Goal: Task Accomplishment & Management: Manage account settings

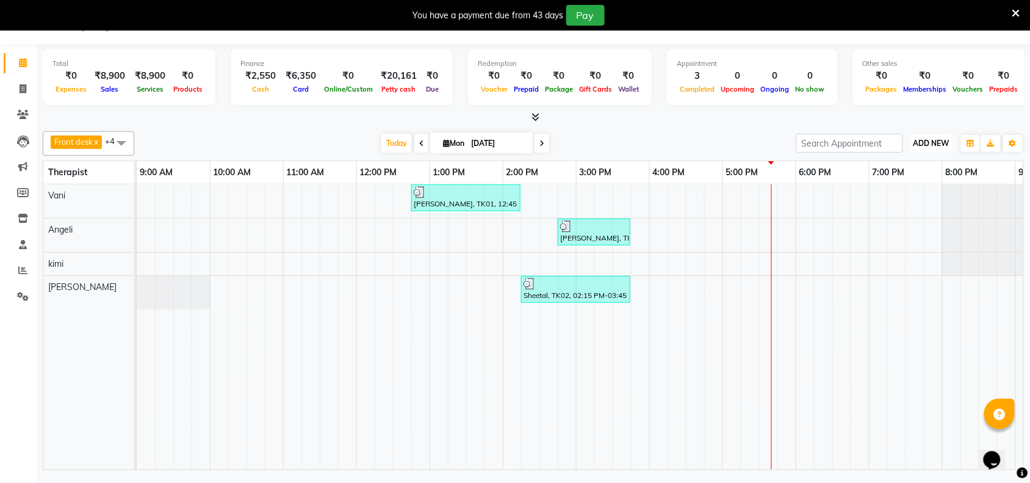
click at [934, 144] on span "ADD NEW" at bounding box center [932, 143] width 36 height 9
click at [906, 168] on button "Add Appointment" at bounding box center [904, 167] width 96 height 16
select select "tentative"
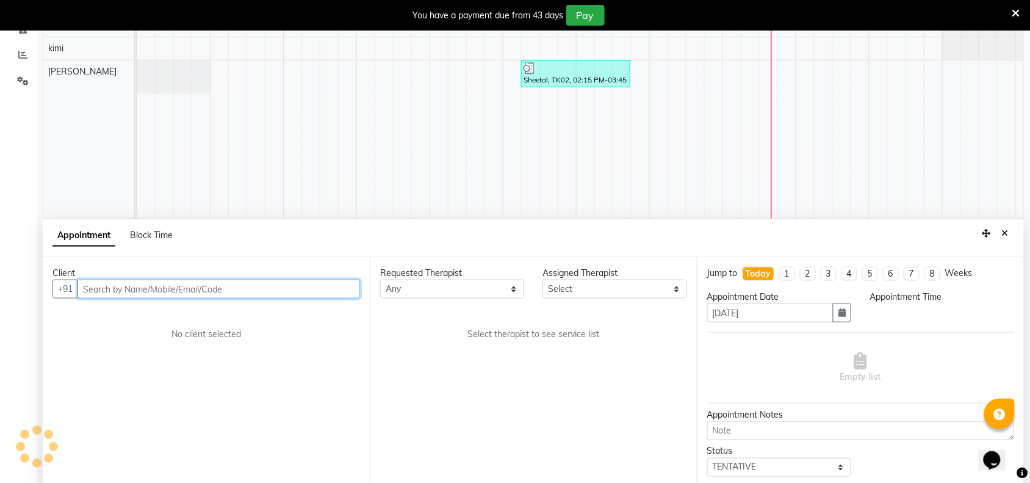
scroll to position [260, 0]
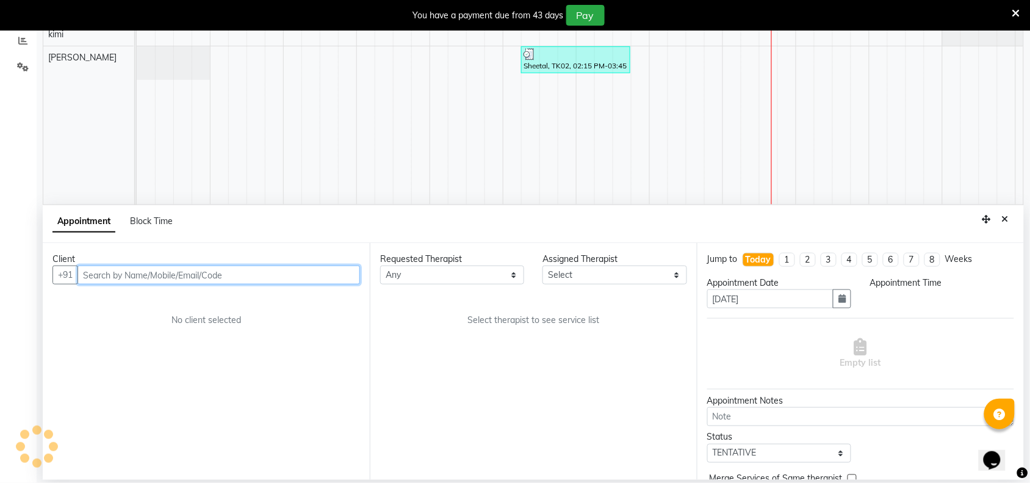
select select "600"
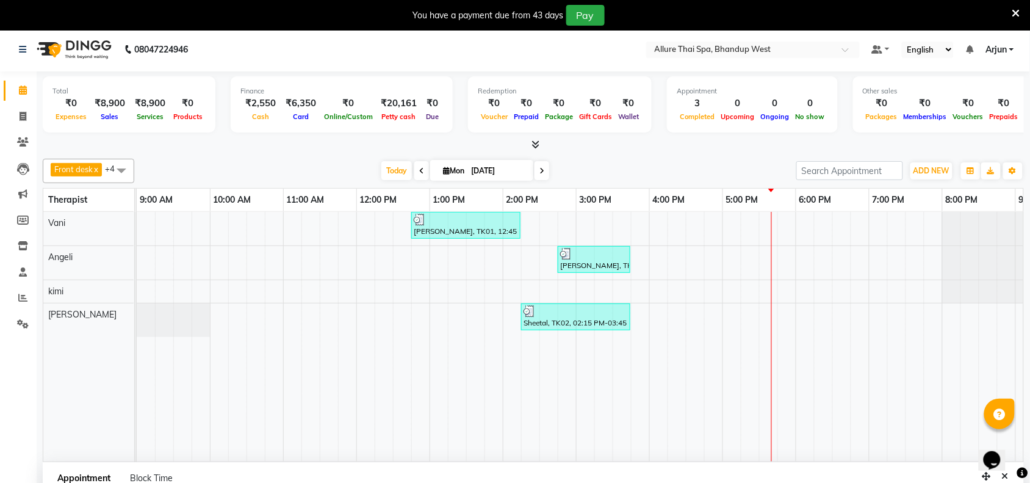
scroll to position [0, 0]
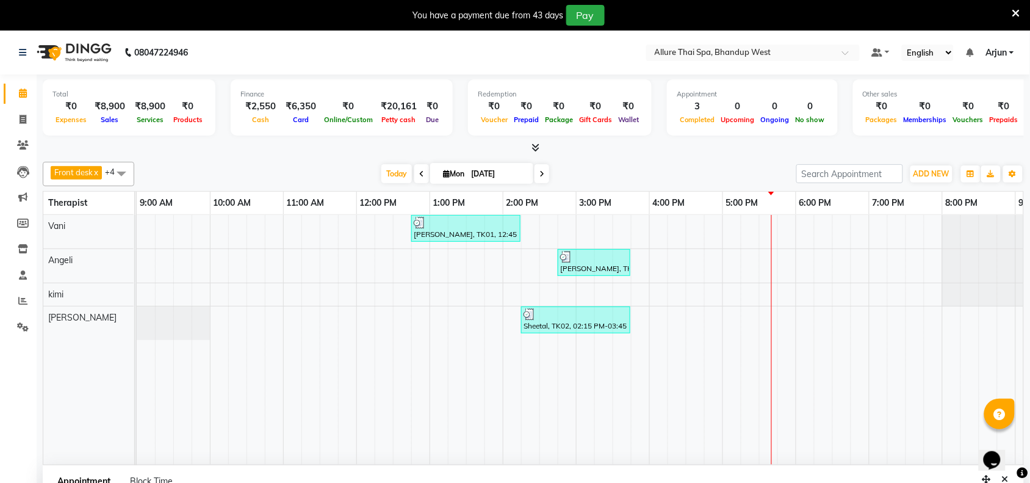
drag, startPoint x: 118, startPoint y: 167, endPoint x: 144, endPoint y: 175, distance: 27.6
click at [119, 167] on span at bounding box center [121, 173] width 24 height 23
click at [90, 255] on div "kimi" at bounding box center [88, 252] width 78 height 13
checkbox input "true"
checkbox input "false"
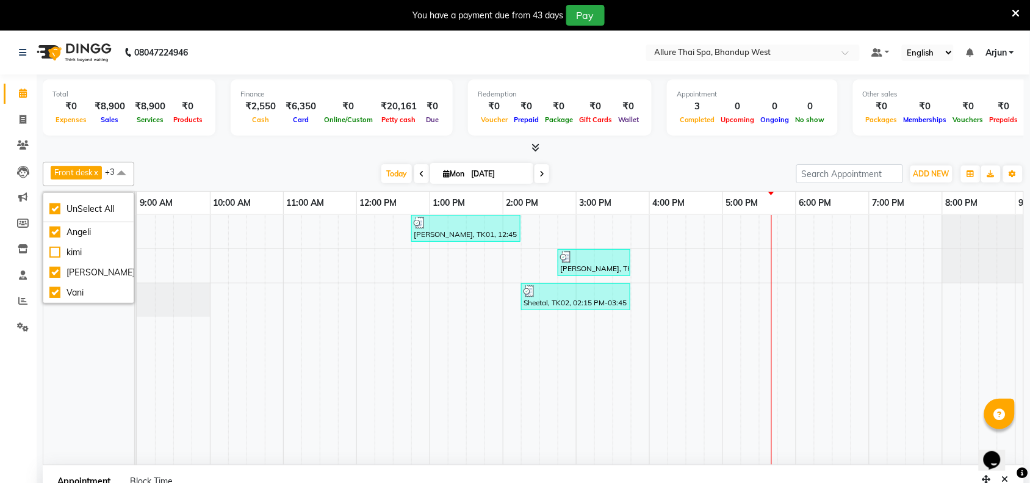
click at [178, 146] on div at bounding box center [534, 148] width 982 height 13
click at [933, 173] on span "ADD NEW" at bounding box center [932, 173] width 36 height 9
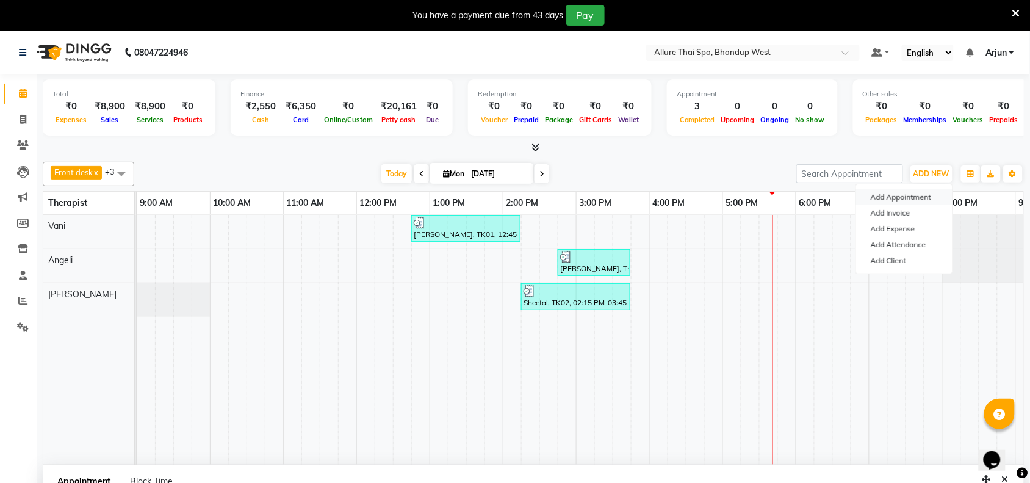
click at [864, 199] on button "Add Appointment" at bounding box center [904, 197] width 96 height 16
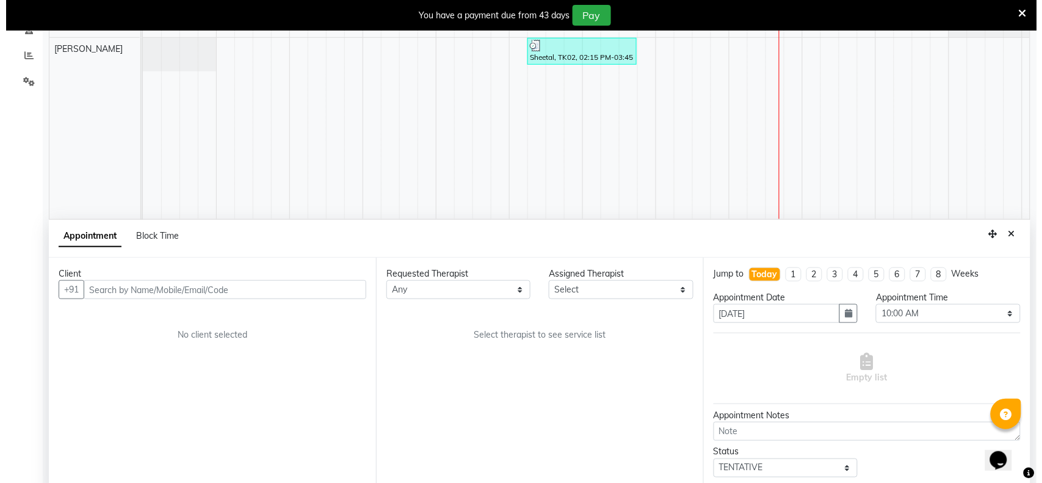
scroll to position [260, 0]
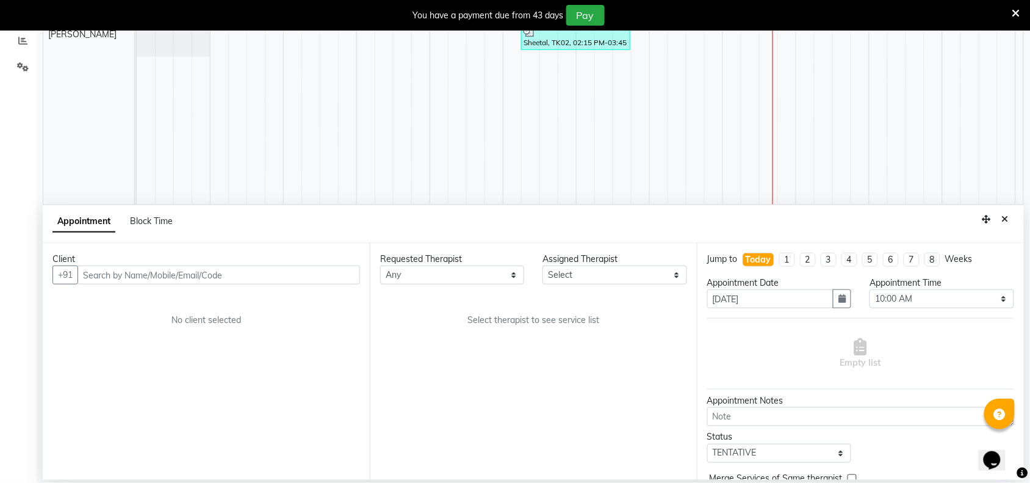
click at [327, 286] on div "Client +91 No client selected" at bounding box center [206, 361] width 327 height 237
click at [336, 278] on input "text" at bounding box center [219, 275] width 283 height 19
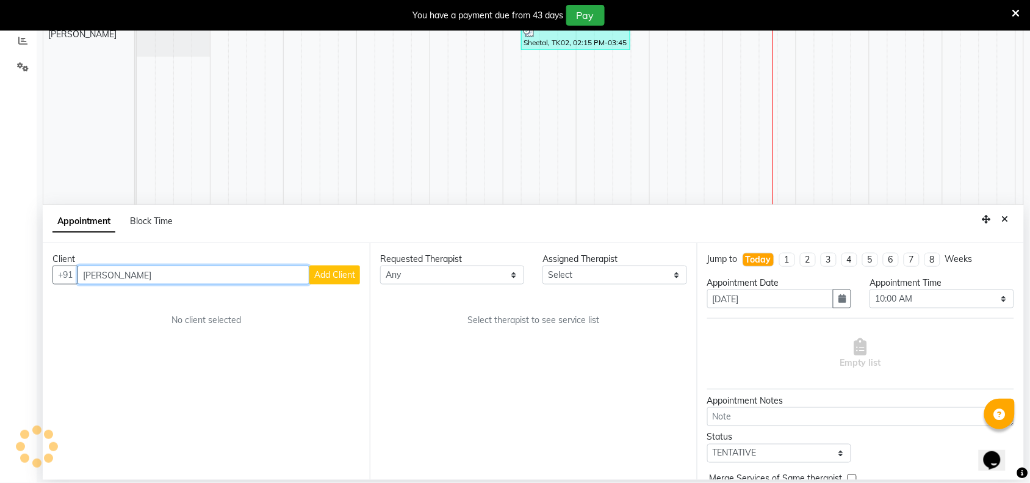
type input "[PERSON_NAME]"
click at [336, 278] on span "Add Client" at bounding box center [334, 274] width 41 height 11
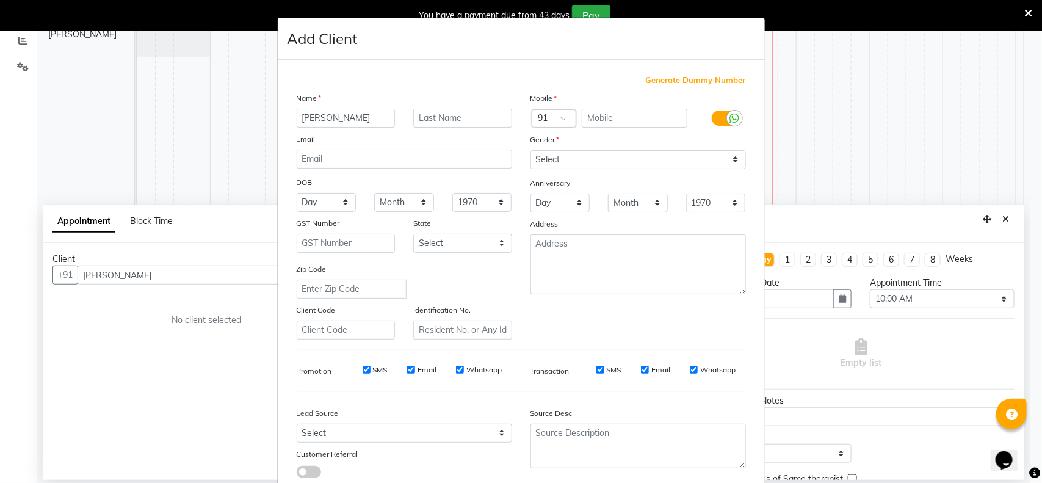
click at [659, 83] on span "Generate Dummy Number" at bounding box center [696, 80] width 100 height 12
type input "1378100000019"
checkbox input "false"
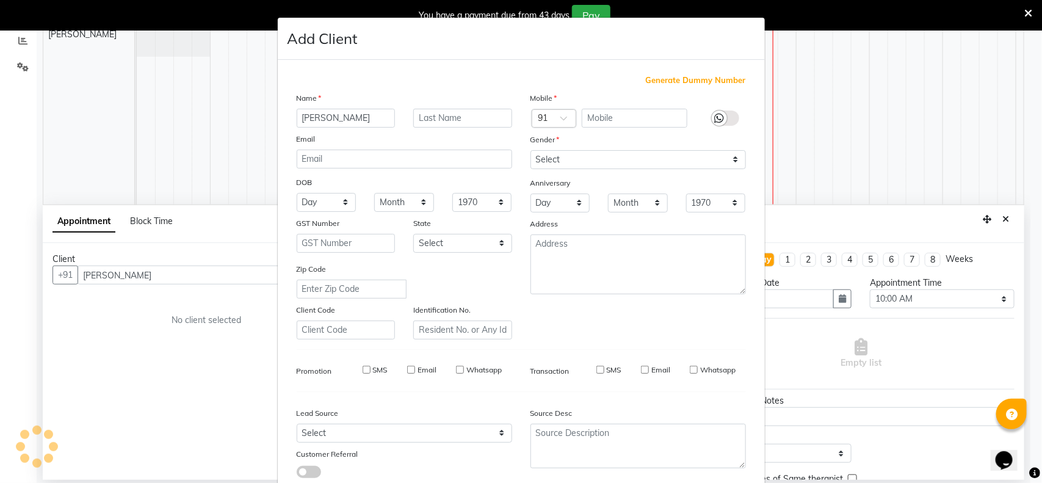
checkbox input "false"
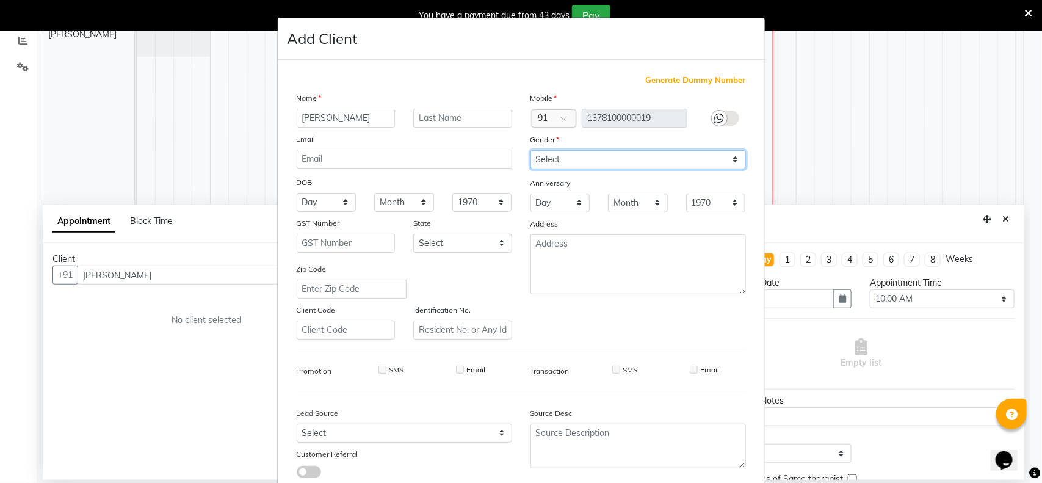
drag, startPoint x: 729, startPoint y: 161, endPoint x: 684, endPoint y: 168, distance: 45.8
click at [729, 161] on select "Select [DEMOGRAPHIC_DATA] [DEMOGRAPHIC_DATA] Other Prefer Not To Say" at bounding box center [637, 159] width 215 height 19
select select "[DEMOGRAPHIC_DATA]"
click at [530, 150] on select "Select [DEMOGRAPHIC_DATA] [DEMOGRAPHIC_DATA] Other Prefer Not To Say" at bounding box center [637, 159] width 215 height 19
click at [508, 428] on div "Select Walk-in Referral Internet Friend Word of Mouth Advertisement Facebook Ju…" at bounding box center [404, 433] width 234 height 19
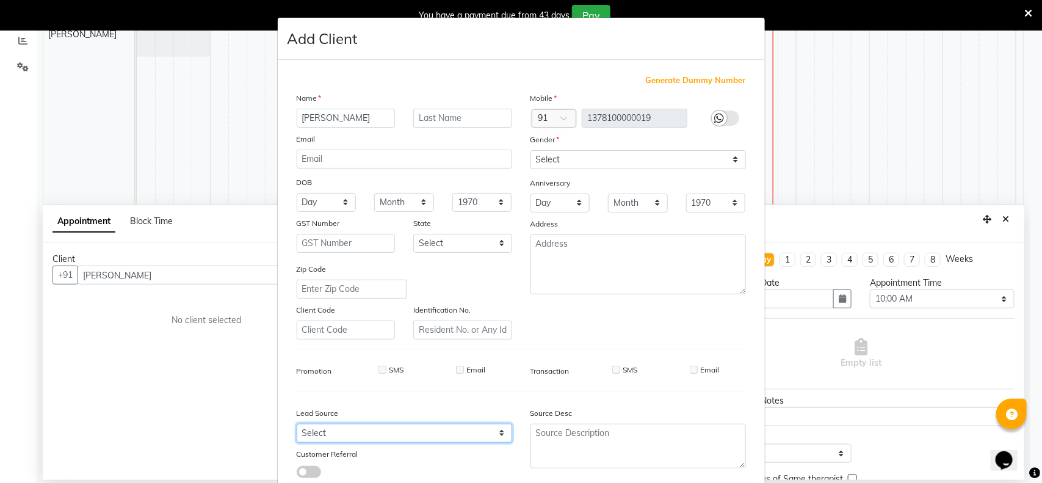
click at [499, 429] on select "Select Walk-in Referral Internet Friend Word of Mouth Advertisement Facebook Ju…" at bounding box center [404, 433] width 215 height 19
select select "55728"
click at [297, 424] on select "Select Walk-in Referral Internet Friend Word of Mouth Advertisement Facebook Ju…" at bounding box center [404, 433] width 215 height 19
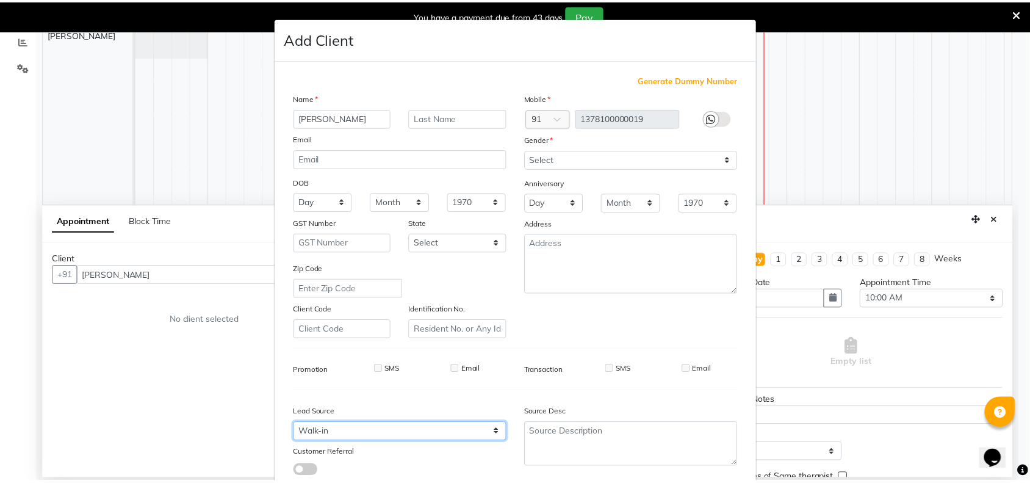
scroll to position [76, 0]
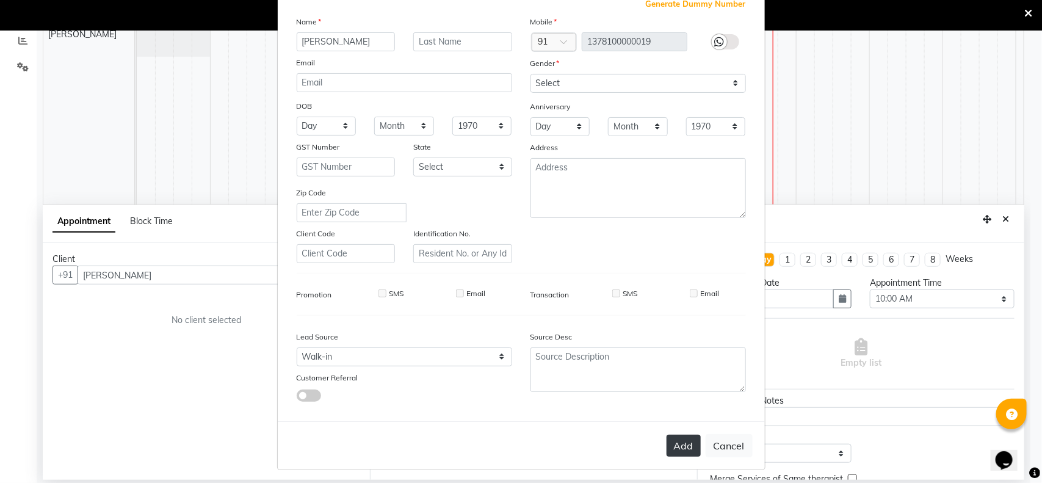
click at [676, 435] on button "Add" at bounding box center [684, 446] width 34 height 22
type input "1378100000019"
select select
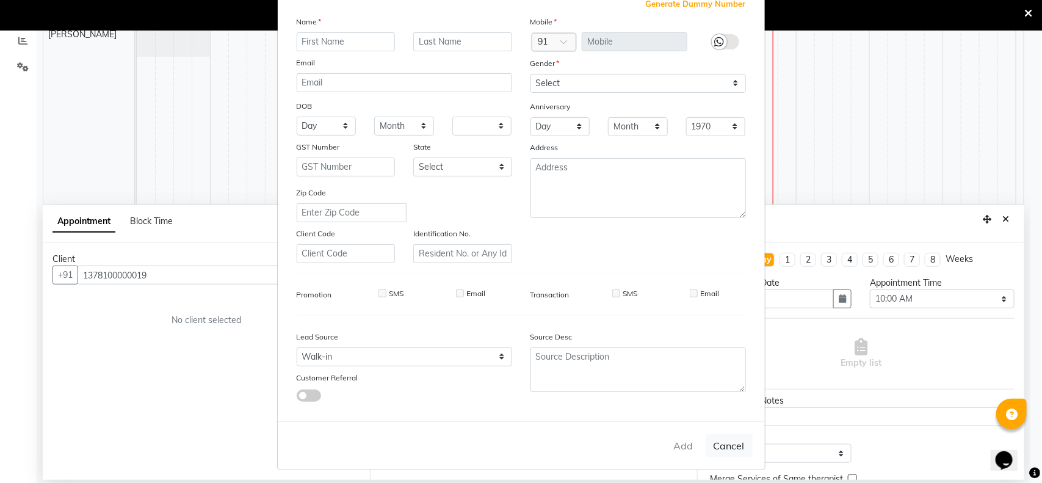
select select
checkbox input "false"
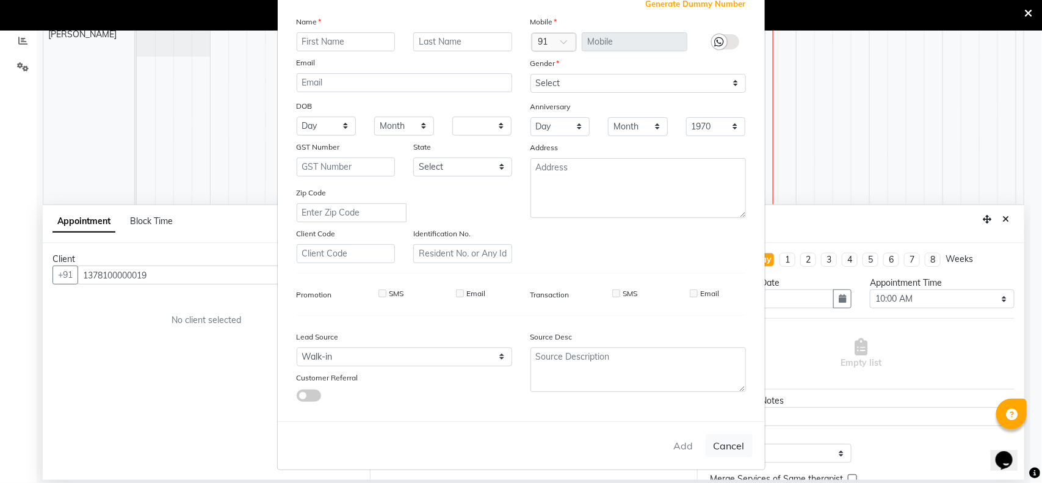
checkbox input "false"
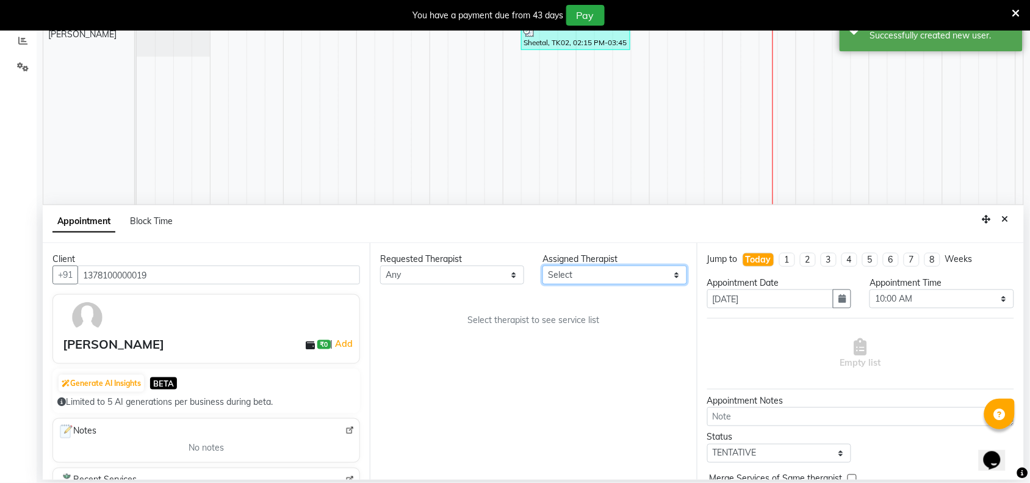
click at [671, 276] on select "Select [PERSON_NAME] [PERSON_NAME]" at bounding box center [615, 275] width 144 height 19
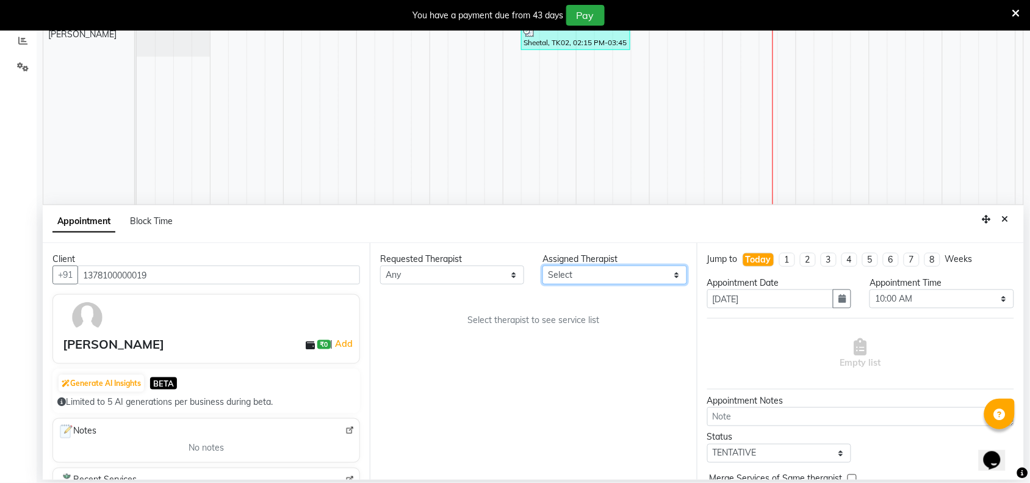
click at [674, 275] on select "Select [PERSON_NAME] [PERSON_NAME]" at bounding box center [615, 275] width 144 height 19
select select "84286"
click at [543, 266] on select "Select [PERSON_NAME] [PERSON_NAME]" at bounding box center [615, 275] width 144 height 19
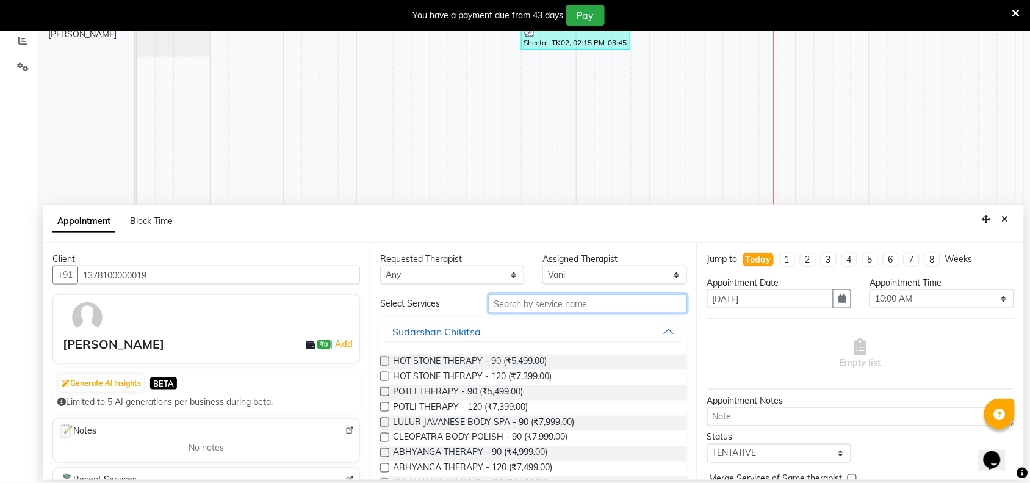
click at [526, 299] on input "text" at bounding box center [588, 303] width 198 height 19
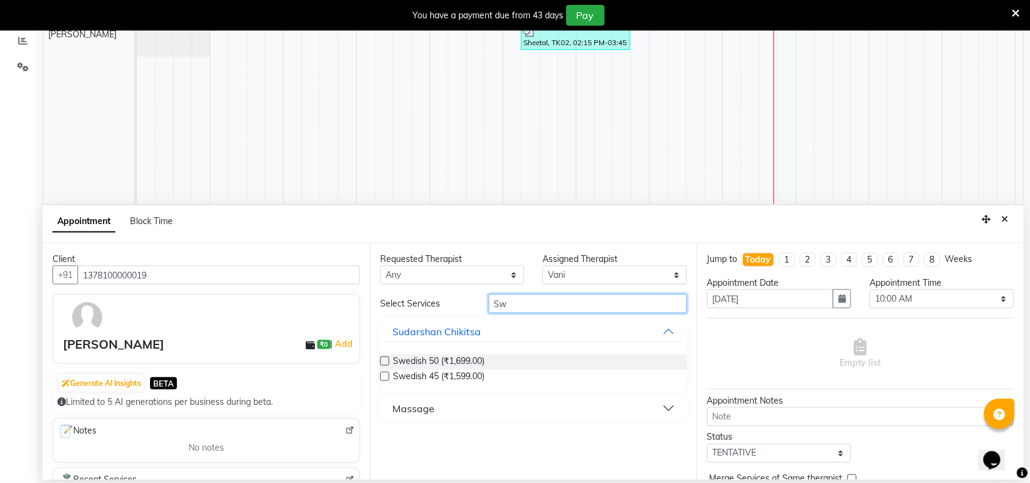
type input "Sw"
click at [655, 409] on button "Massage" at bounding box center [533, 408] width 297 height 22
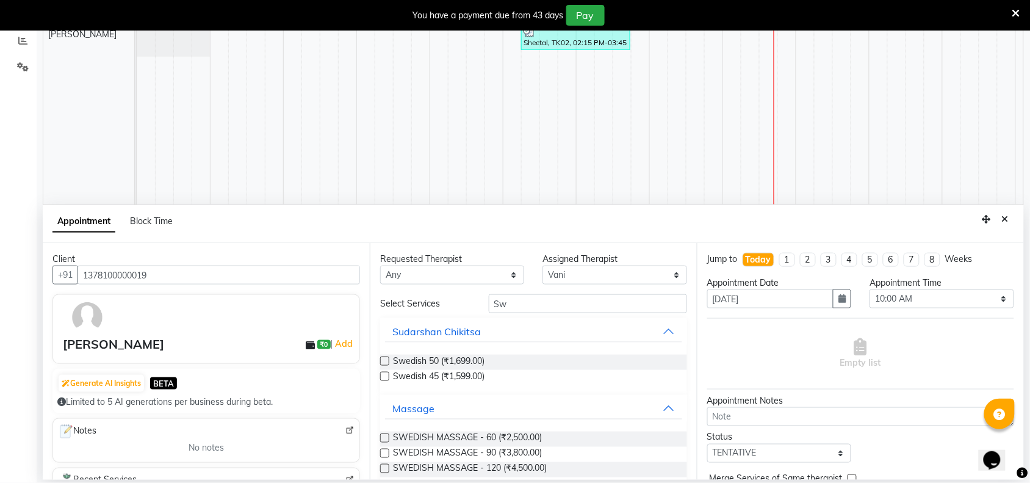
drag, startPoint x: 532, startPoint y: 440, endPoint x: 878, endPoint y: 358, distance: 355.8
click at [543, 435] on div "SWEDISH MASSAGE - 60 (₹2,500.00)" at bounding box center [533, 439] width 307 height 15
click at [486, 437] on span "SWEDISH MASSAGE - 60 (₹2,500.00)" at bounding box center [467, 439] width 149 height 15
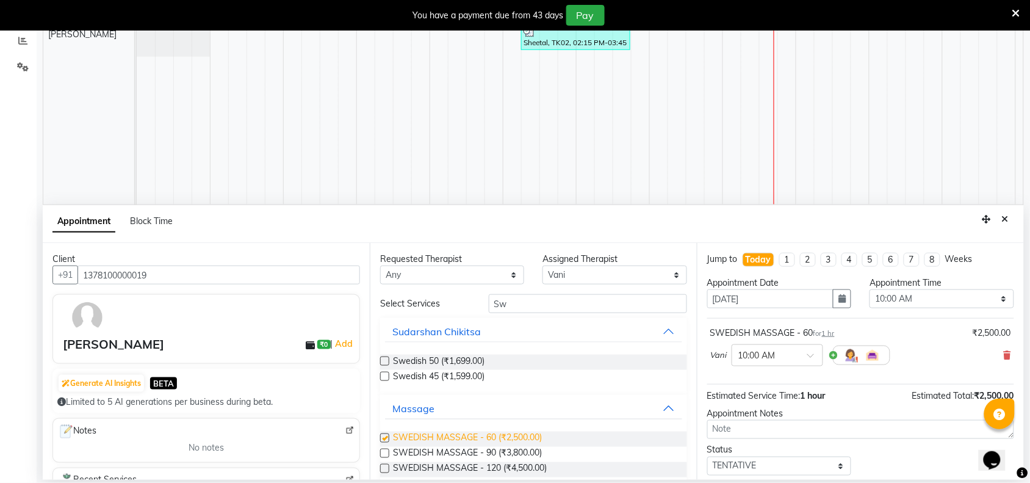
checkbox input "false"
click at [988, 298] on select "Select 10:00 AM 10:15 AM 10:30 AM 10:45 AM 11:00 AM 11:15 AM 11:30 AM 11:45 AM …" at bounding box center [942, 298] width 144 height 19
click at [989, 306] on select "Select 10:00 AM 10:15 AM 10:30 AM 10:45 AM 11:00 AM 11:15 AM 11:30 AM 11:45 AM …" at bounding box center [942, 298] width 144 height 19
select select "945"
click at [870, 290] on select "Select 10:00 AM 10:15 AM 10:30 AM 10:45 AM 11:00 AM 11:15 AM 11:30 AM 11:45 AM …" at bounding box center [942, 298] width 144 height 19
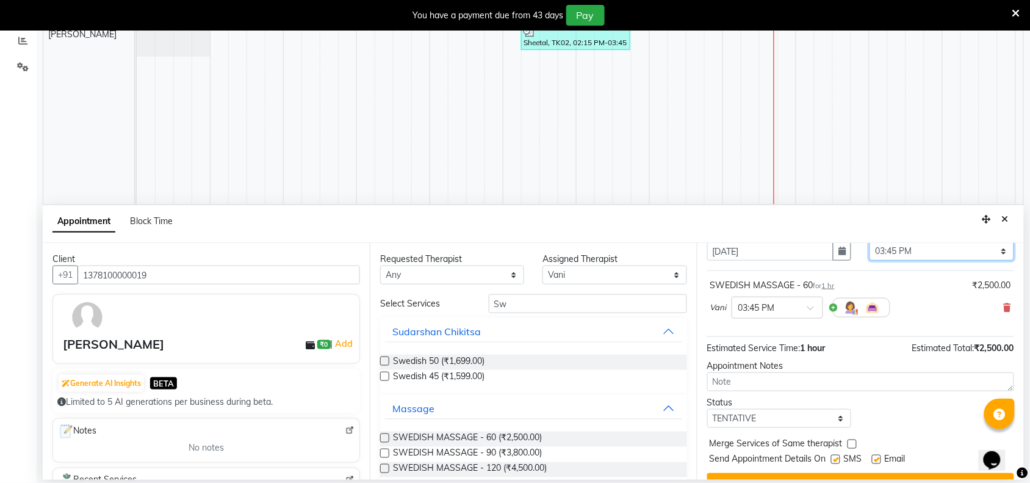
scroll to position [74, 0]
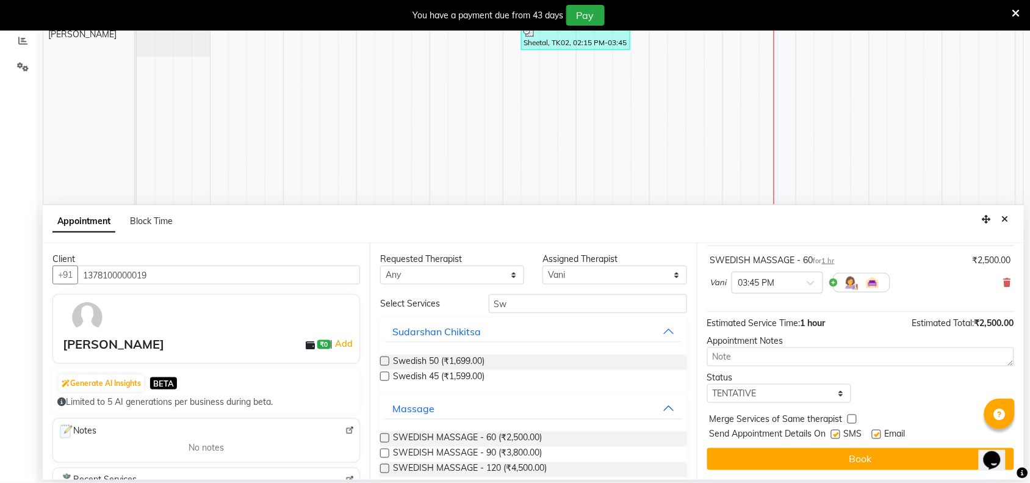
click at [841, 433] on label at bounding box center [835, 434] width 9 height 9
click at [839, 433] on input "checkbox" at bounding box center [835, 436] width 8 height 8
checkbox input "false"
drag, startPoint x: 835, startPoint y: 456, endPoint x: 812, endPoint y: 450, distance: 24.0
click at [834, 456] on button "Book" at bounding box center [860, 459] width 307 height 22
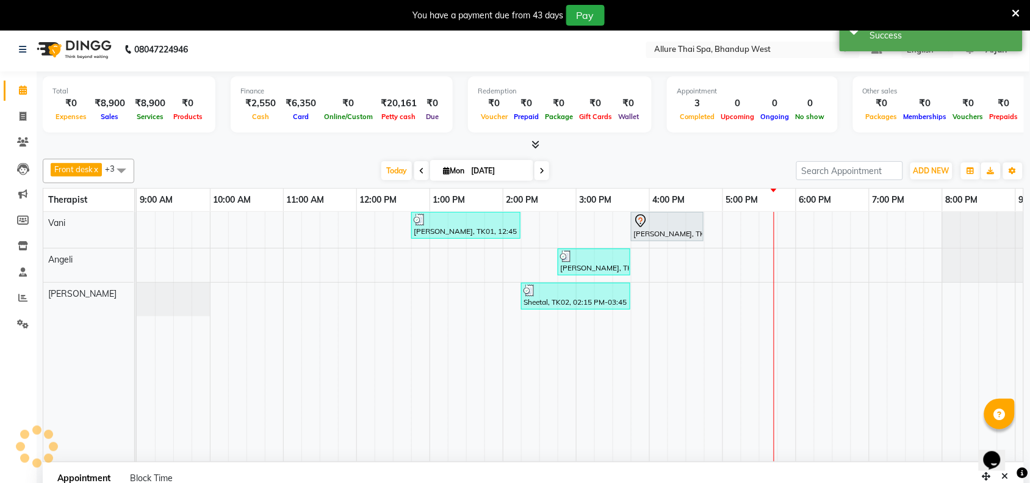
scroll to position [0, 0]
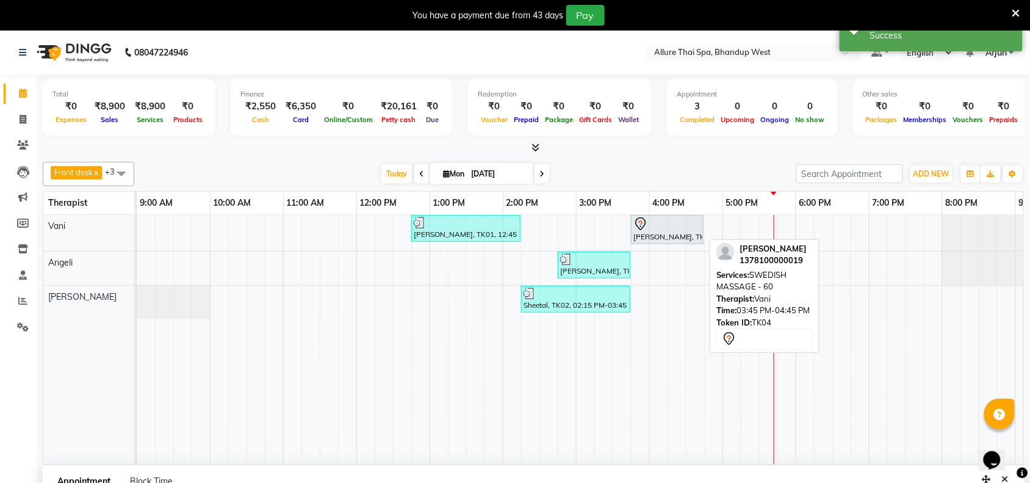
click at [684, 237] on div "[PERSON_NAME], TK04, 03:45 PM-04:45 PM, SWEDISH MASSAGE - 60" at bounding box center [667, 230] width 70 height 26
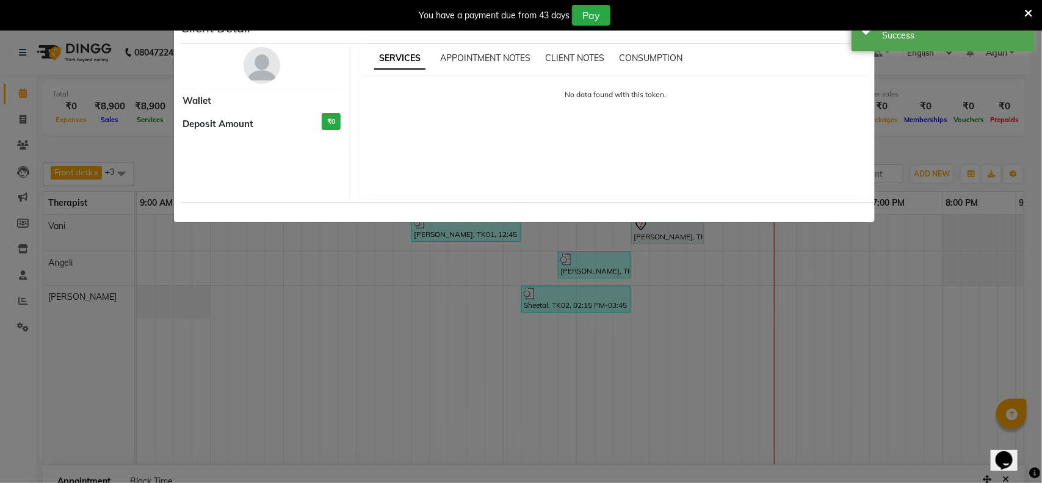
select select "7"
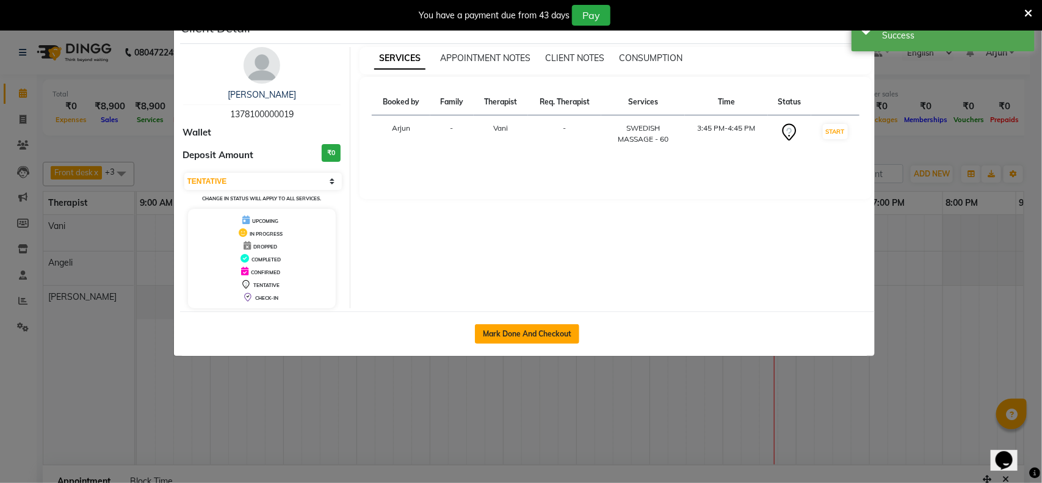
click at [526, 325] on button "Mark Done And Checkout" at bounding box center [527, 334] width 104 height 20
select select "service"
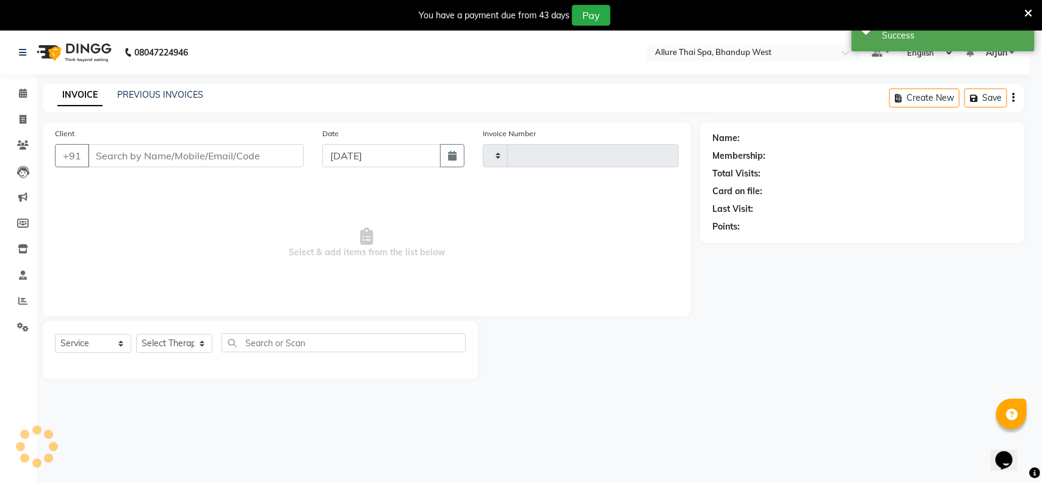
type input "0277"
select select "8527"
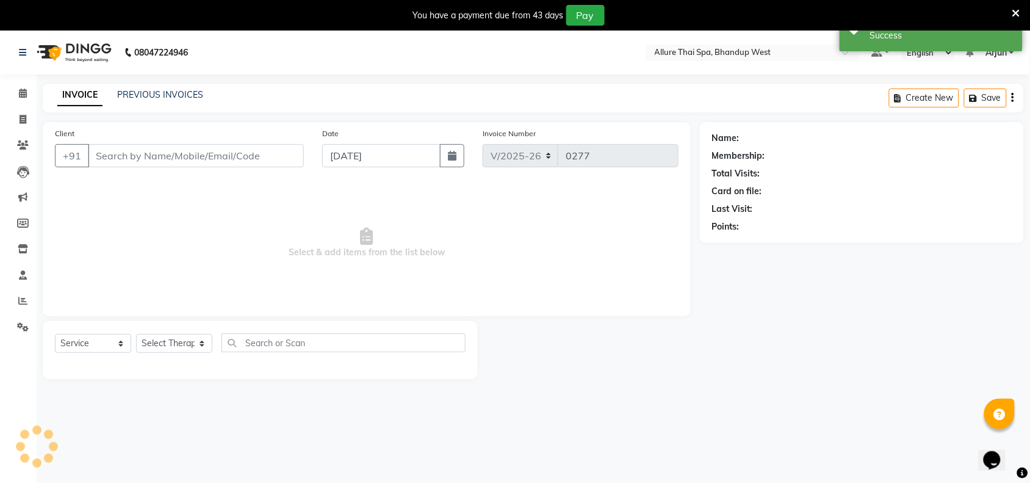
select select "package"
type input "1378100000019"
select select "84286"
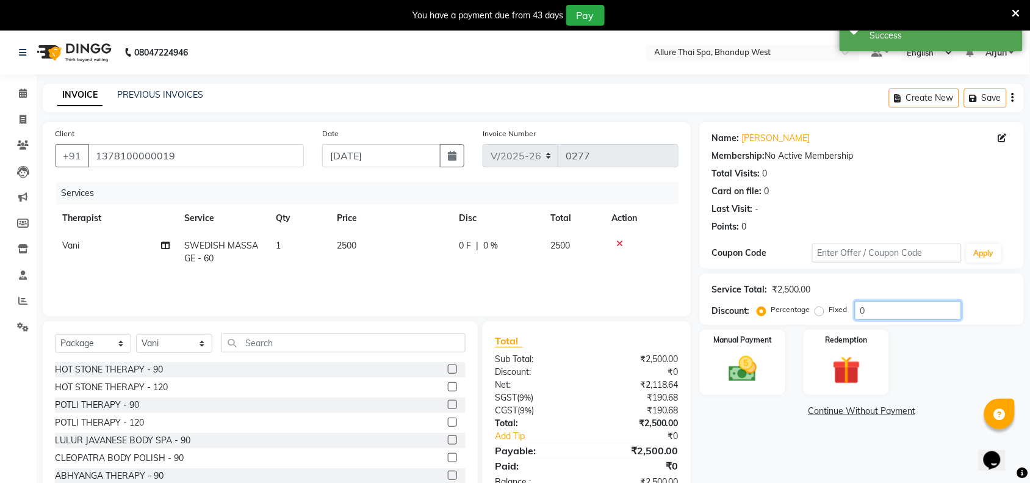
click at [907, 316] on input "0" at bounding box center [908, 310] width 107 height 19
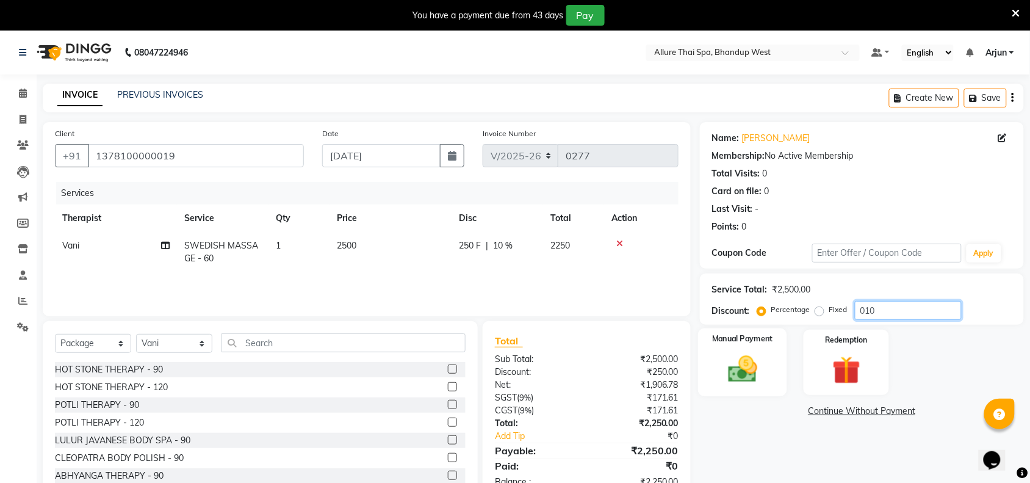
type input "010"
click at [779, 359] on div "Manual Payment" at bounding box center [742, 362] width 89 height 68
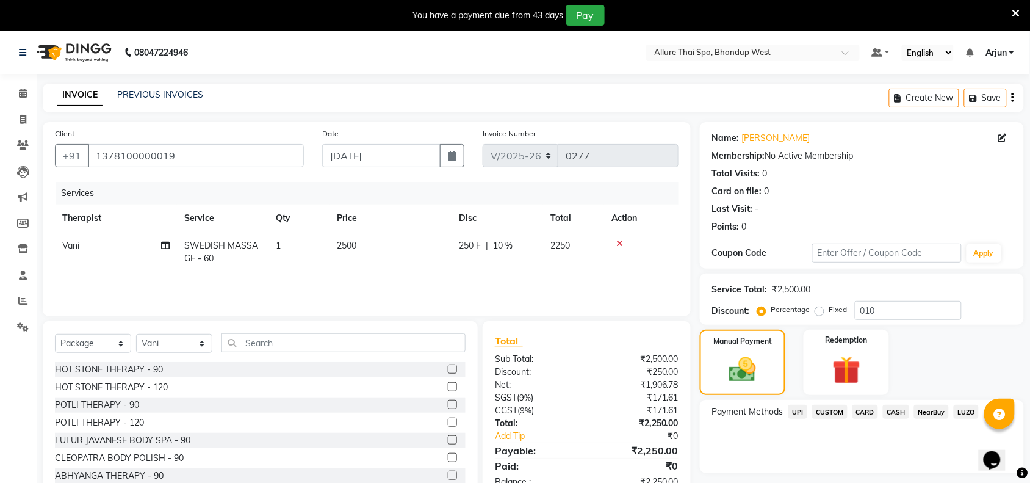
click at [900, 410] on span "CASH" at bounding box center [896, 412] width 26 height 14
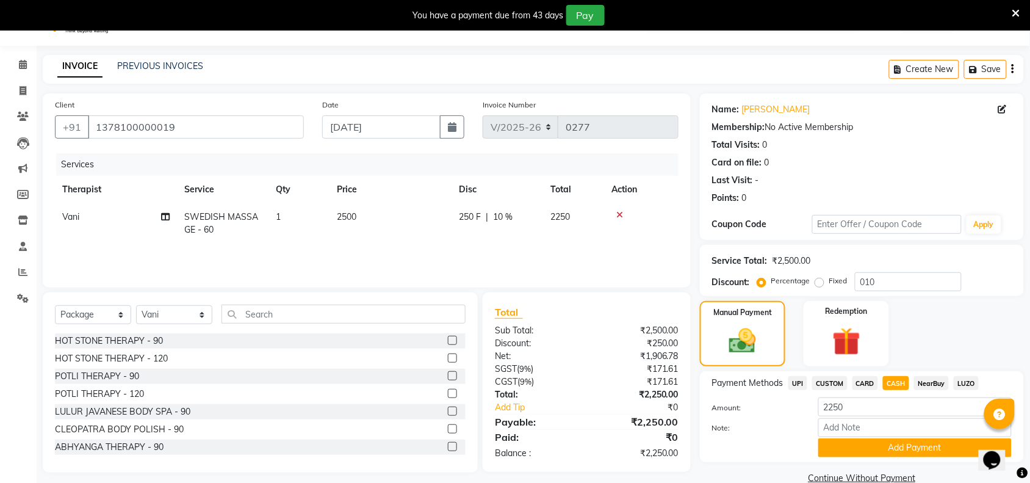
scroll to position [51, 0]
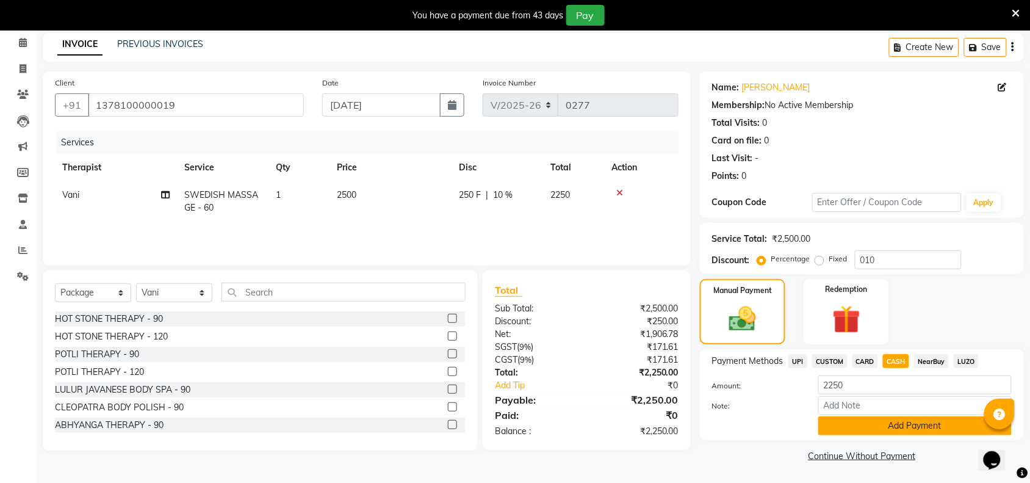
click at [878, 421] on button "Add Payment" at bounding box center [915, 425] width 193 height 19
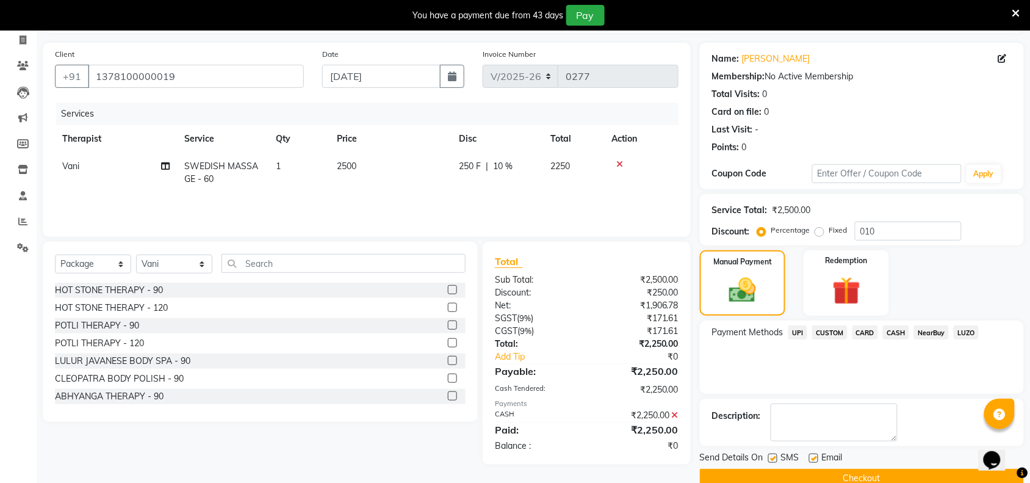
scroll to position [103, 0]
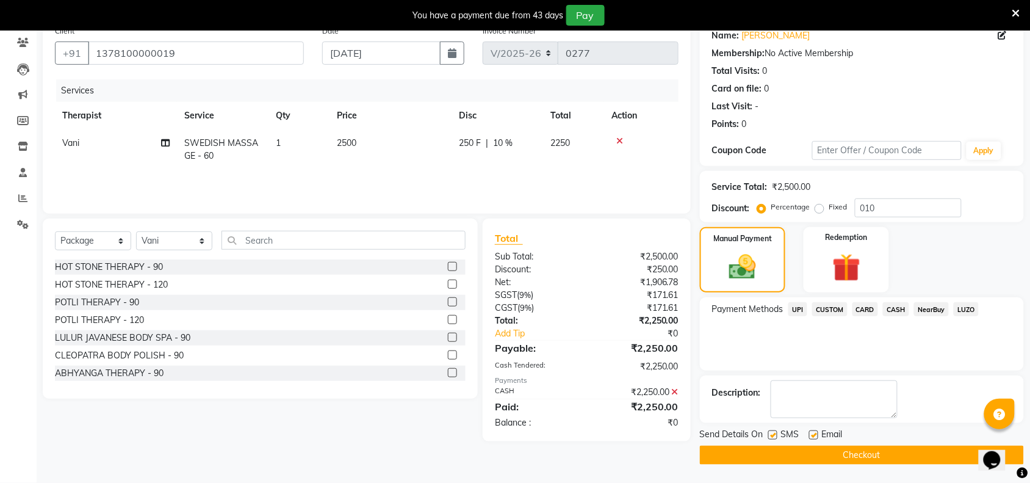
click at [776, 437] on label at bounding box center [772, 434] width 9 height 9
click at [776, 437] on input "checkbox" at bounding box center [772, 436] width 8 height 8
checkbox input "false"
click at [779, 455] on button "Checkout" at bounding box center [862, 455] width 324 height 19
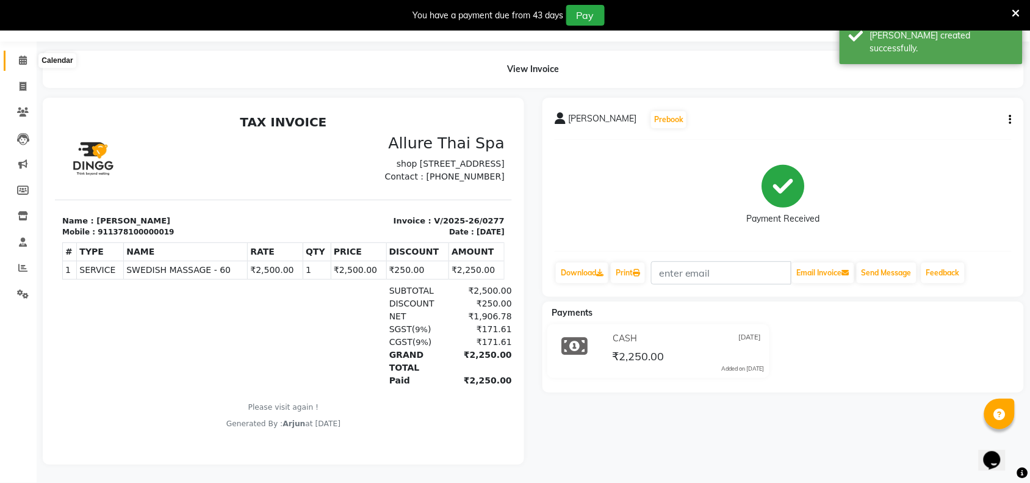
click at [25, 56] on icon at bounding box center [23, 60] width 8 height 9
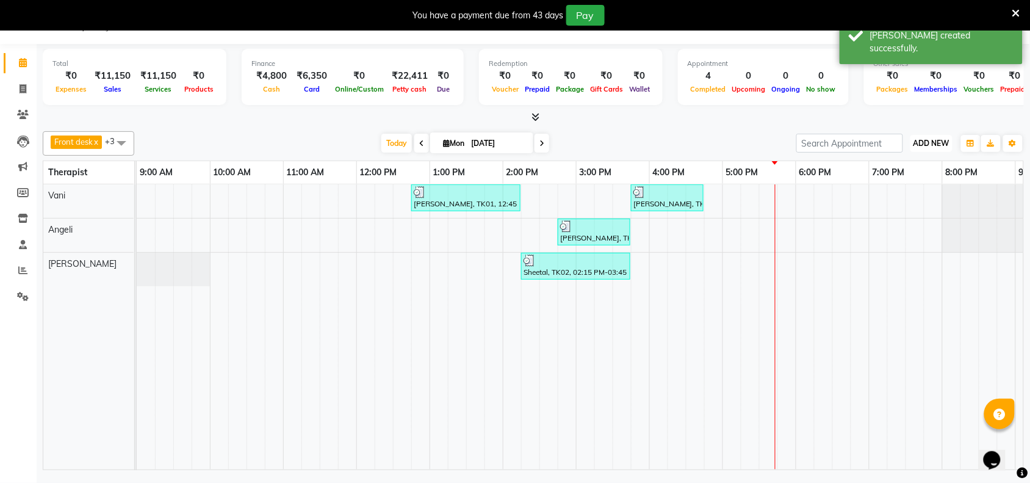
click at [944, 142] on span "ADD NEW" at bounding box center [932, 143] width 36 height 9
click at [913, 163] on button "Add Appointment" at bounding box center [904, 167] width 96 height 16
select select "600"
select select "tentative"
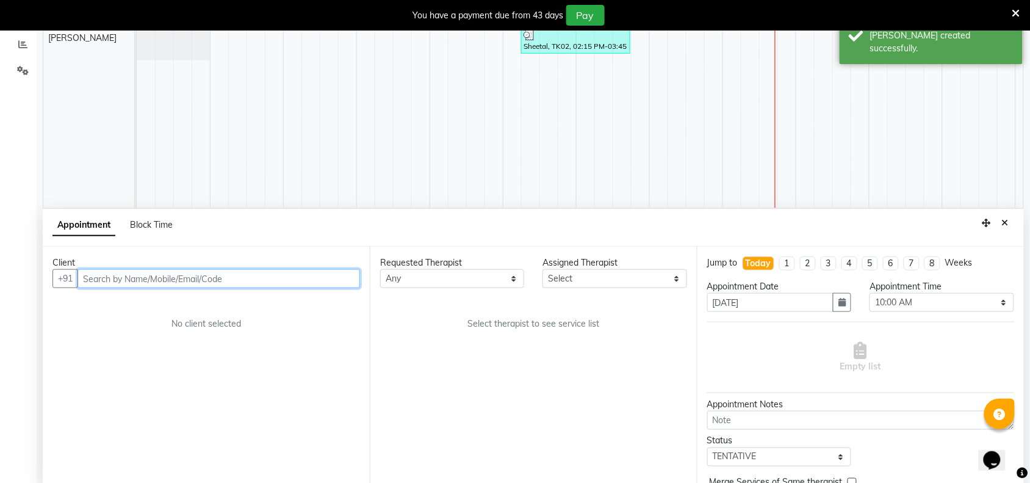
scroll to position [260, 0]
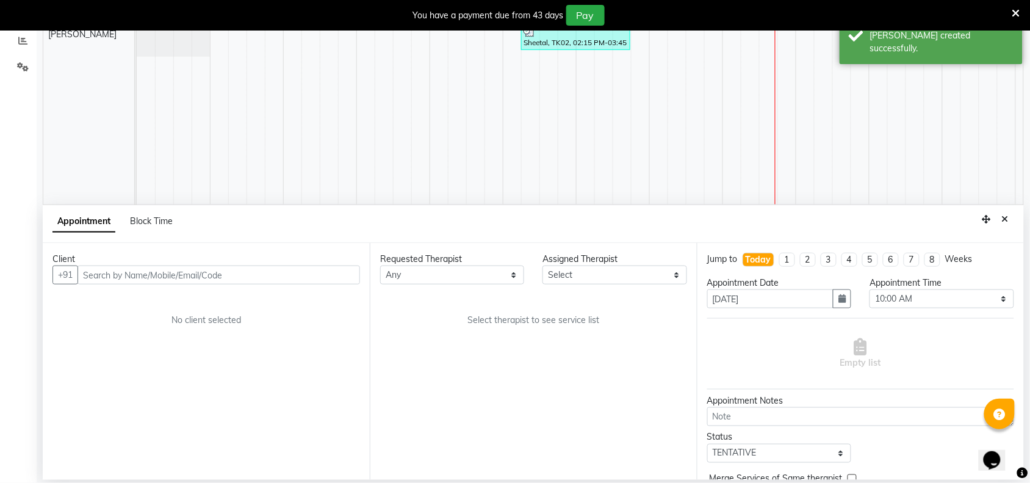
click at [244, 285] on div "Client +91 No client selected" at bounding box center [206, 361] width 327 height 237
click at [230, 258] on div "Client" at bounding box center [206, 259] width 308 height 13
click at [232, 267] on input "text" at bounding box center [219, 275] width 283 height 19
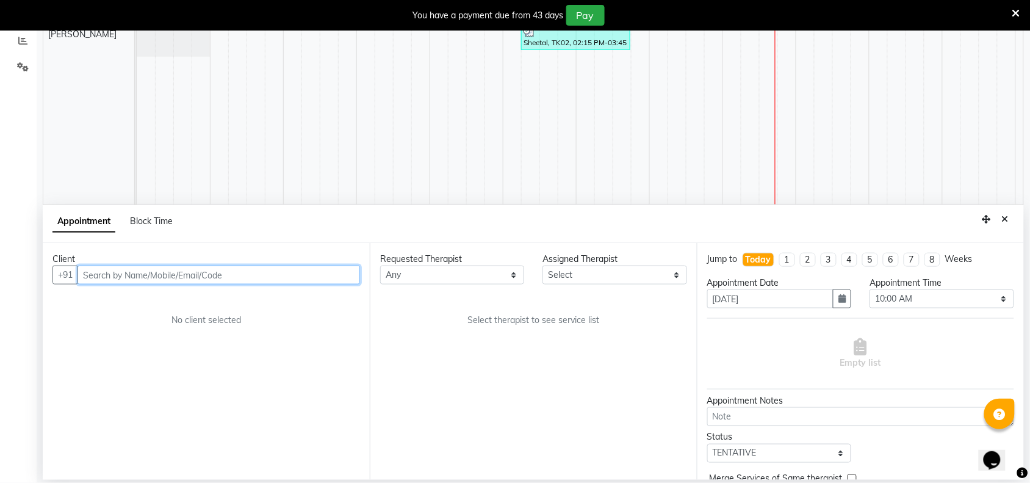
paste input "9920716777"
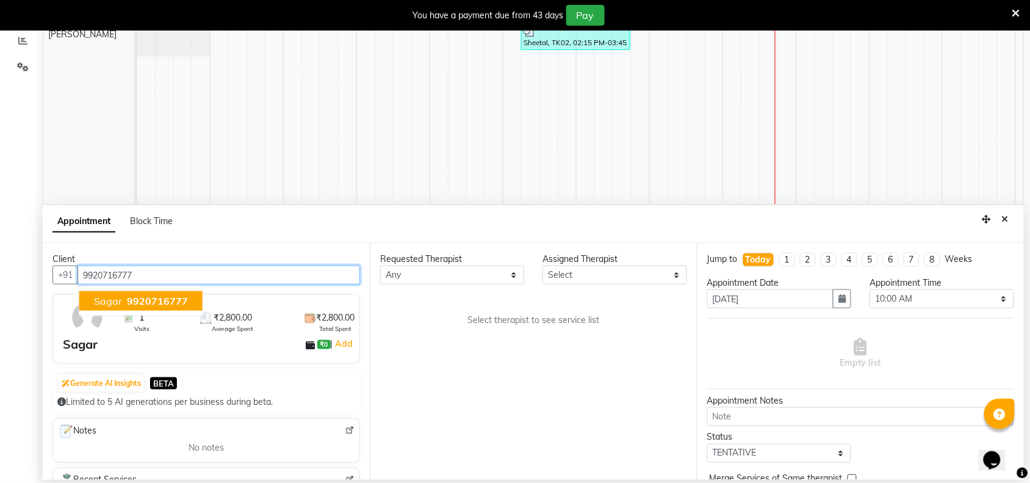
type input "9920716777"
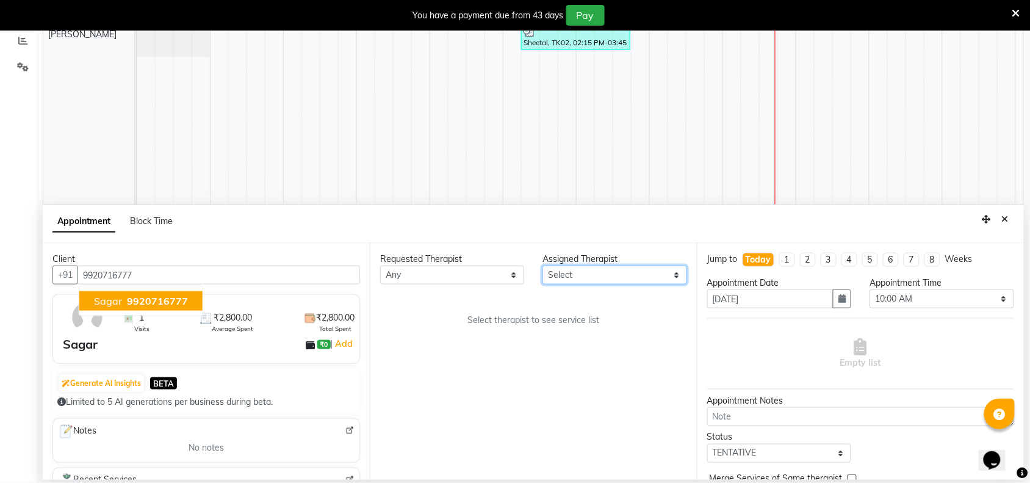
click at [678, 277] on select "Select [PERSON_NAME] [PERSON_NAME]" at bounding box center [615, 275] width 144 height 19
select select "89385"
click at [543, 266] on select "Select [PERSON_NAME] [PERSON_NAME]" at bounding box center [615, 275] width 144 height 19
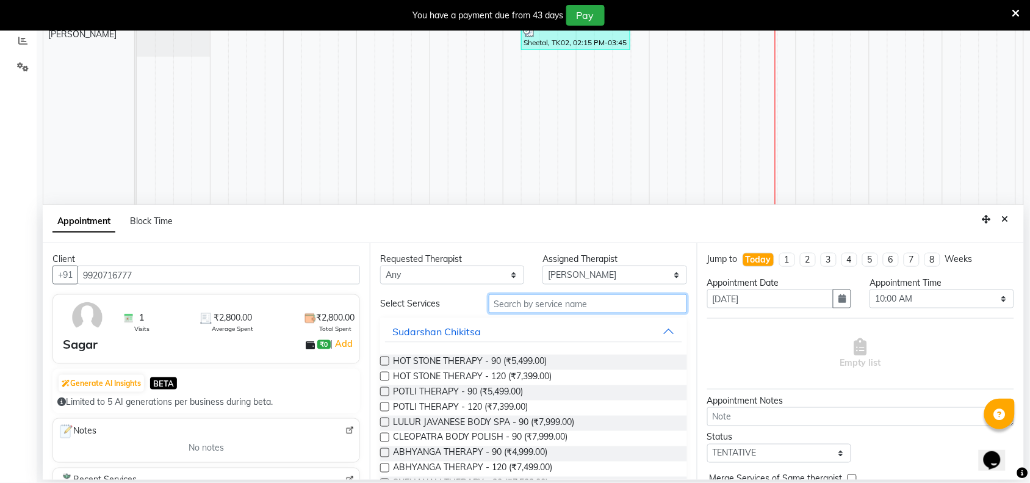
click at [532, 306] on input "text" at bounding box center [588, 303] width 198 height 19
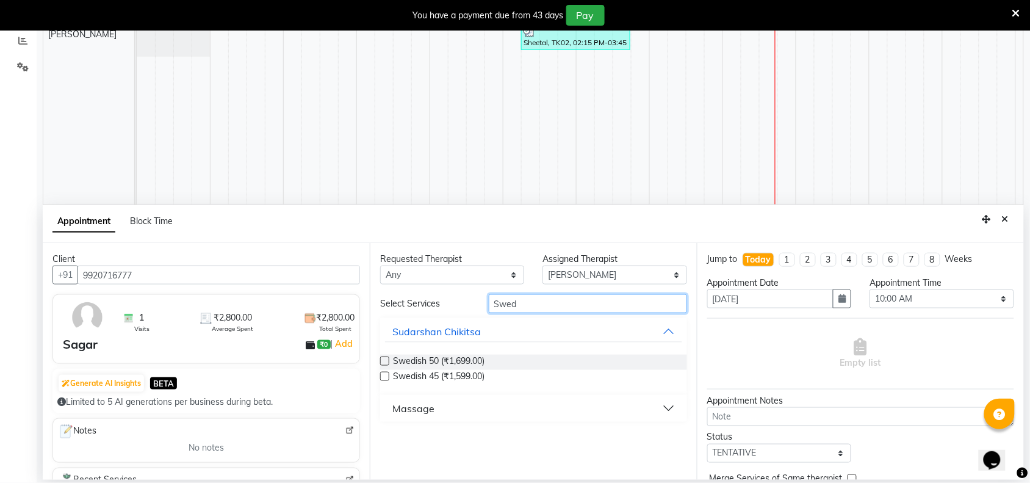
type input "Swed"
click at [557, 407] on button "Massage" at bounding box center [533, 408] width 297 height 22
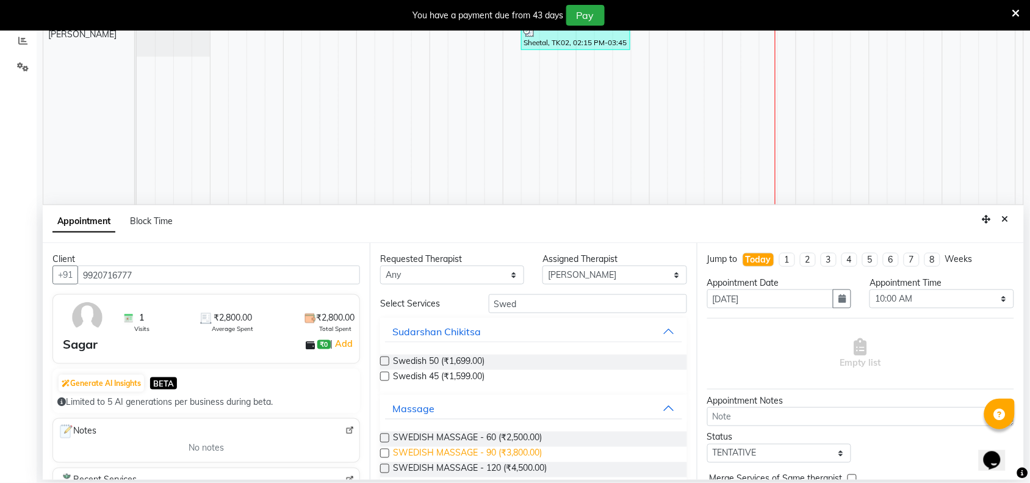
click at [455, 449] on span "SWEDISH MASSAGE - 90 (₹3,800.00)" at bounding box center [467, 454] width 149 height 15
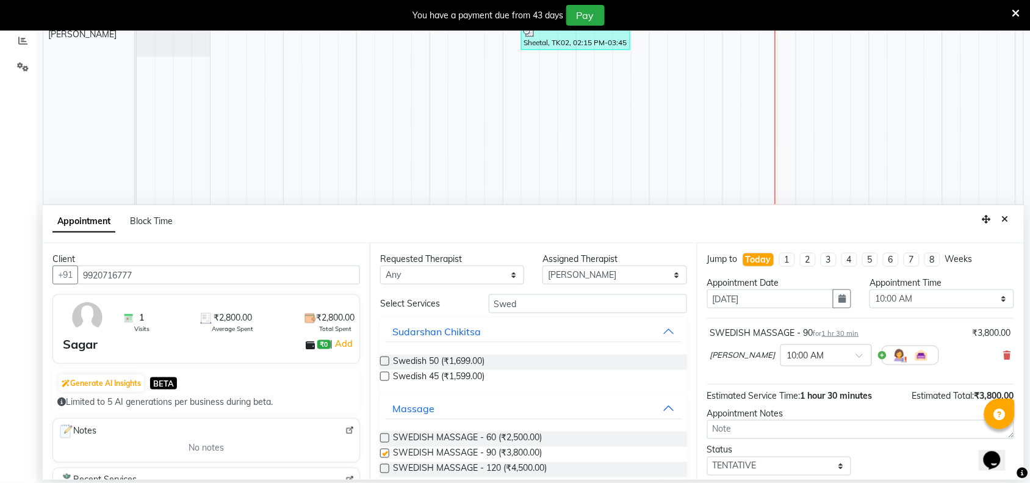
checkbox input "false"
click at [994, 298] on select "Select 10:00 AM 10:15 AM 10:30 AM 10:45 AM 11:00 AM 11:15 AM 11:30 AM 11:45 AM …" at bounding box center [942, 298] width 144 height 19
click at [870, 290] on select "Select 10:00 AM 10:15 AM 10:30 AM 10:45 AM 11:00 AM 11:15 AM 11:30 AM 11:45 AM …" at bounding box center [942, 298] width 144 height 19
click at [989, 297] on select "Select 10:00 AM 10:15 AM 10:30 AM 10:45 AM 11:00 AM 11:15 AM 11:30 AM 11:45 AM …" at bounding box center [942, 298] width 144 height 19
select select "975"
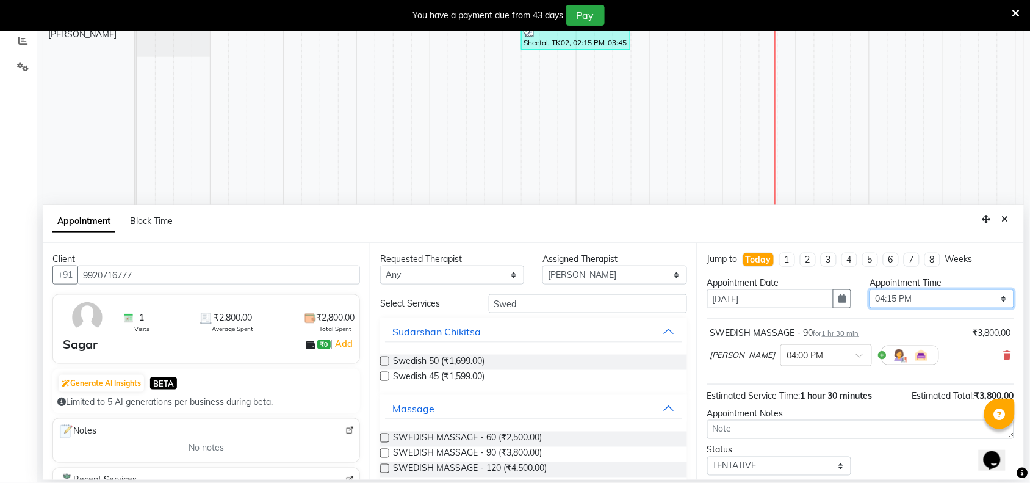
click at [870, 290] on select "Select 10:00 AM 10:15 AM 10:30 AM 10:45 AM 11:00 AM 11:15 AM 11:30 AM 11:45 AM …" at bounding box center [942, 298] width 144 height 19
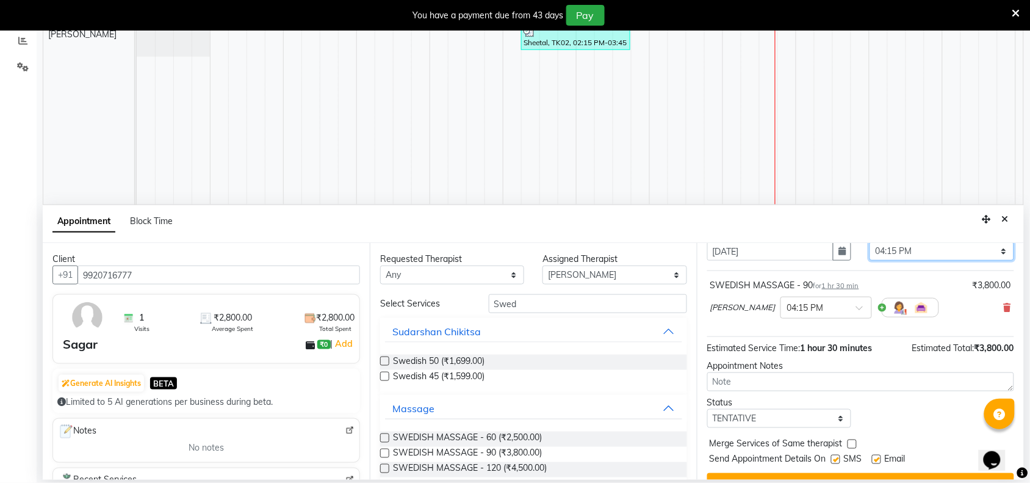
scroll to position [74, 0]
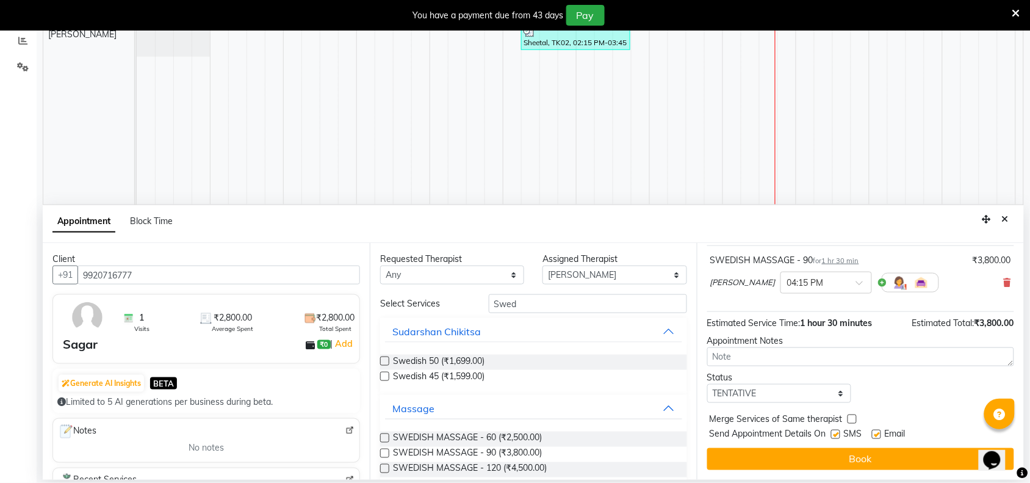
click at [835, 438] on label at bounding box center [835, 434] width 9 height 9
click at [835, 438] on input "checkbox" at bounding box center [835, 436] width 8 height 8
checkbox input "false"
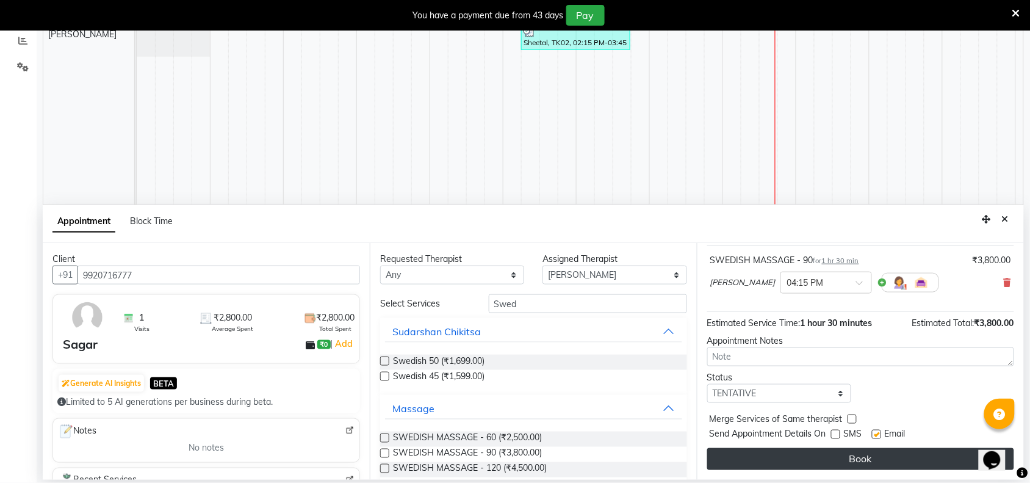
click at [841, 458] on button "Book" at bounding box center [860, 459] width 307 height 22
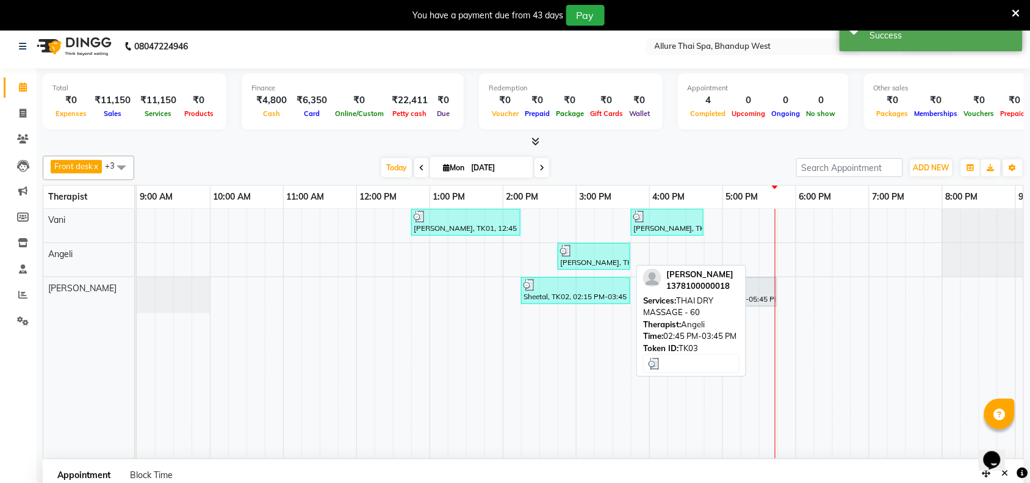
scroll to position [0, 0]
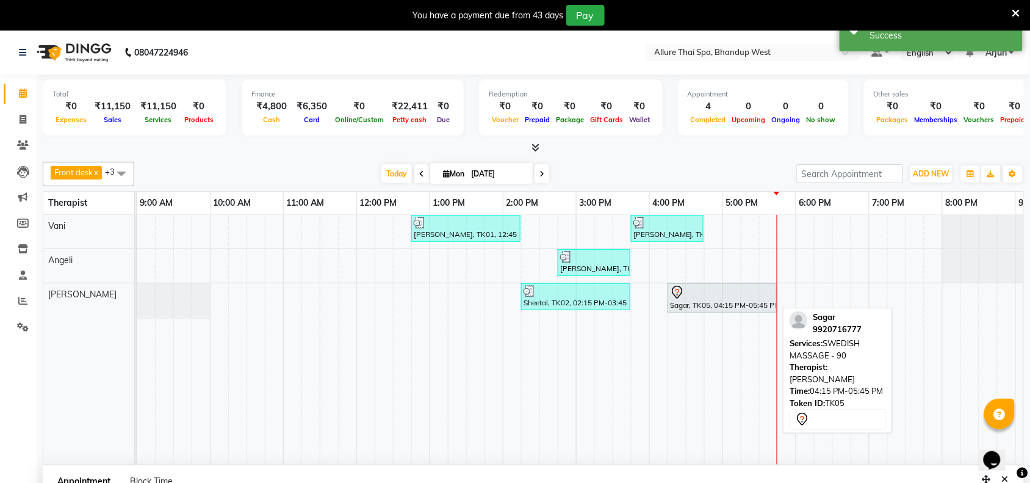
click at [745, 299] on div at bounding box center [722, 292] width 104 height 15
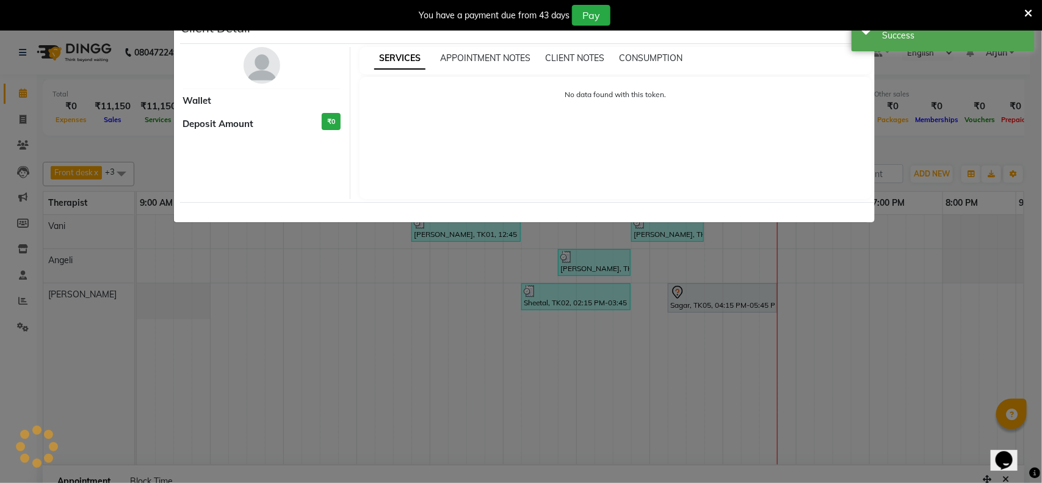
select select "7"
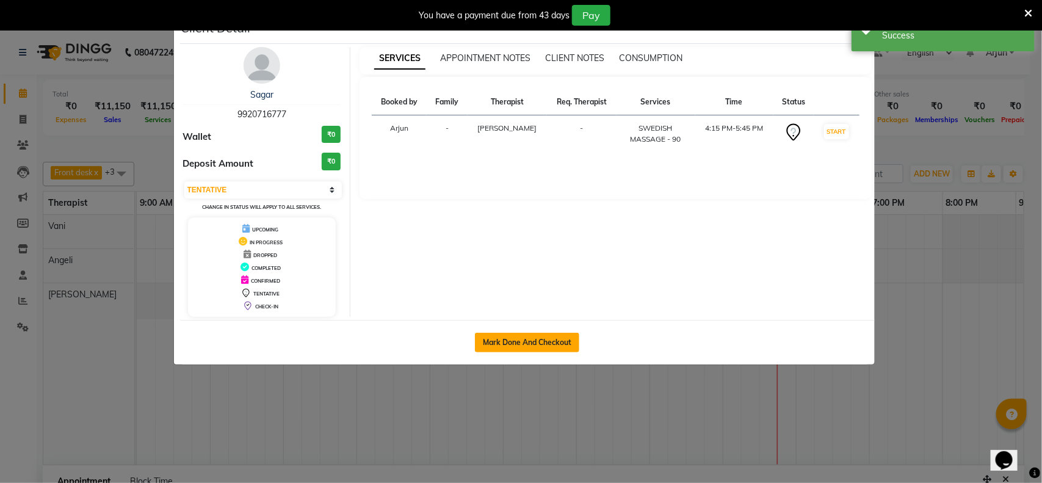
click at [541, 340] on button "Mark Done And Checkout" at bounding box center [527, 343] width 104 height 20
select select "service"
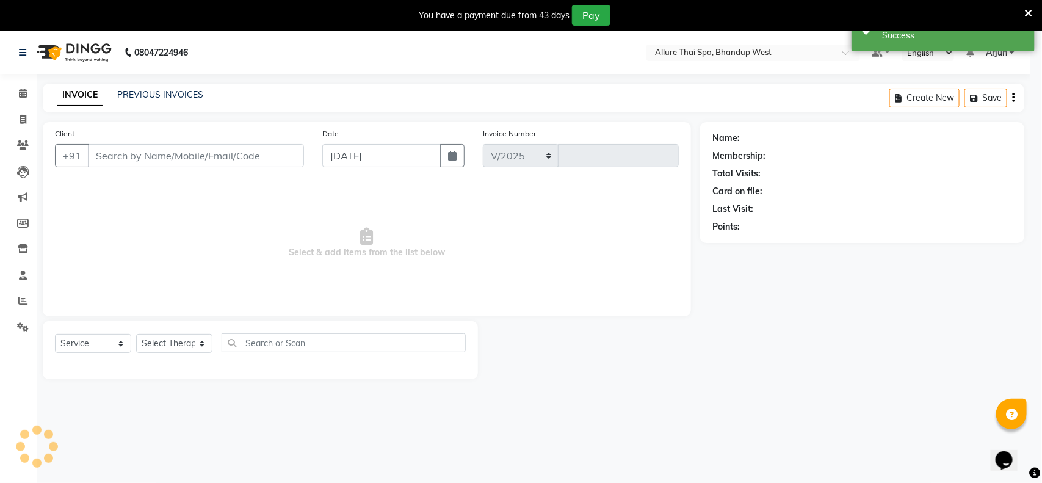
select select "8527"
type input "0278"
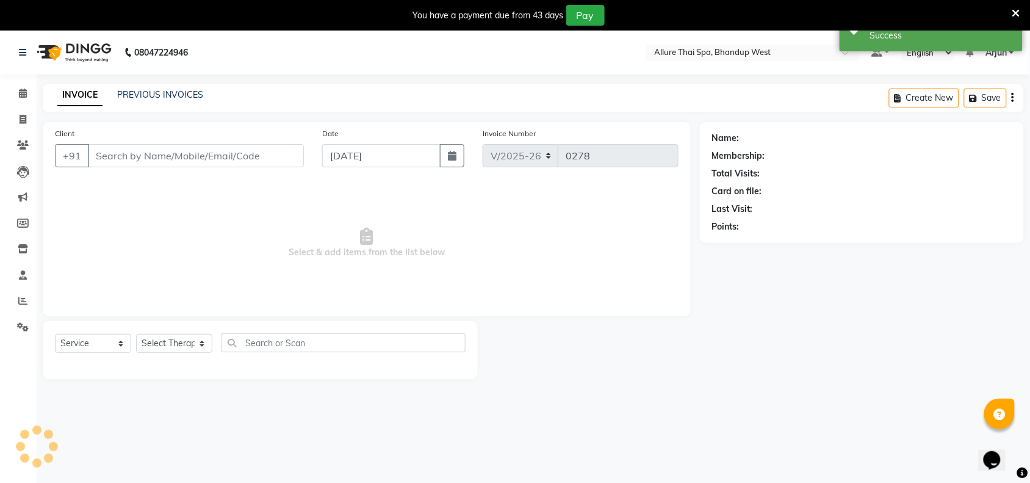
select select "package"
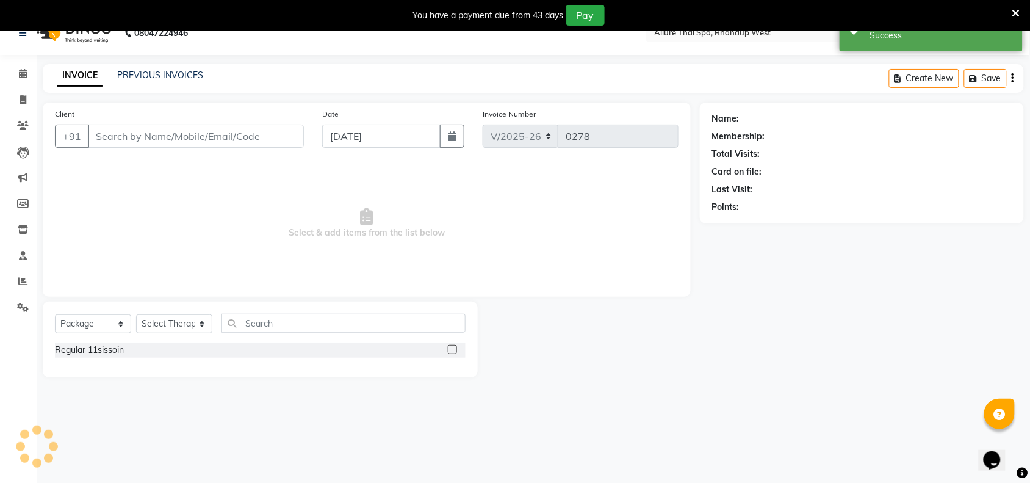
scroll to position [31, 0]
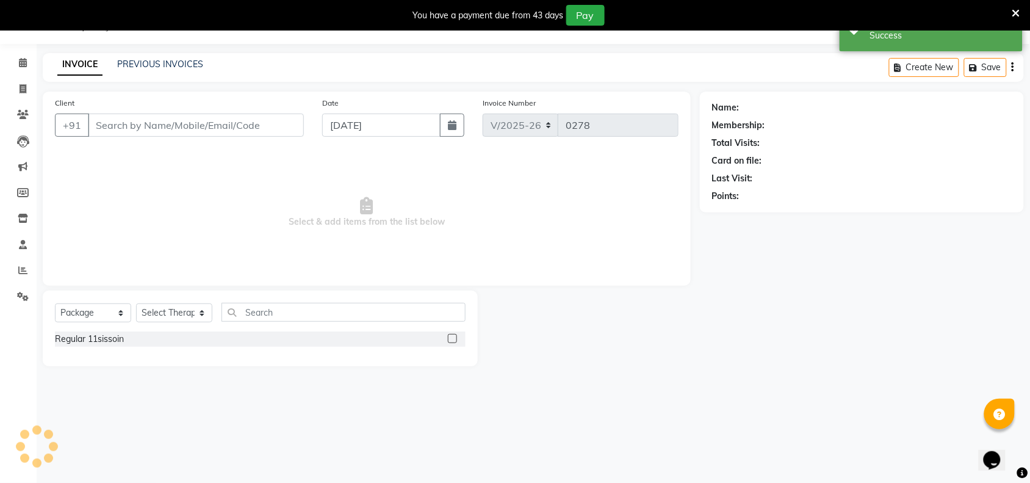
type input "9920716777"
select select "89385"
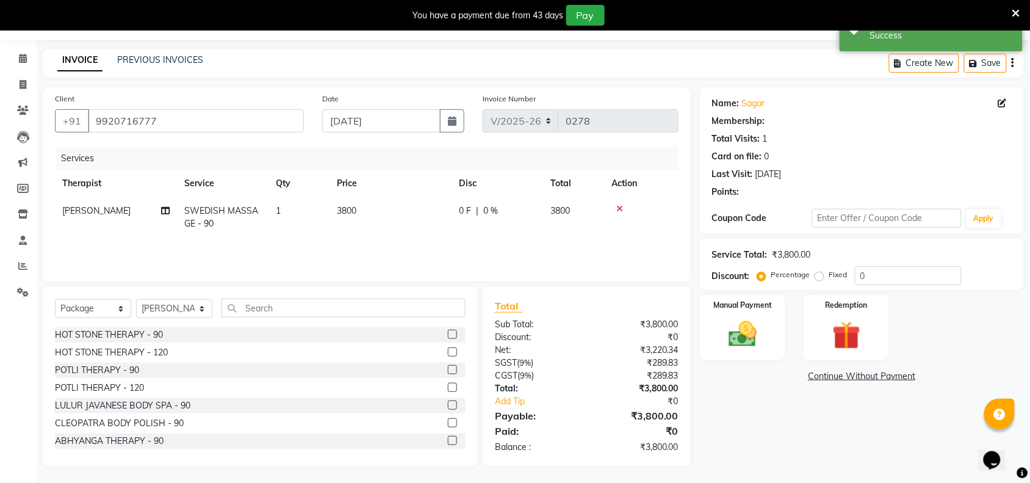
scroll to position [35, 0]
click at [874, 270] on input "0" at bounding box center [908, 275] width 107 height 19
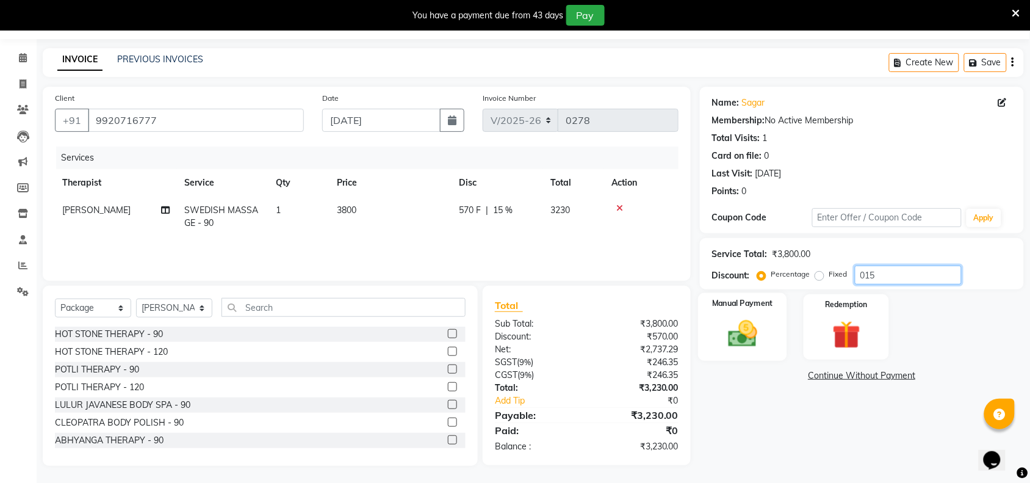
type input "015"
click at [760, 333] on img at bounding box center [743, 334] width 48 height 34
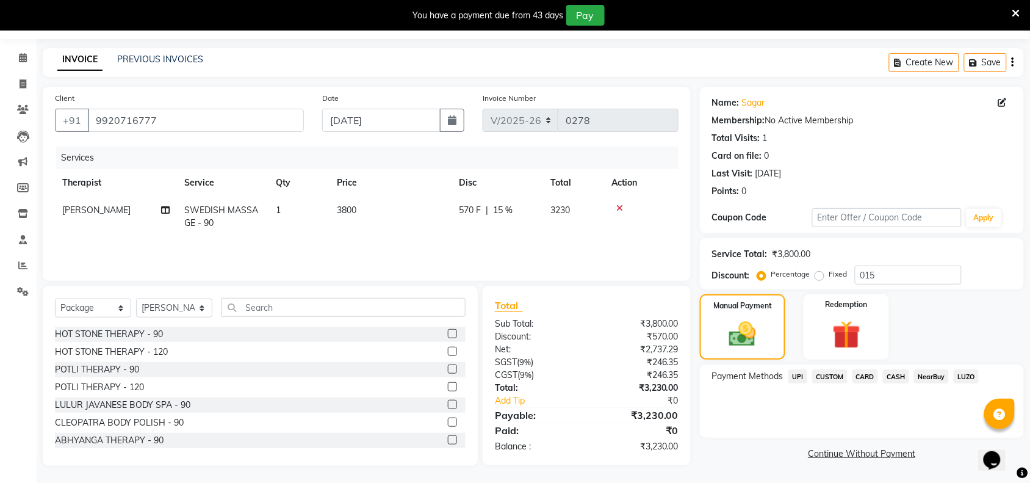
click at [800, 382] on span "UPI" at bounding box center [798, 376] width 19 height 14
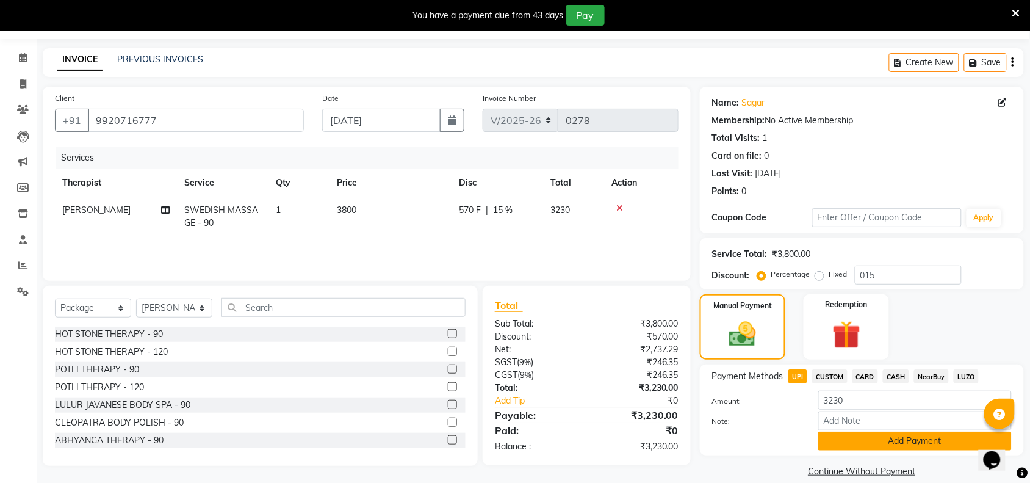
click at [862, 436] on button "Add Payment" at bounding box center [915, 441] width 193 height 19
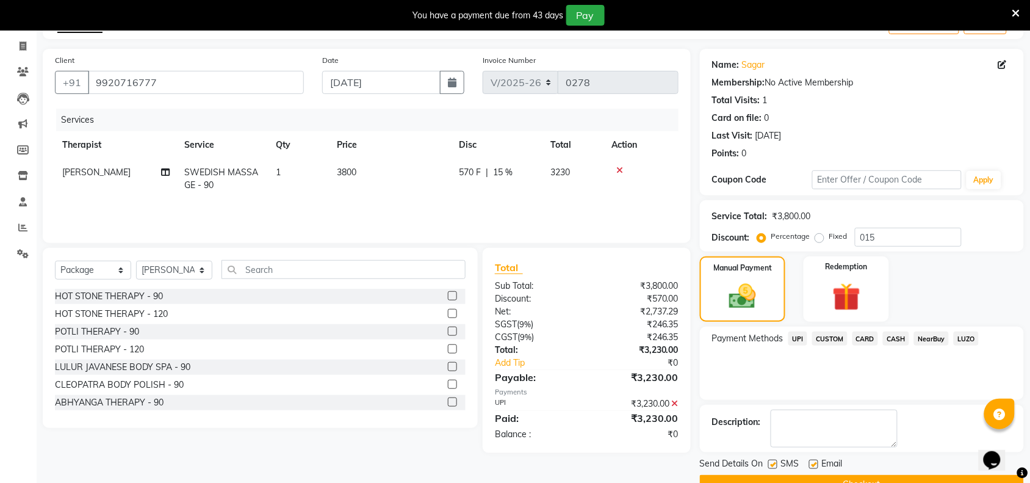
scroll to position [103, 0]
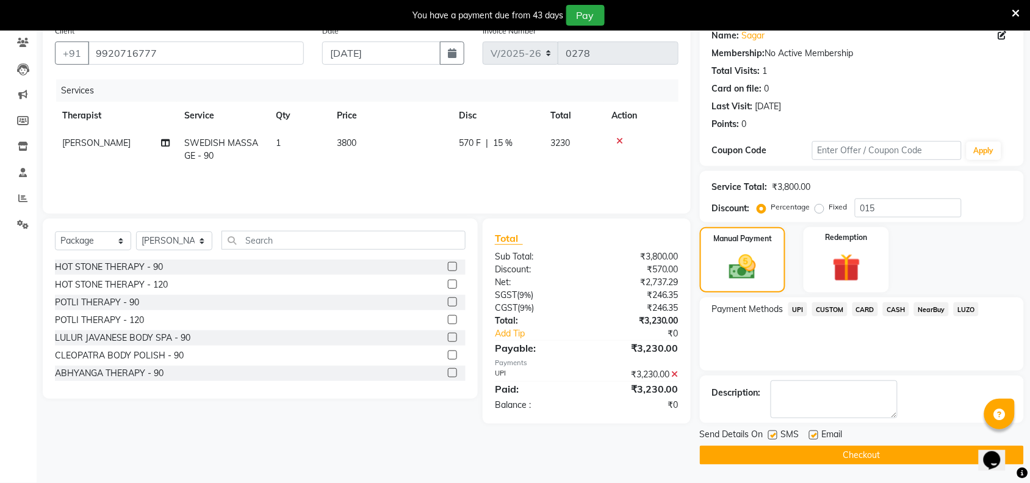
click at [773, 432] on label at bounding box center [772, 434] width 9 height 9
click at [773, 432] on input "checkbox" at bounding box center [772, 436] width 8 height 8
checkbox input "false"
click at [774, 452] on button "Checkout" at bounding box center [862, 455] width 324 height 19
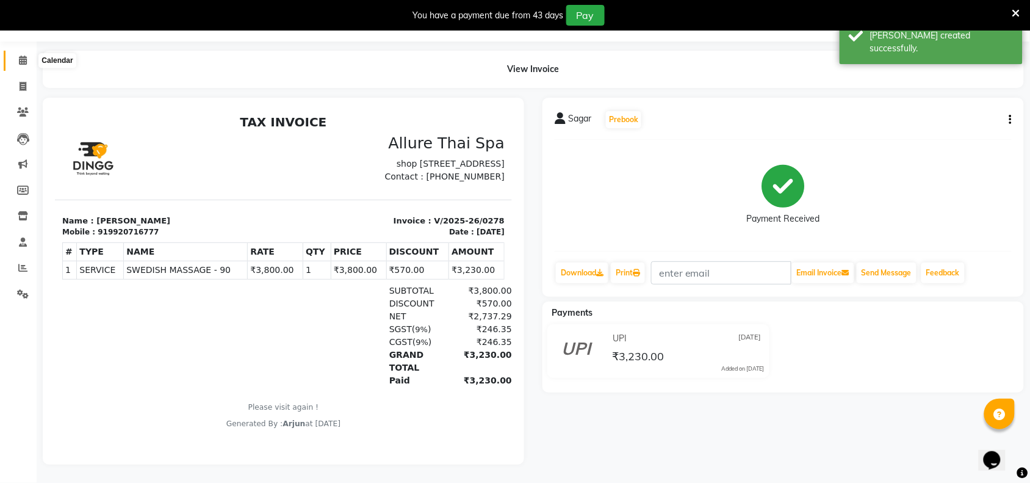
click at [23, 56] on icon at bounding box center [23, 60] width 8 height 9
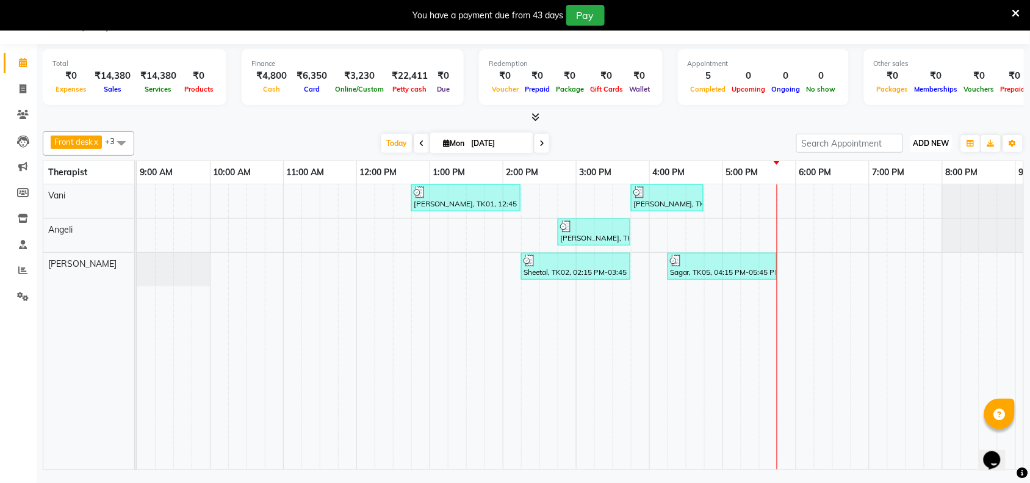
click at [944, 143] on span "ADD NEW" at bounding box center [932, 143] width 36 height 9
click at [909, 169] on button "Add Appointment" at bounding box center [904, 167] width 96 height 16
select select "tentative"
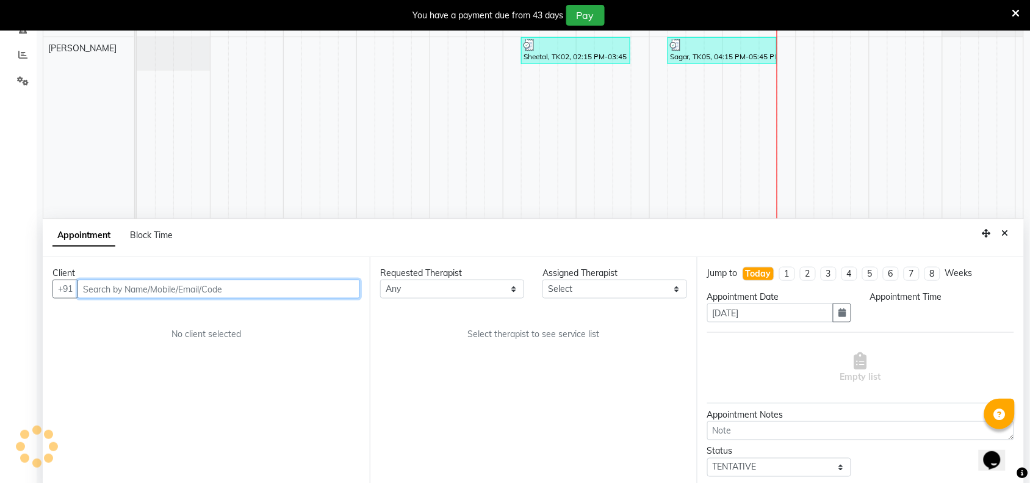
select select "600"
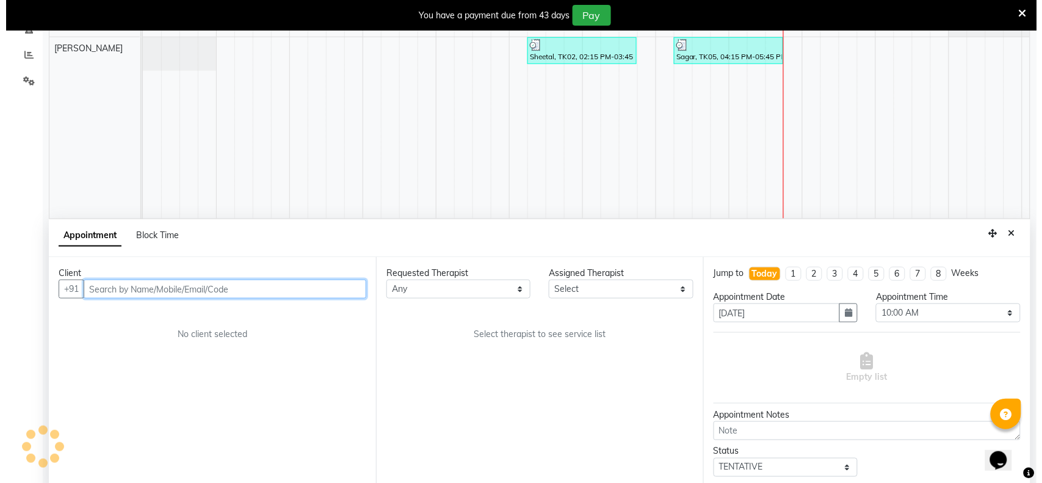
scroll to position [260, 0]
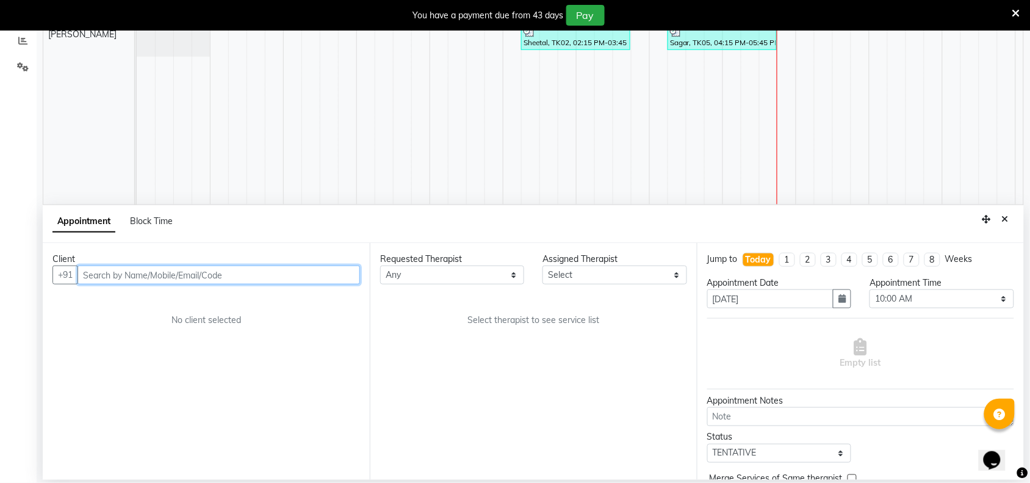
paste input "9820724824"
type input "9820724824"
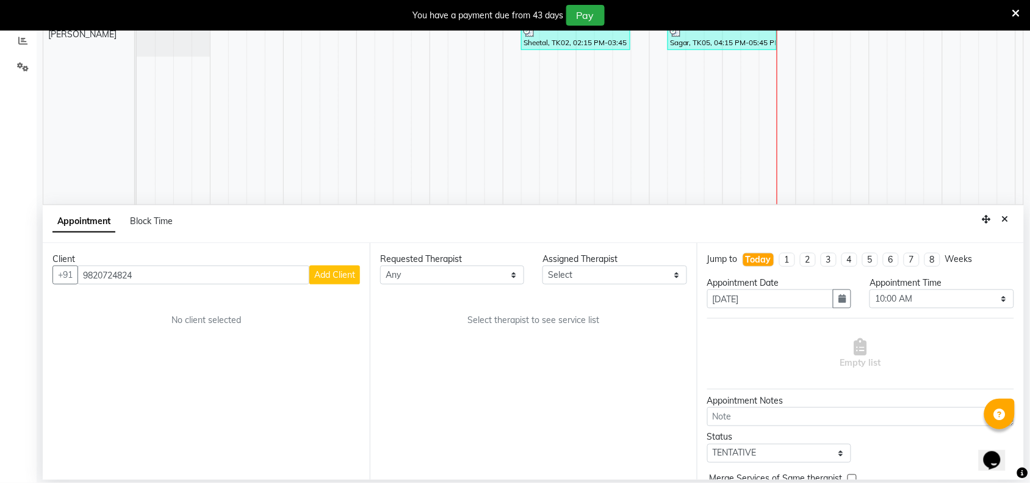
click at [331, 279] on span "Add Client" at bounding box center [334, 274] width 41 height 11
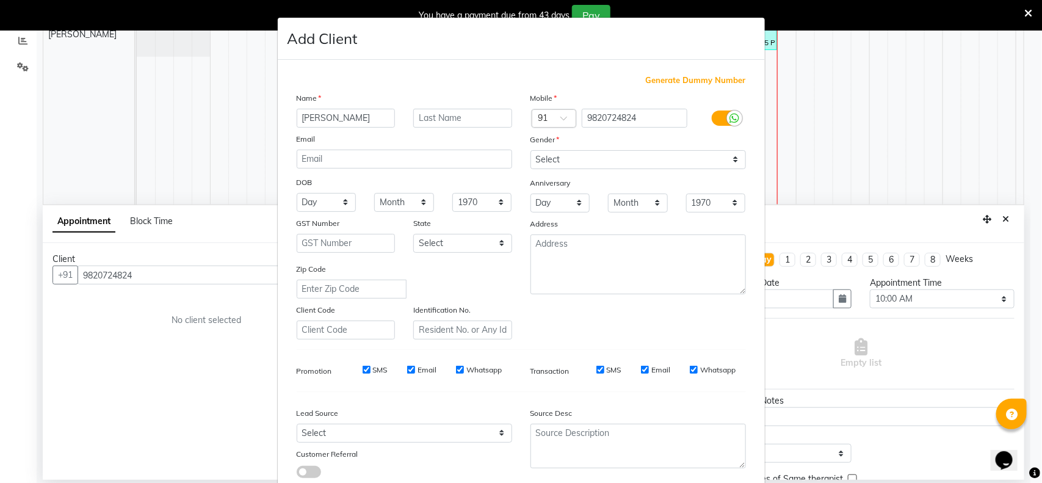
type input "[PERSON_NAME]"
click at [727, 159] on select "Select [DEMOGRAPHIC_DATA] [DEMOGRAPHIC_DATA] Other Prefer Not To Say" at bounding box center [637, 159] width 215 height 19
select select "[DEMOGRAPHIC_DATA]"
click at [530, 150] on select "Select [DEMOGRAPHIC_DATA] [DEMOGRAPHIC_DATA] Other Prefer Not To Say" at bounding box center [637, 159] width 215 height 19
click at [502, 427] on select "Select Walk-in Referral Internet Friend Word of Mouth Advertisement Facebook Ju…" at bounding box center [404, 433] width 215 height 19
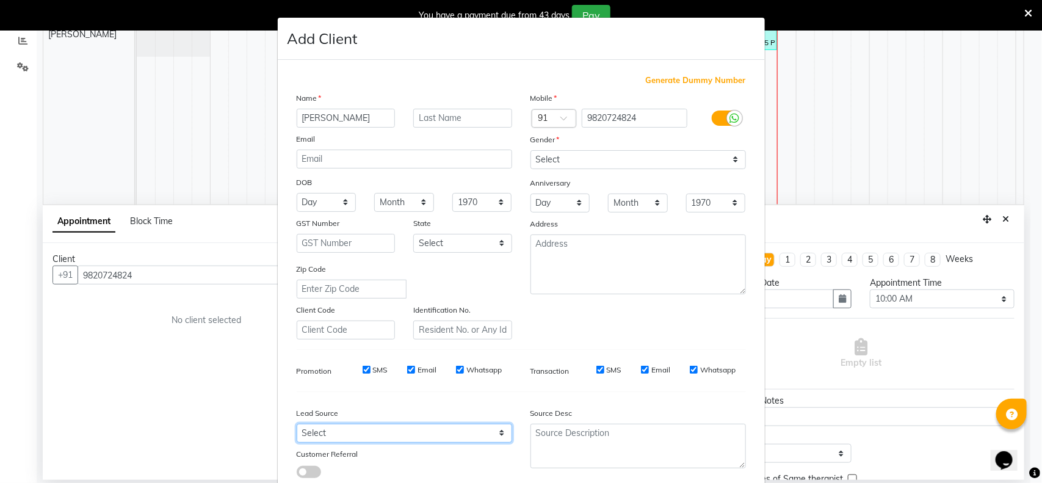
select select "55736"
click at [297, 424] on select "Select Walk-in Referral Internet Friend Word of Mouth Advertisement Facebook Ju…" at bounding box center [404, 433] width 215 height 19
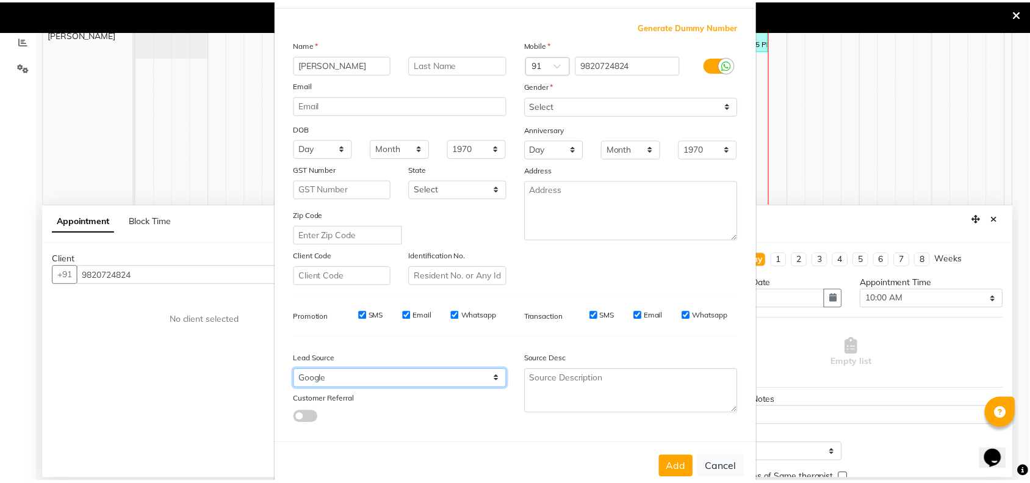
scroll to position [76, 0]
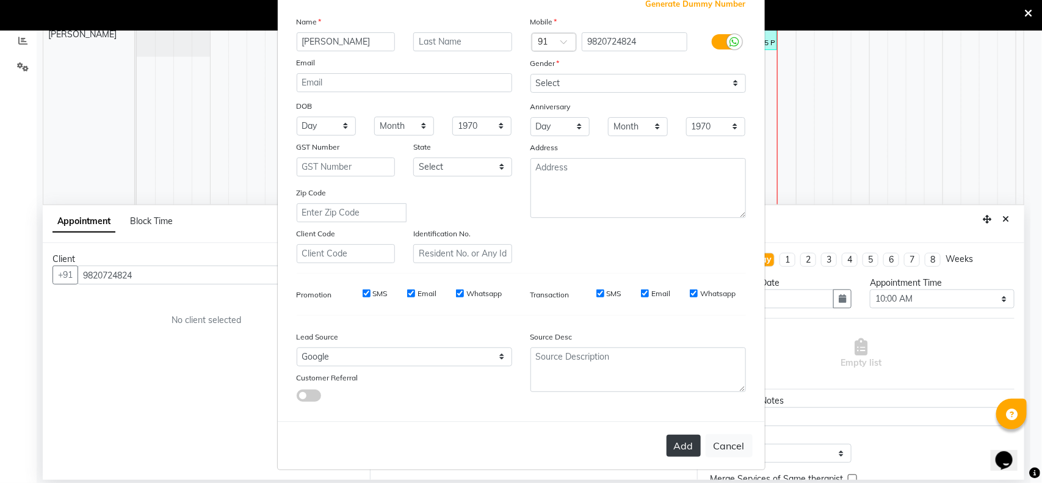
click at [671, 443] on button "Add" at bounding box center [684, 446] width 34 height 22
select select
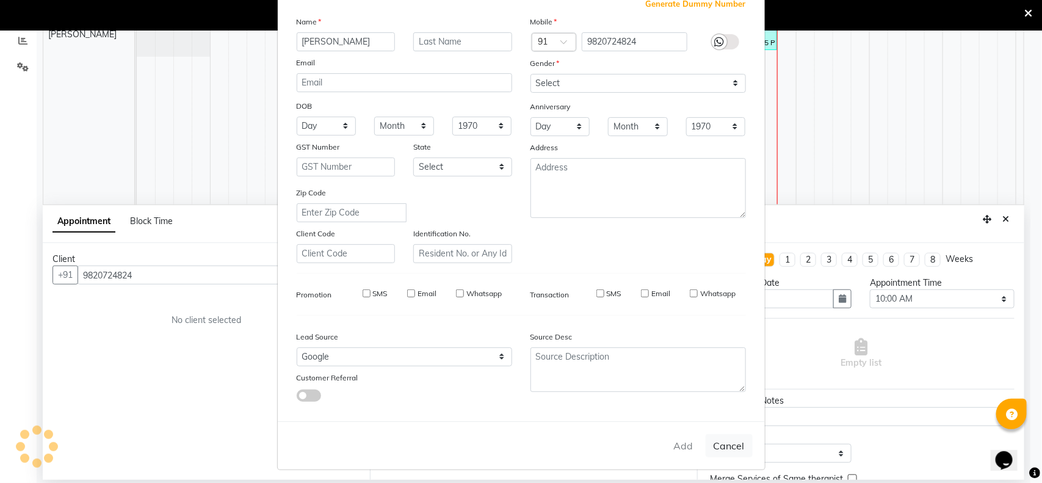
select select
checkbox input "false"
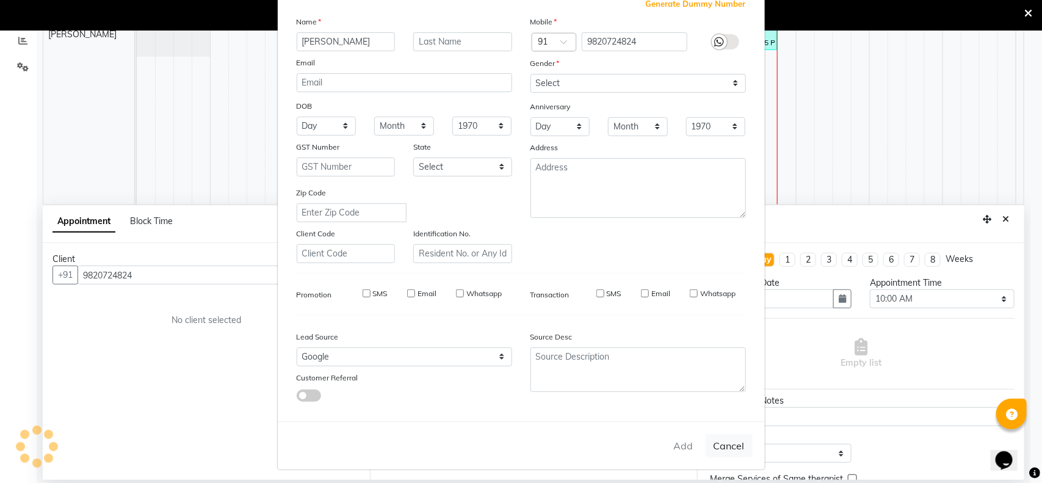
checkbox input "false"
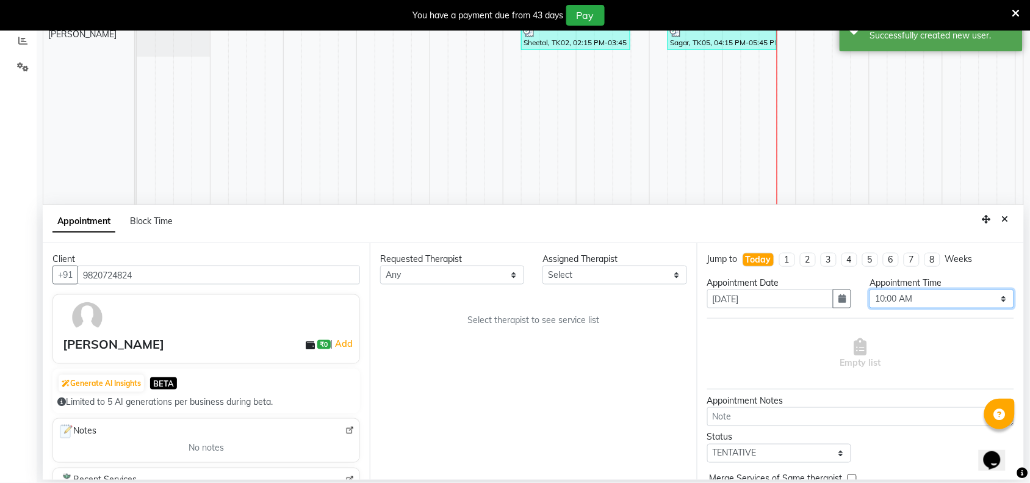
click at [1001, 300] on select "Select 10:00 AM 10:15 AM 10:30 AM 10:45 AM 11:00 AM 11:15 AM 11:30 AM 11:45 AM …" at bounding box center [942, 298] width 144 height 19
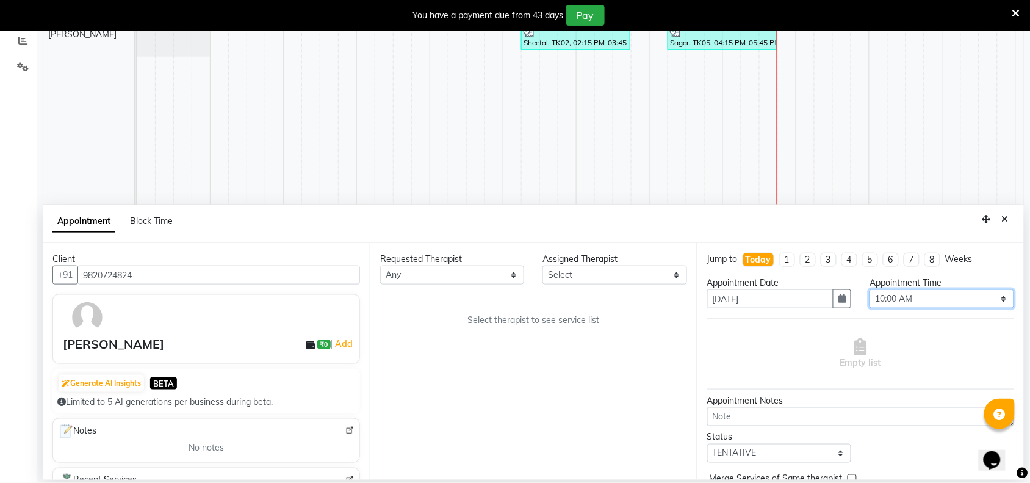
drag, startPoint x: 995, startPoint y: 300, endPoint x: 953, endPoint y: 293, distance: 42.6
click at [995, 300] on select "Select 10:00 AM 10:15 AM 10:30 AM 10:45 AM 11:00 AM 11:15 AM 11:30 AM 11:45 AM …" at bounding box center [942, 298] width 144 height 19
select select "1035"
click at [870, 290] on select "Select 10:00 AM 10:15 AM 10:30 AM 10:45 AM 11:00 AM 11:15 AM 11:30 AM 11:45 AM …" at bounding box center [942, 298] width 144 height 19
click at [679, 272] on select "Select [PERSON_NAME] [PERSON_NAME]" at bounding box center [615, 275] width 144 height 19
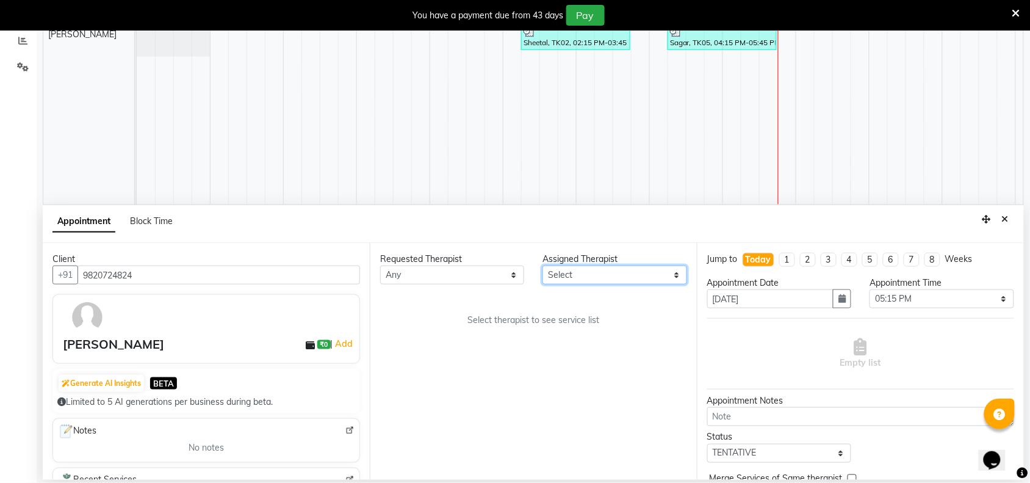
select select "84287"
click at [543, 266] on select "Select [PERSON_NAME] [PERSON_NAME]" at bounding box center [615, 275] width 144 height 19
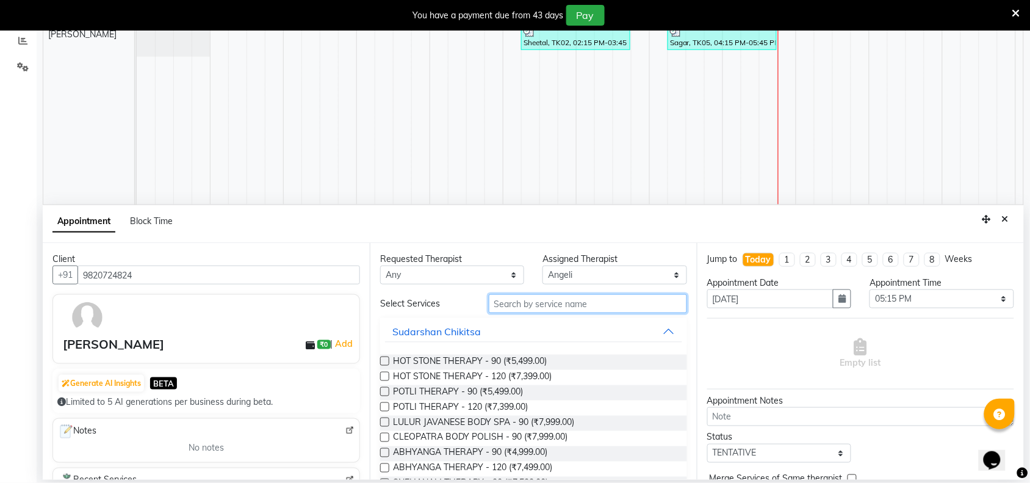
click at [562, 307] on input "text" at bounding box center [588, 303] width 198 height 19
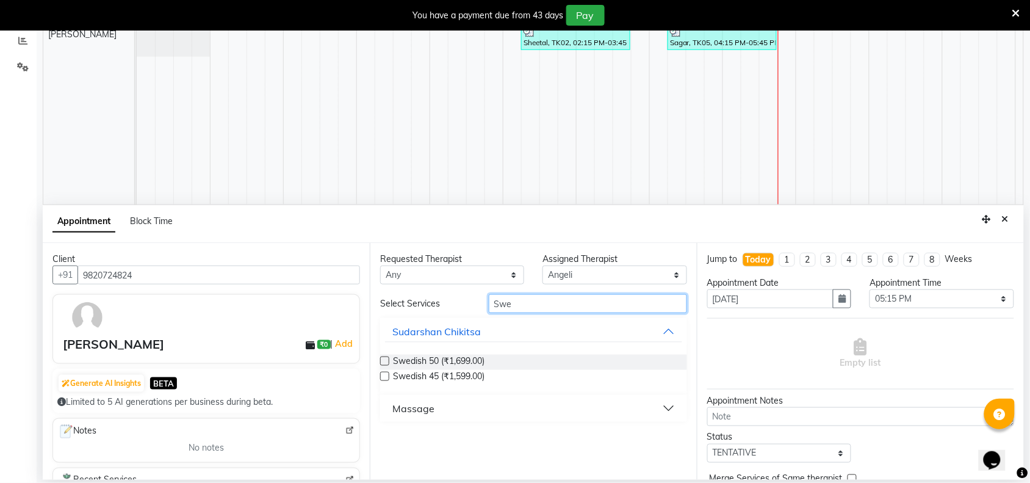
type input "Swe"
click at [471, 404] on button "Massage" at bounding box center [533, 408] width 297 height 22
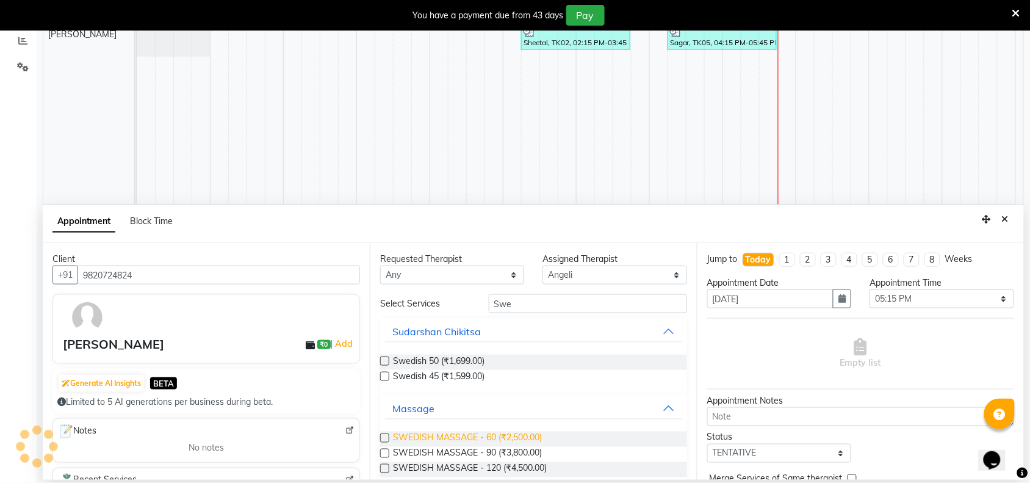
click at [486, 438] on span "SWEDISH MASSAGE - 60 (₹2,500.00)" at bounding box center [467, 439] width 149 height 15
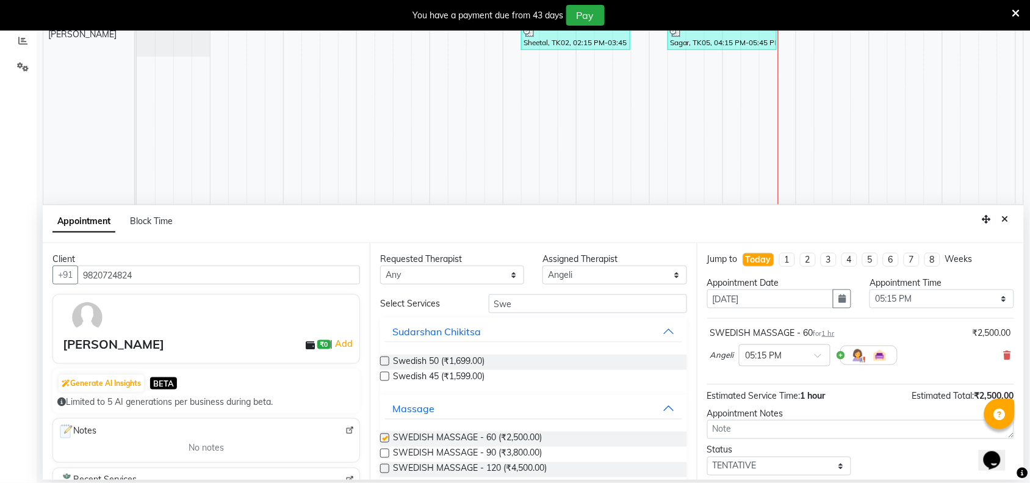
checkbox input "false"
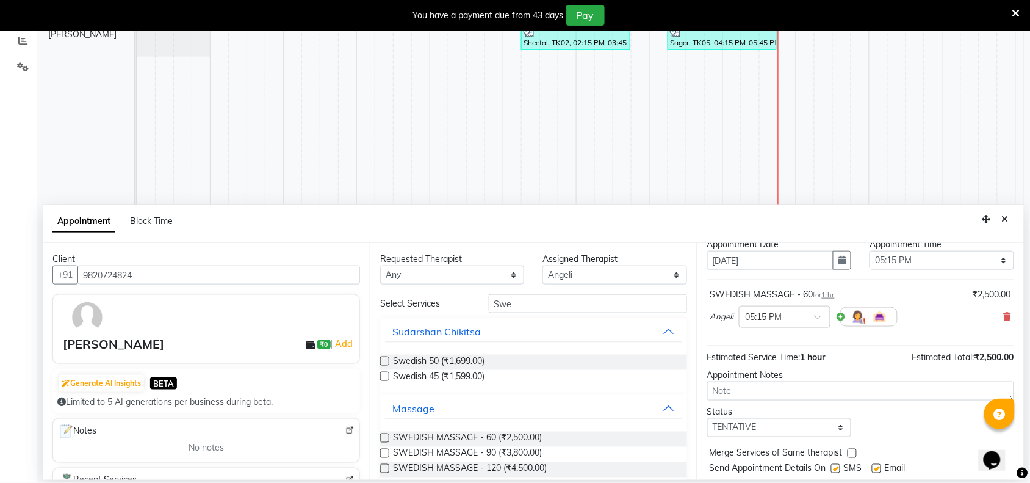
scroll to position [74, 0]
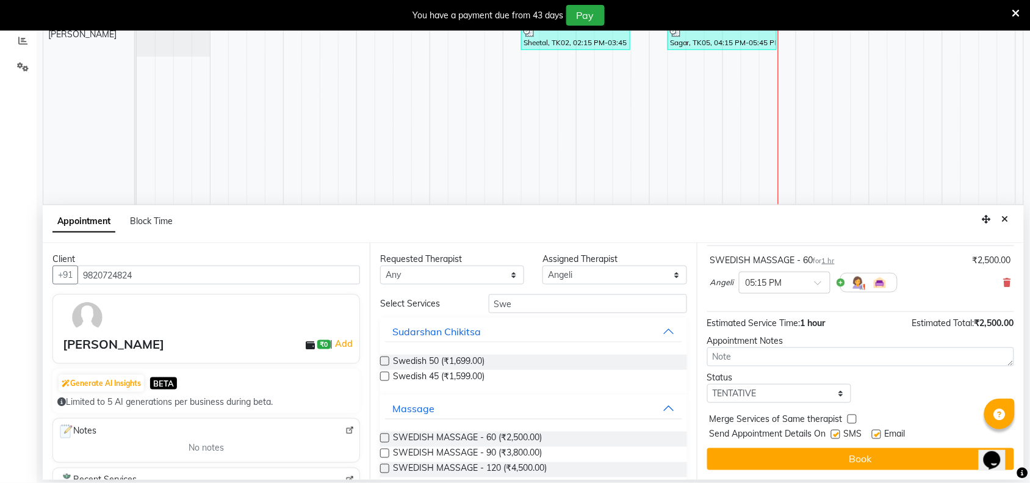
click at [838, 436] on label at bounding box center [835, 434] width 9 height 9
click at [838, 436] on input "checkbox" at bounding box center [835, 436] width 8 height 8
checkbox input "false"
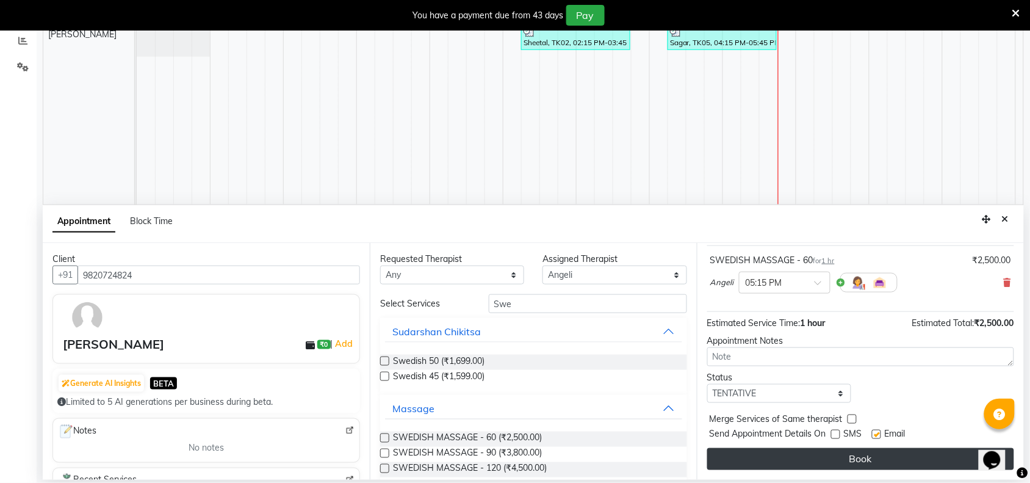
click at [832, 458] on button "Book" at bounding box center [860, 459] width 307 height 22
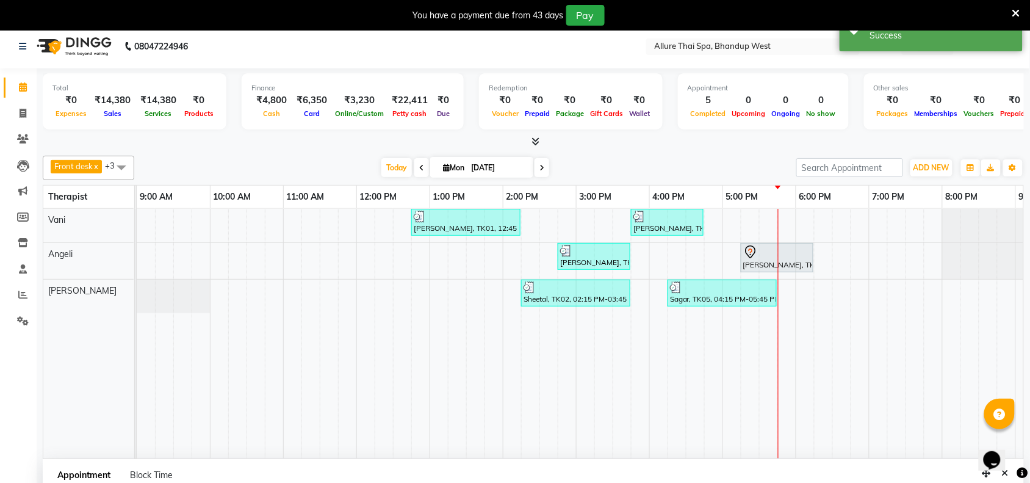
scroll to position [0, 0]
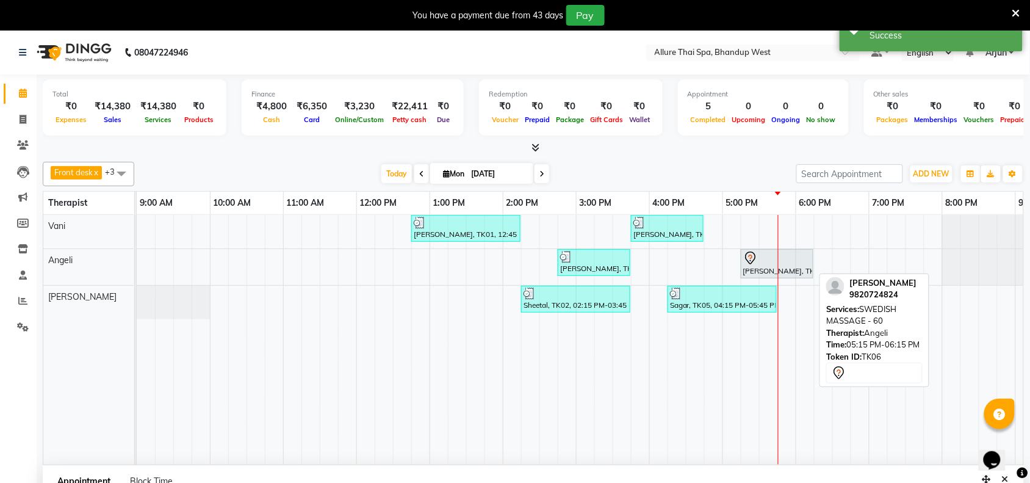
click at [795, 266] on div "[PERSON_NAME], TK06, 05:15 PM-06:15 PM, SWEDISH MASSAGE - 60" at bounding box center [777, 264] width 70 height 26
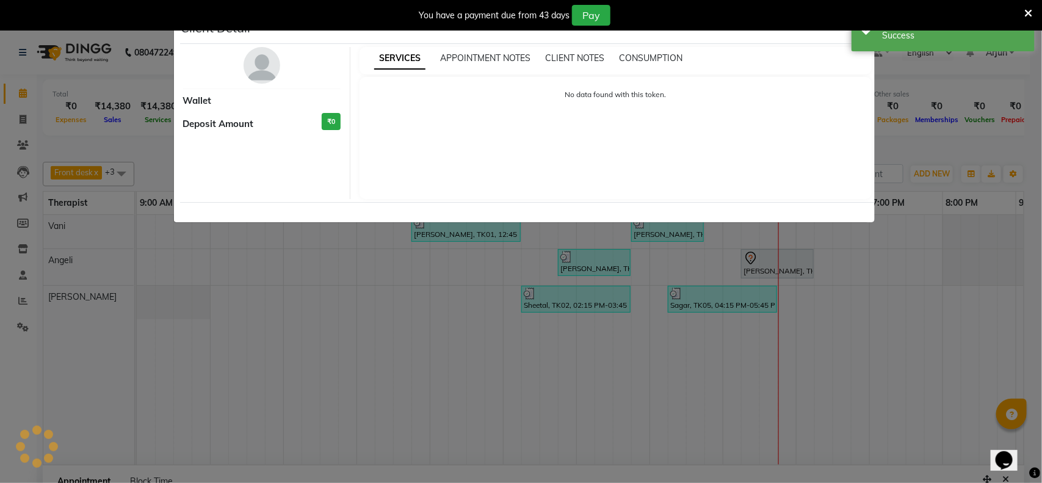
select select "7"
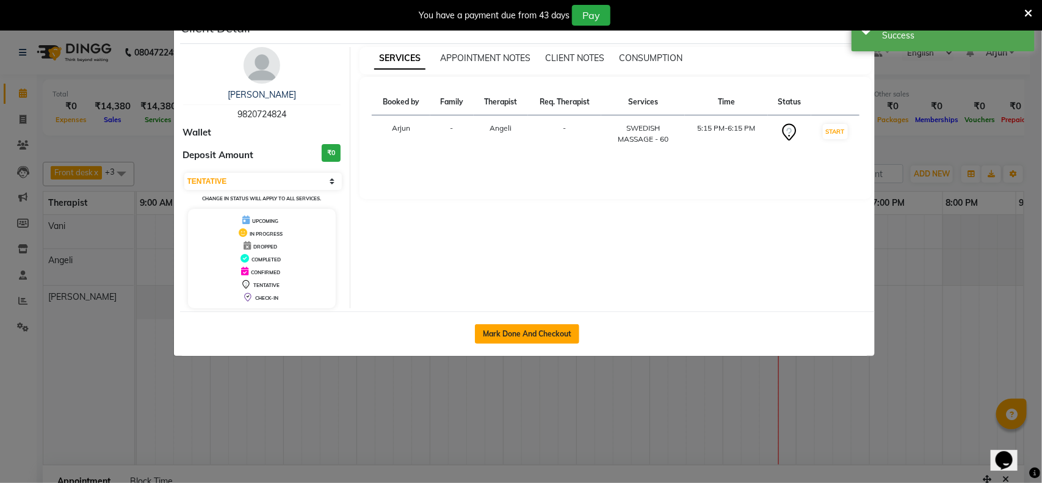
click at [526, 333] on button "Mark Done And Checkout" at bounding box center [527, 334] width 104 height 20
select select "8527"
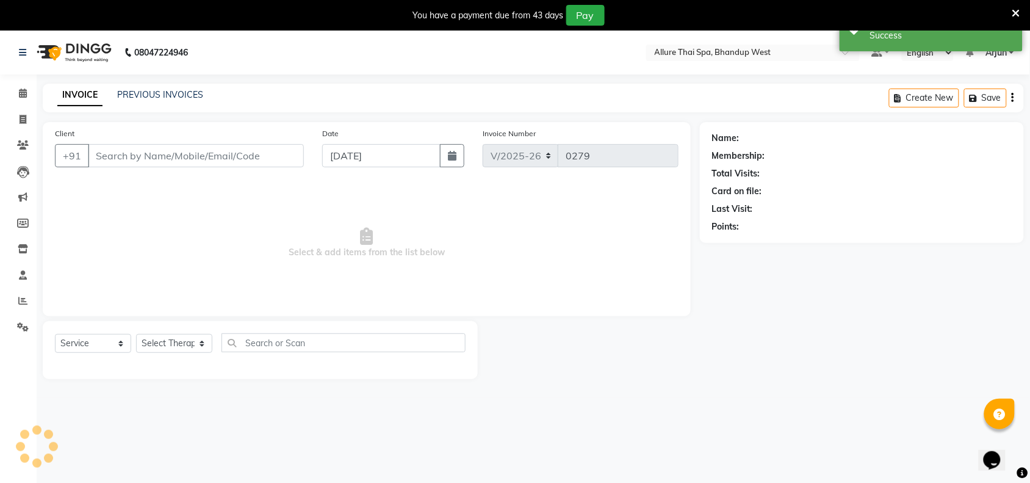
select select "package"
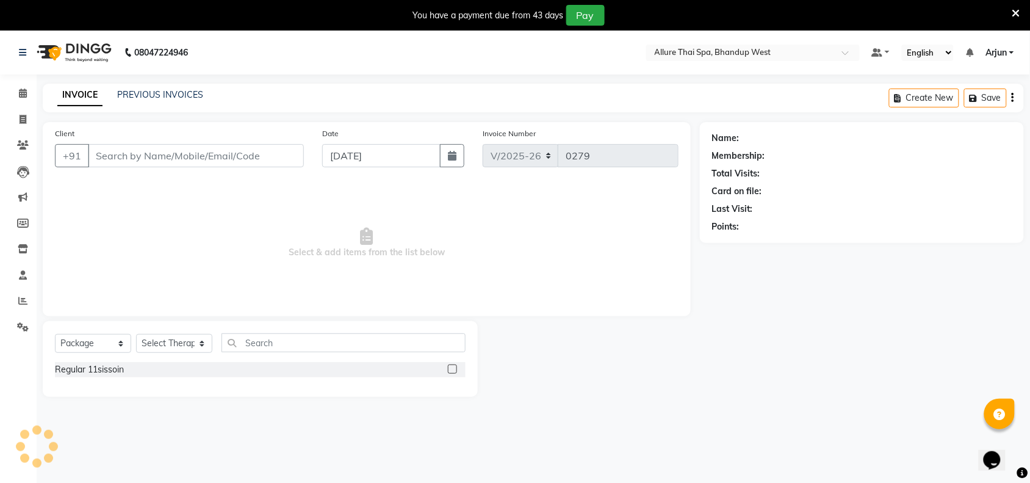
type input "9820724824"
select select "84287"
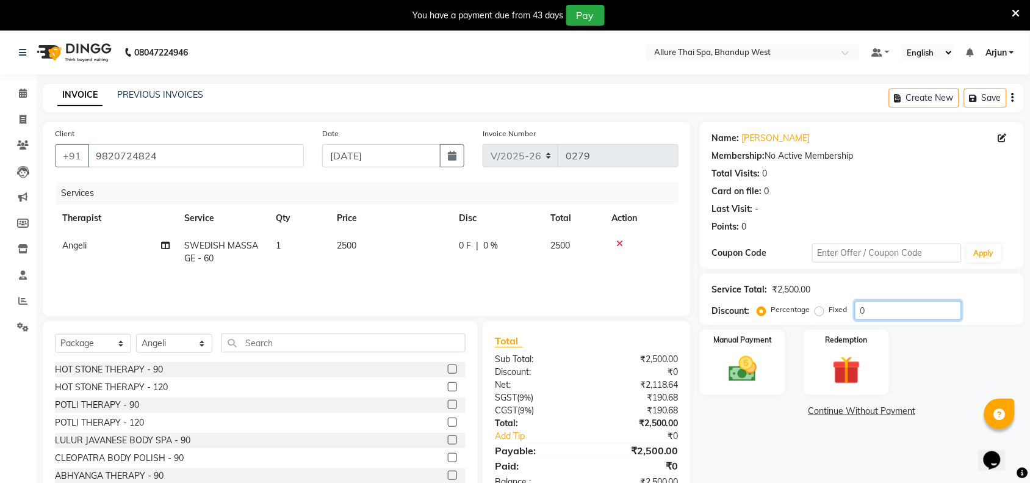
click at [906, 309] on input "0" at bounding box center [908, 310] width 107 height 19
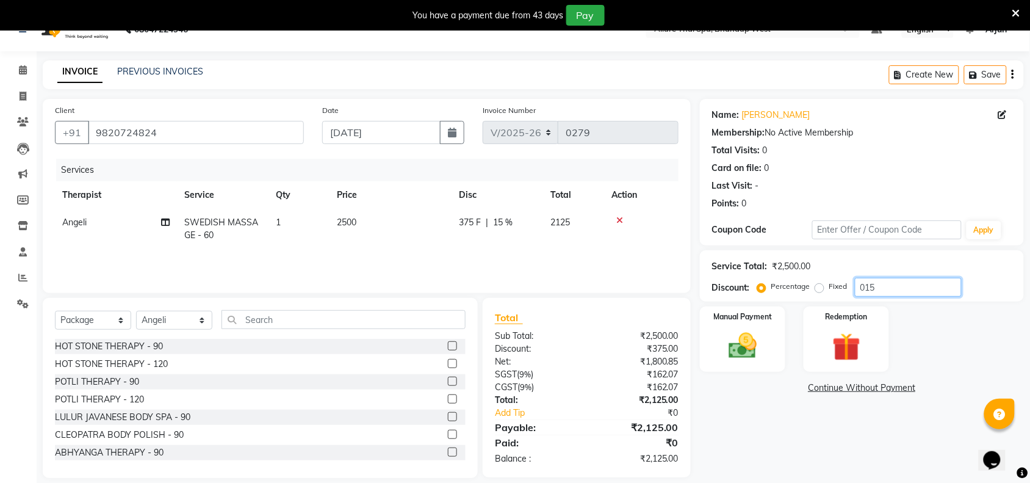
scroll to position [35, 0]
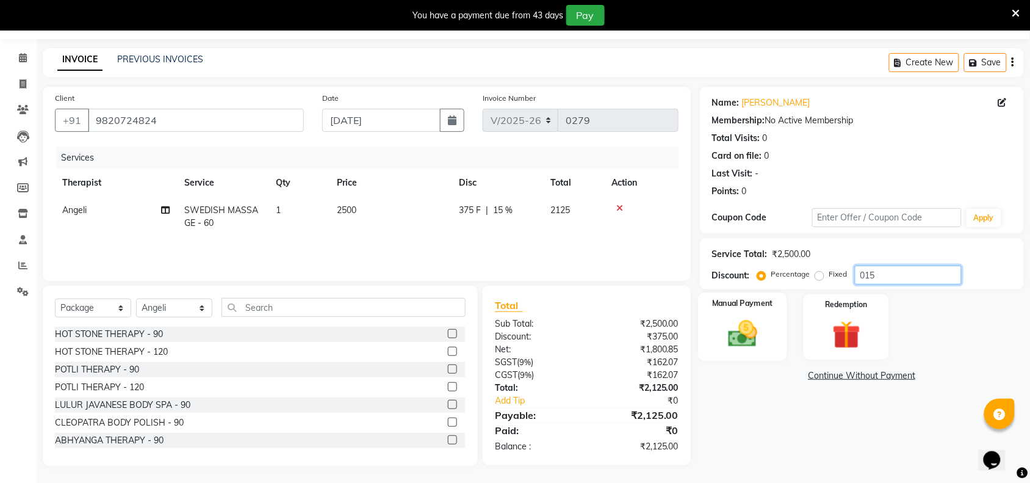
type input "015"
click at [762, 354] on div "Manual Payment" at bounding box center [742, 327] width 89 height 68
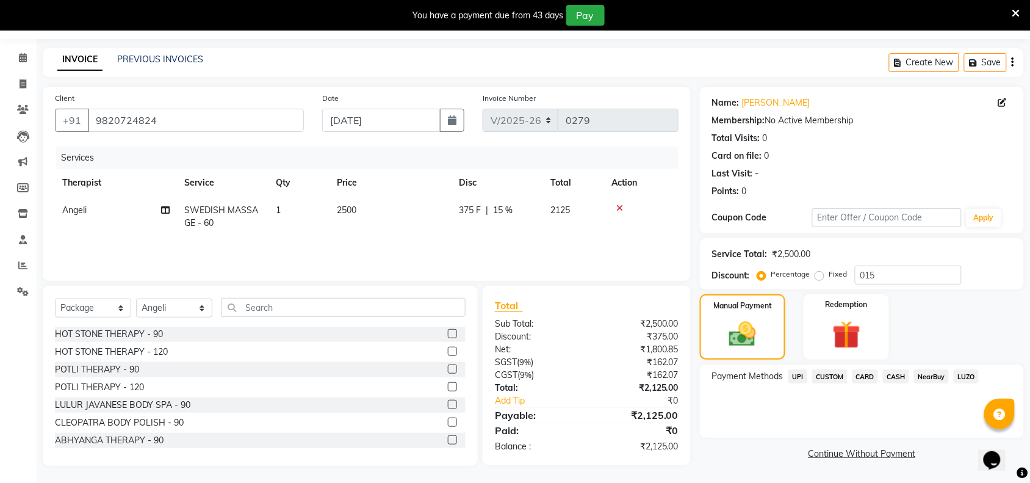
click at [865, 375] on span "CARD" at bounding box center [866, 376] width 26 height 14
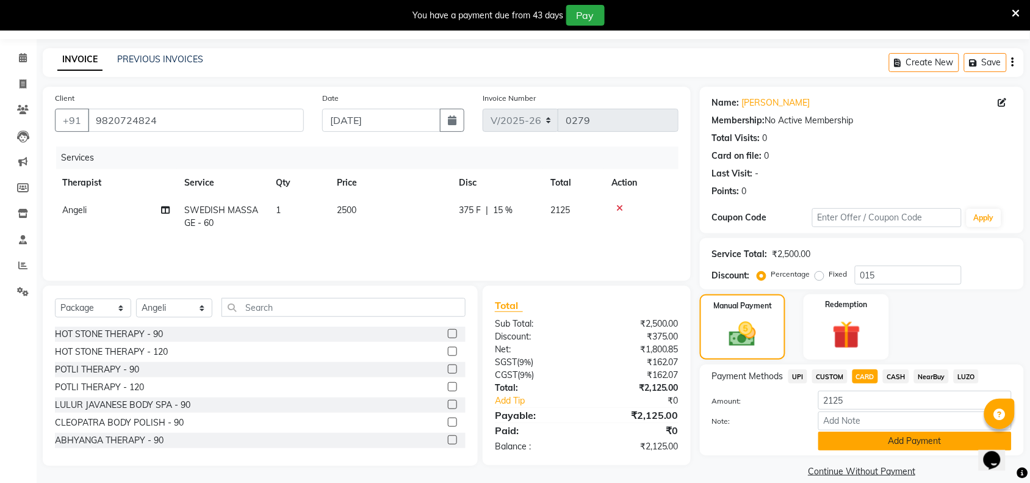
click at [861, 432] on button "Add Payment" at bounding box center [915, 441] width 193 height 19
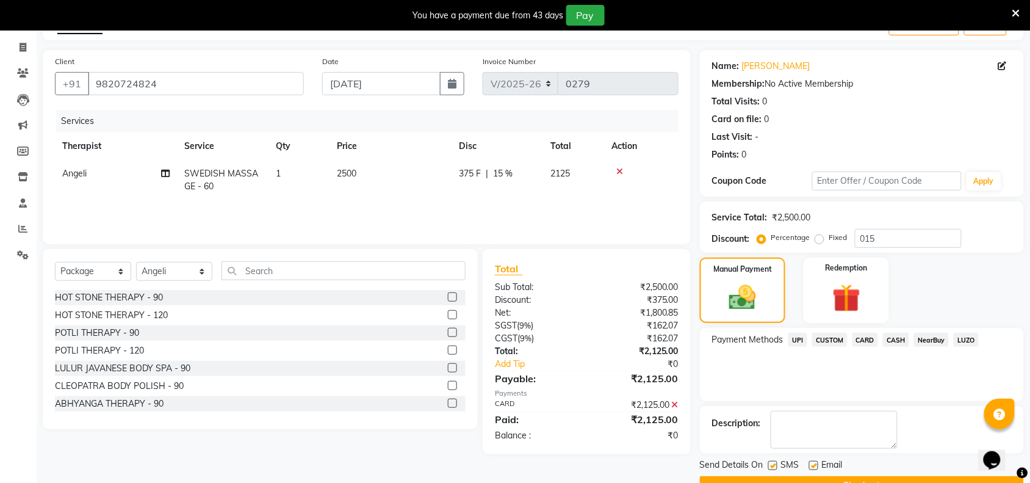
scroll to position [103, 0]
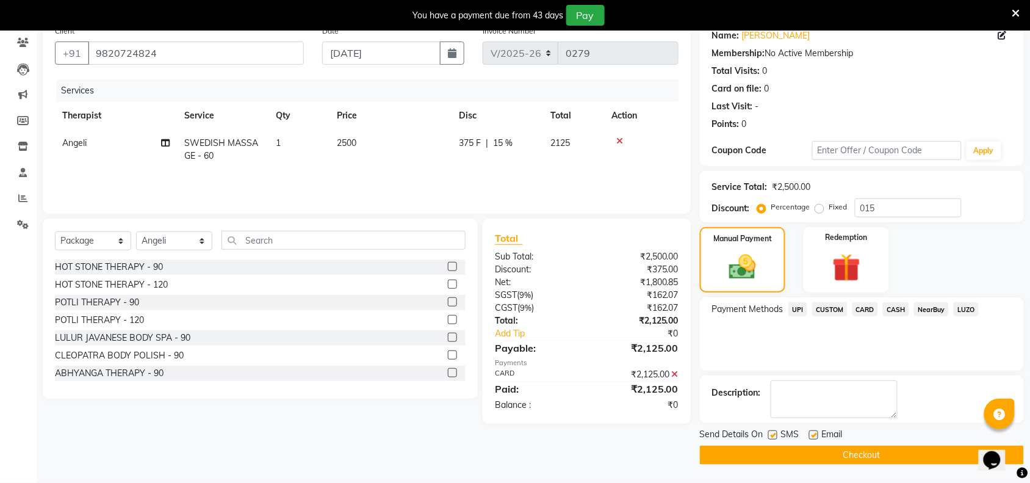
click at [776, 435] on label at bounding box center [772, 434] width 9 height 9
click at [776, 435] on input "checkbox" at bounding box center [772, 436] width 8 height 8
checkbox input "false"
click at [774, 450] on button "Checkout" at bounding box center [862, 455] width 324 height 19
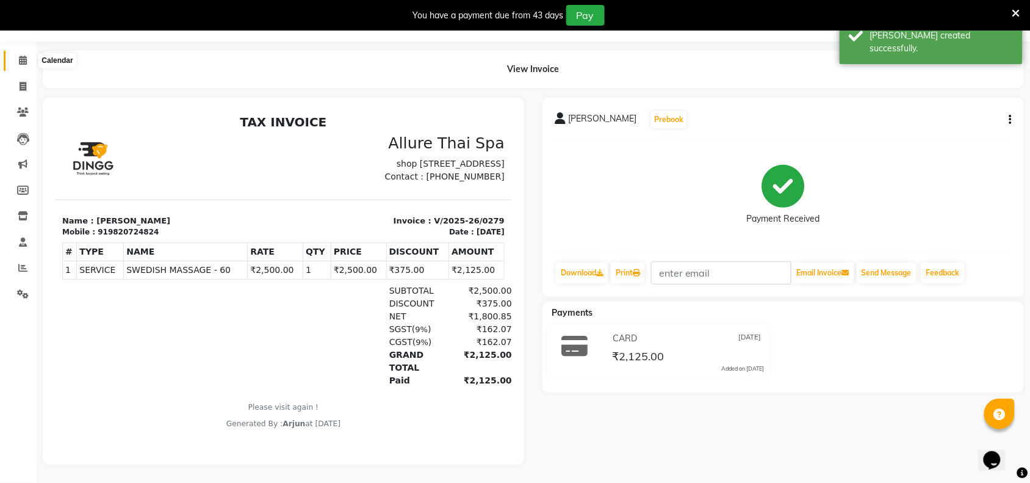
click at [21, 56] on icon at bounding box center [23, 60] width 8 height 9
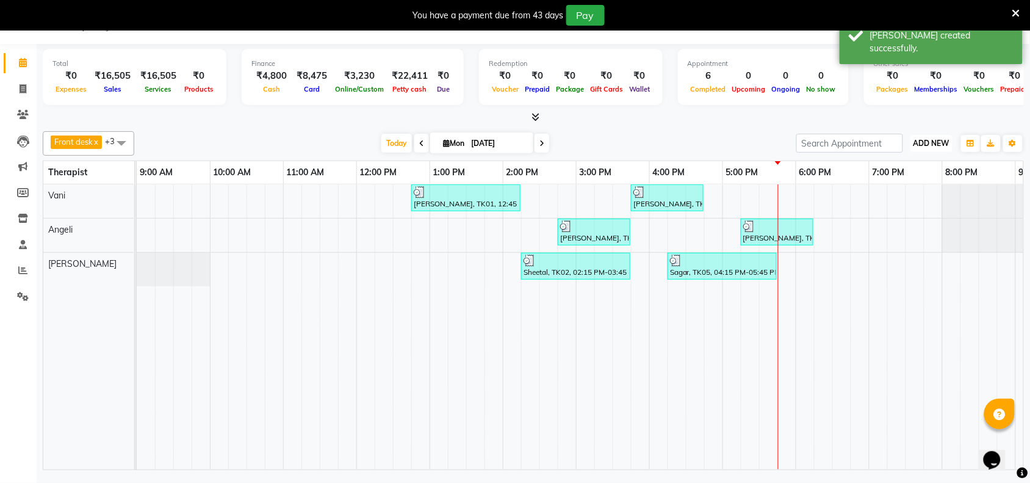
click at [928, 143] on span "ADD NEW" at bounding box center [932, 143] width 36 height 9
click at [898, 168] on button "Add Appointment" at bounding box center [904, 167] width 96 height 16
select select "tentative"
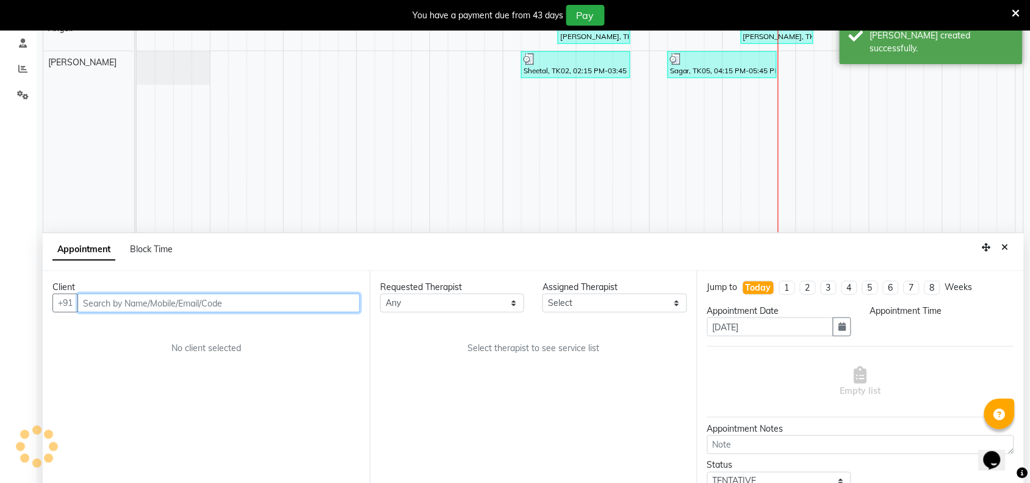
select select "600"
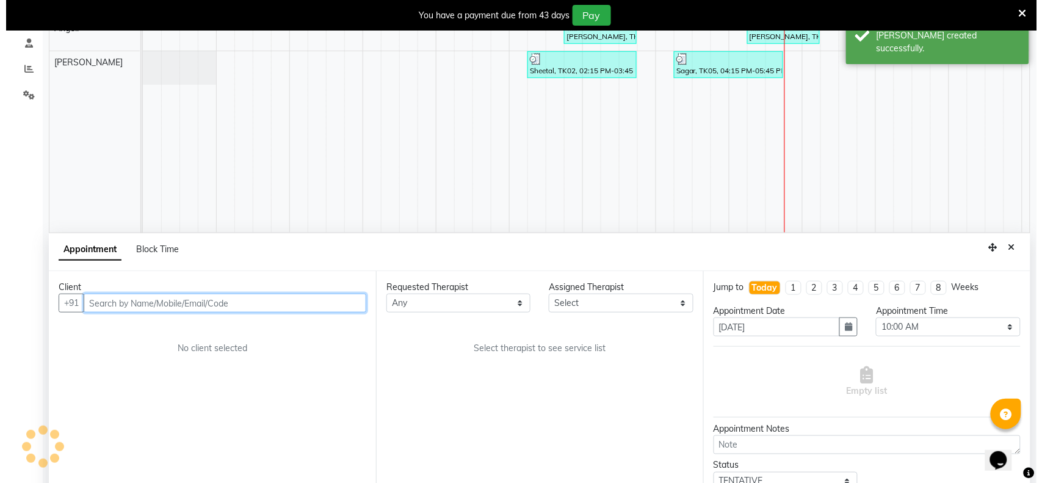
scroll to position [260, 0]
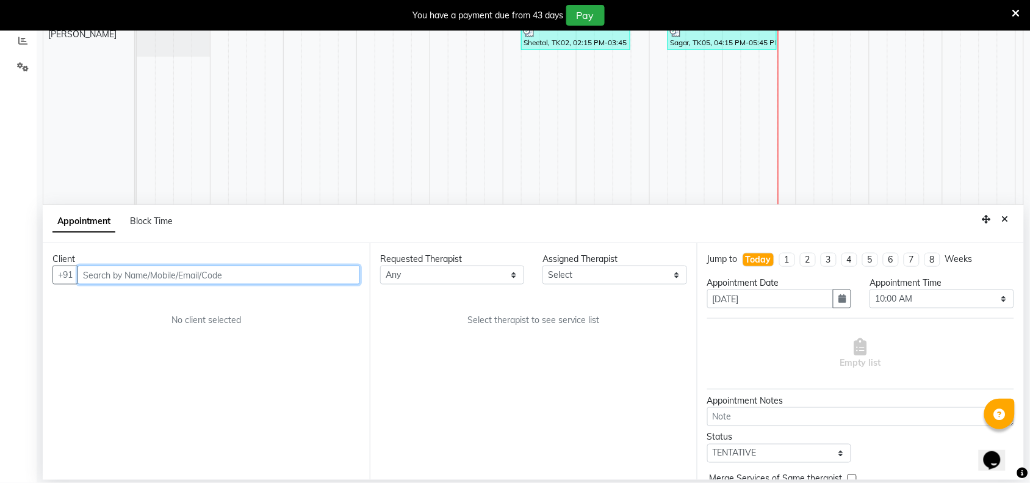
click at [255, 279] on input "text" at bounding box center [219, 275] width 283 height 19
paste input "9987095866"
type input "9987095866"
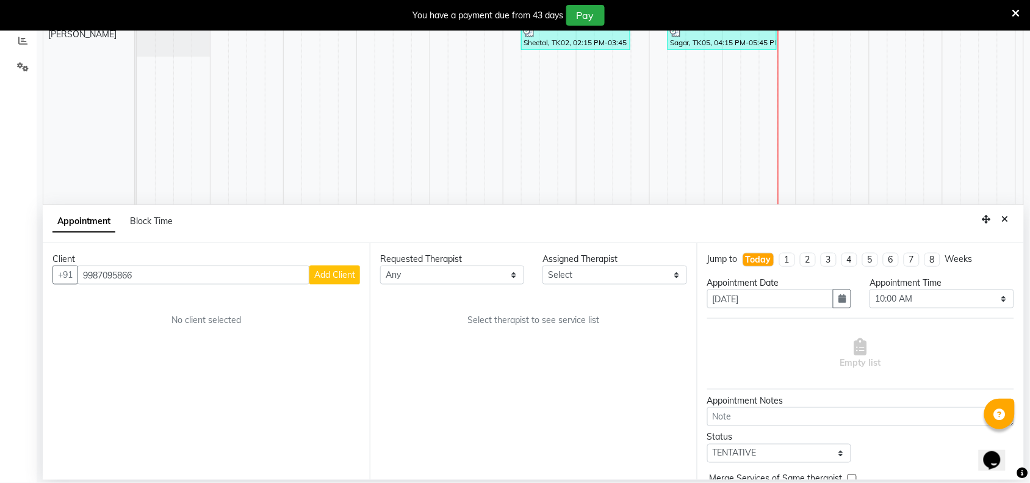
click at [348, 277] on span "Add Client" at bounding box center [334, 274] width 41 height 11
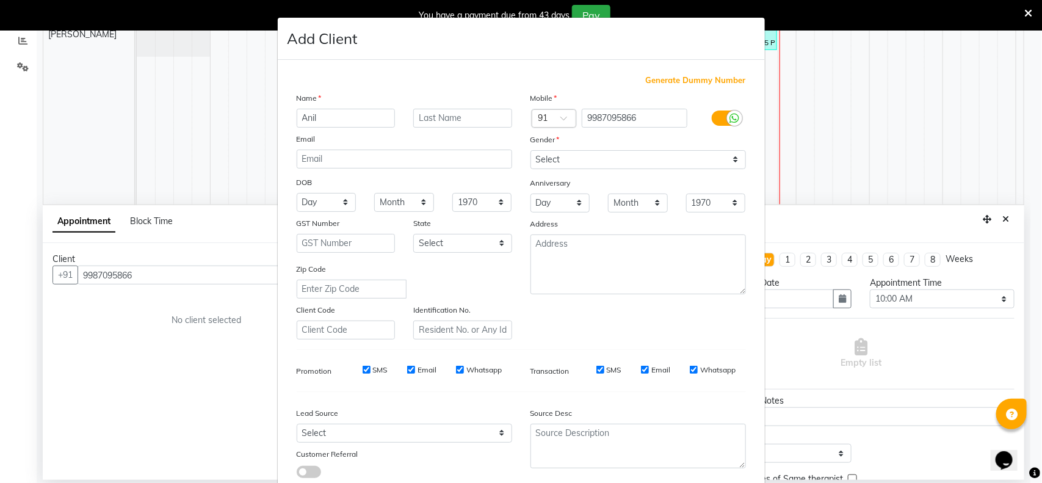
type input "Anil"
click at [729, 159] on select "Select [DEMOGRAPHIC_DATA] [DEMOGRAPHIC_DATA] Other Prefer Not To Say" at bounding box center [637, 159] width 215 height 19
select select "[DEMOGRAPHIC_DATA]"
click at [530, 150] on select "Select [DEMOGRAPHIC_DATA] [DEMOGRAPHIC_DATA] Other Prefer Not To Say" at bounding box center [637, 159] width 215 height 19
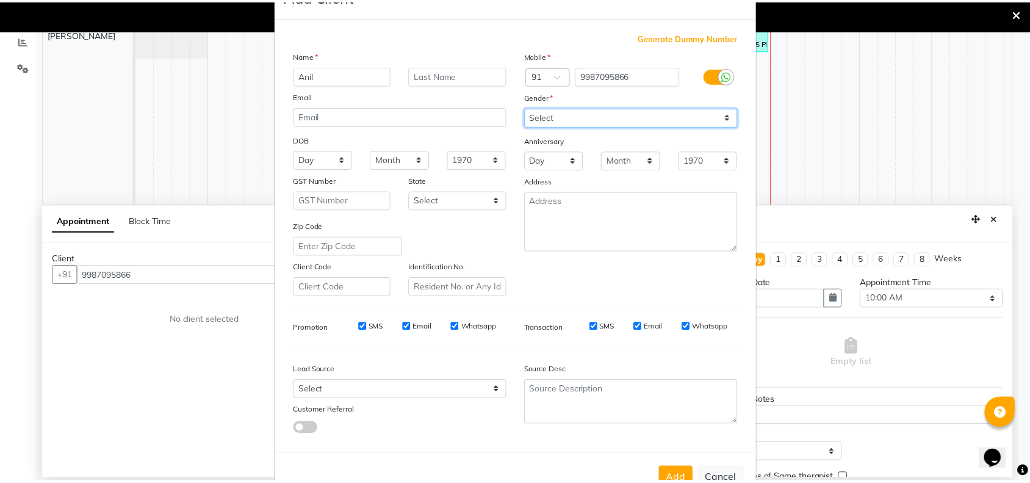
scroll to position [76, 0]
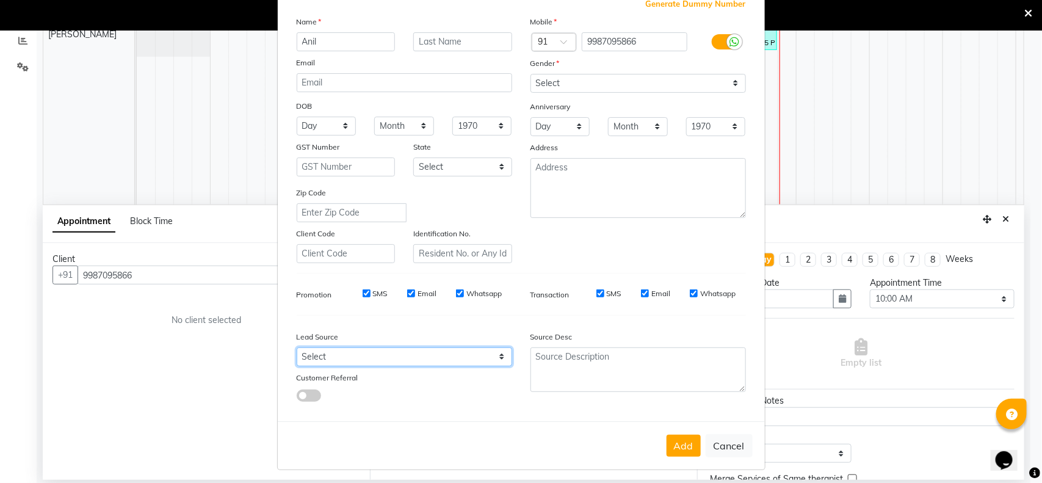
drag, startPoint x: 496, startPoint y: 351, endPoint x: 467, endPoint y: 361, distance: 31.1
click at [496, 351] on select "Select Walk-in Referral Internet Friend Word of Mouth Advertisement Facebook Ju…" at bounding box center [404, 356] width 215 height 19
select select "55736"
click at [297, 347] on select "Select Walk-in Referral Internet Friend Word of Mouth Advertisement Facebook Ju…" at bounding box center [404, 356] width 215 height 19
click at [678, 438] on button "Add" at bounding box center [684, 446] width 34 height 22
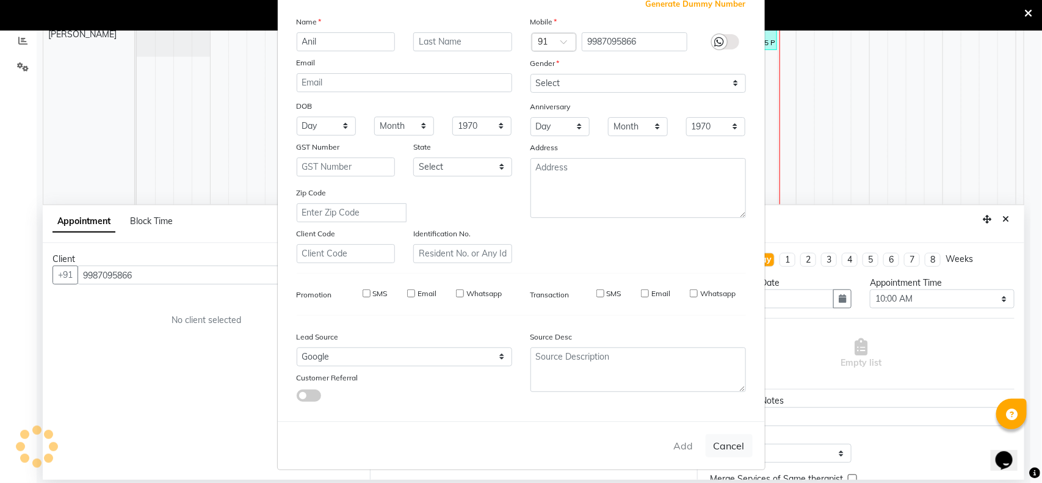
select select
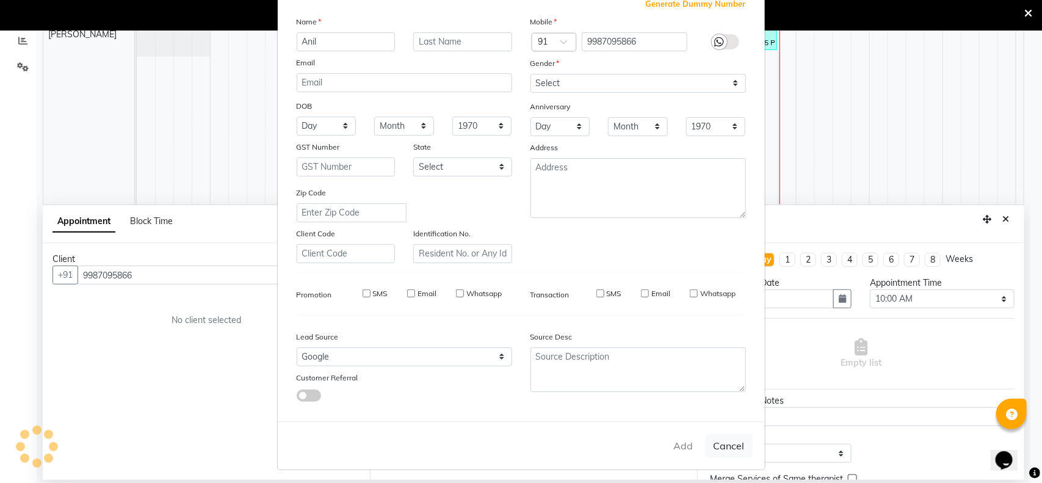
select select
checkbox input "false"
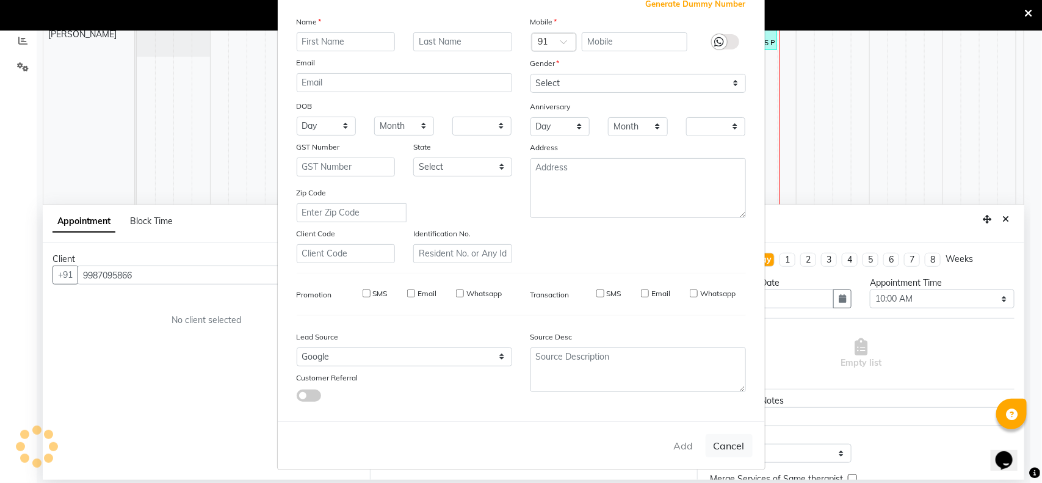
checkbox input "false"
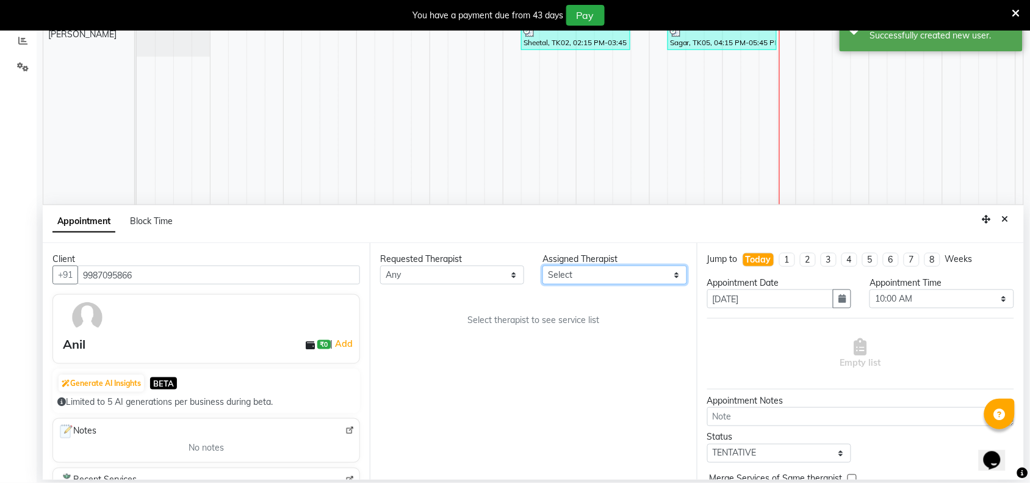
click at [676, 279] on select "Select [PERSON_NAME] [PERSON_NAME]" at bounding box center [615, 275] width 144 height 19
select select "84286"
click at [543, 266] on select "Select [PERSON_NAME] [PERSON_NAME]" at bounding box center [615, 275] width 144 height 19
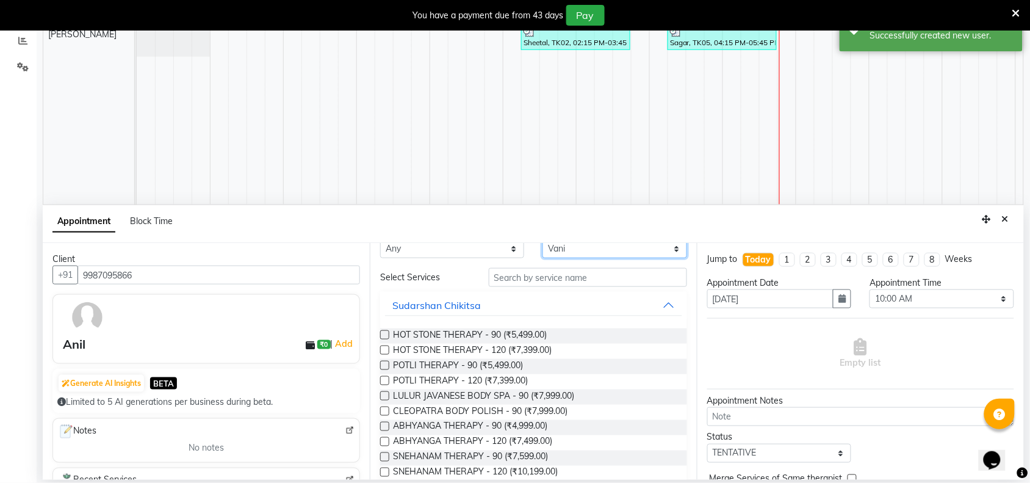
scroll to position [0, 0]
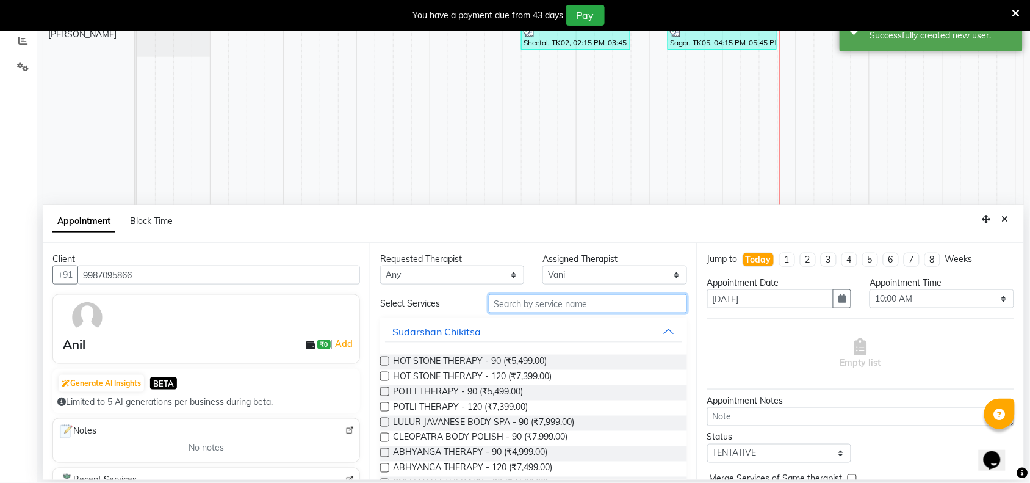
click at [530, 308] on input "text" at bounding box center [588, 303] width 198 height 19
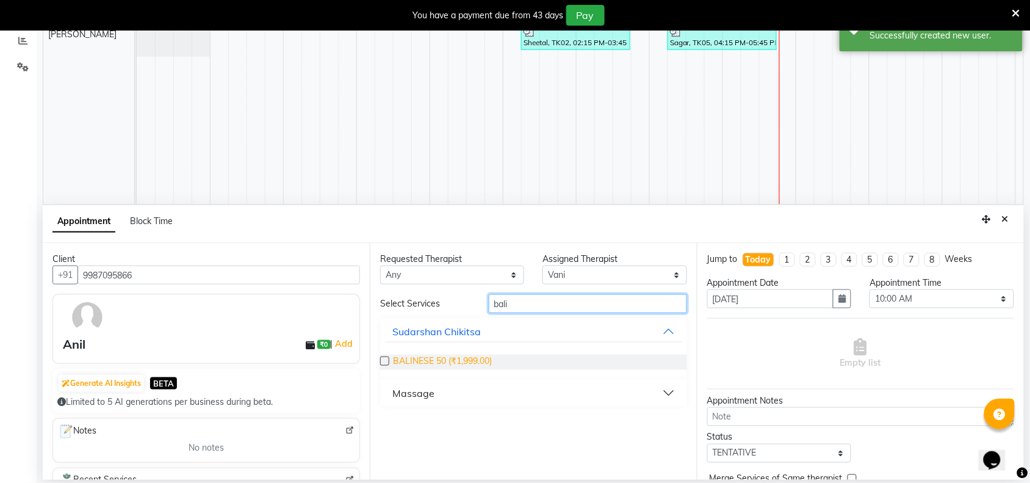
type input "bali"
click at [397, 361] on span "BALINESE 50 (₹1,999.00)" at bounding box center [442, 362] width 99 height 15
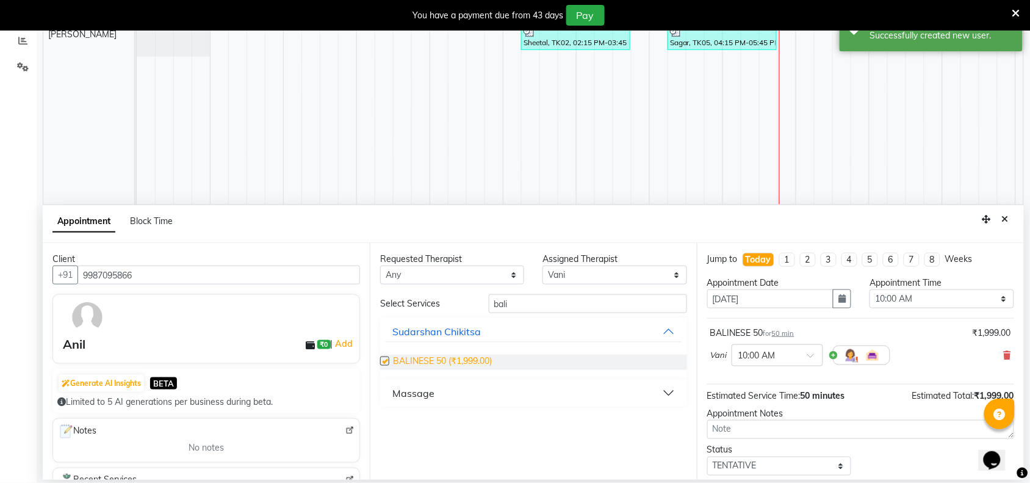
checkbox input "false"
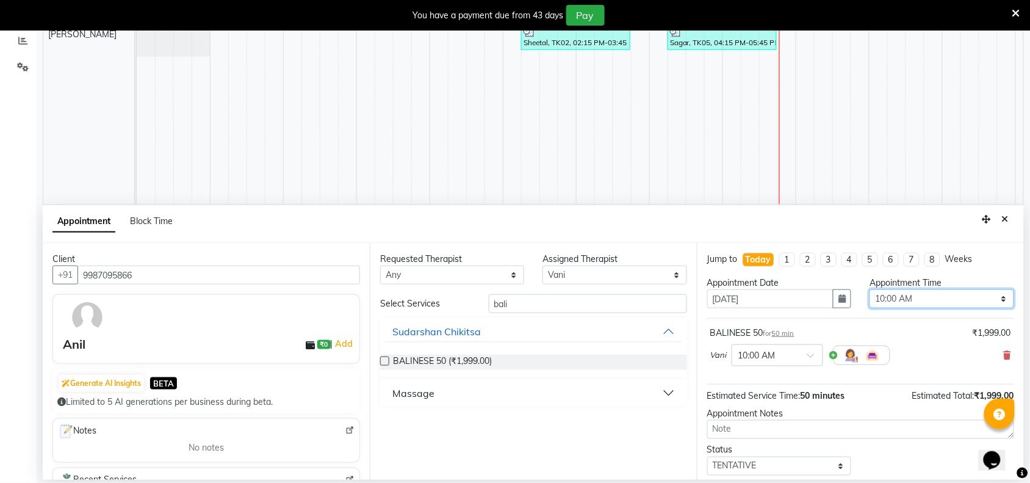
click at [994, 300] on select "Select 10:00 AM 10:15 AM 10:30 AM 10:45 AM 11:00 AM 11:15 AM 11:30 AM 11:45 AM …" at bounding box center [942, 298] width 144 height 19
select select "1065"
click at [870, 290] on select "Select 10:00 AM 10:15 AM 10:30 AM 10:45 AM 11:00 AM 11:15 AM 11:30 AM 11:45 AM …" at bounding box center [942, 298] width 144 height 19
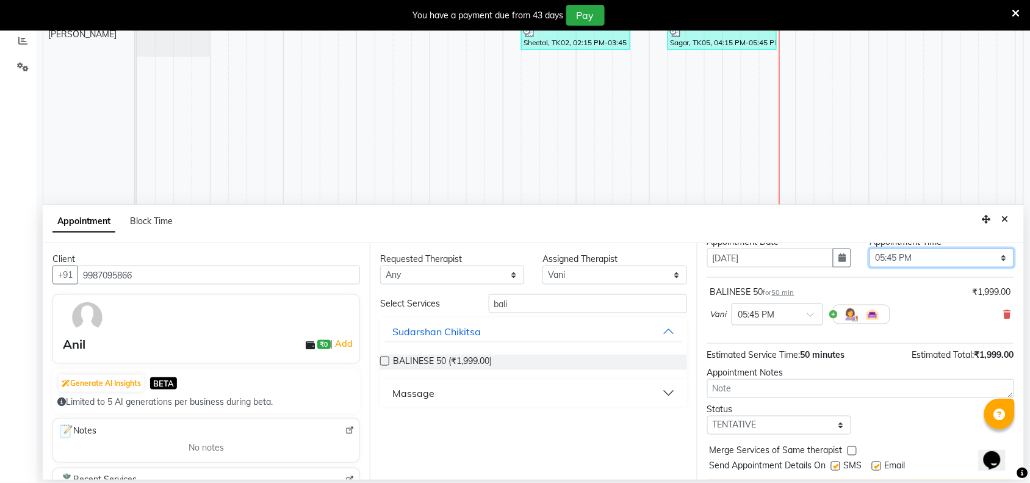
scroll to position [74, 0]
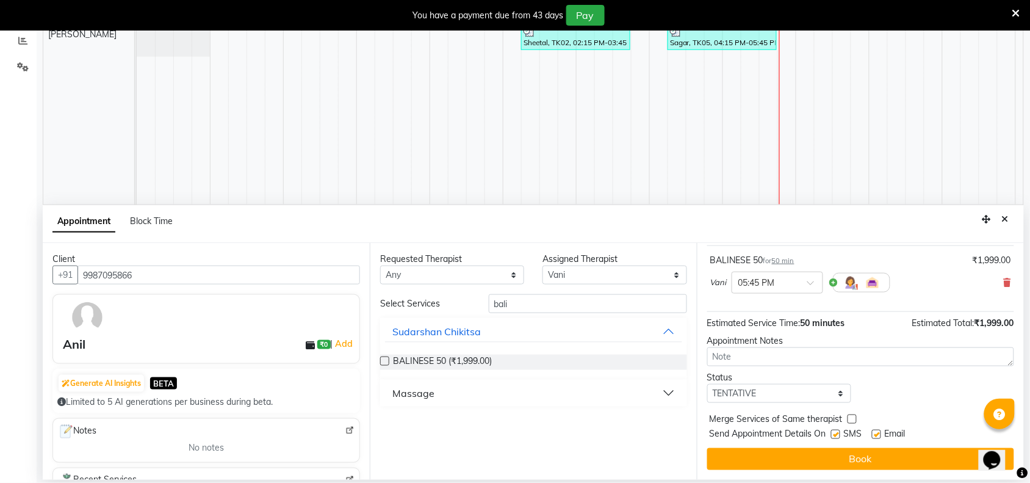
click at [840, 434] on label at bounding box center [835, 434] width 9 height 9
click at [839, 434] on input "checkbox" at bounding box center [835, 436] width 8 height 8
checkbox input "false"
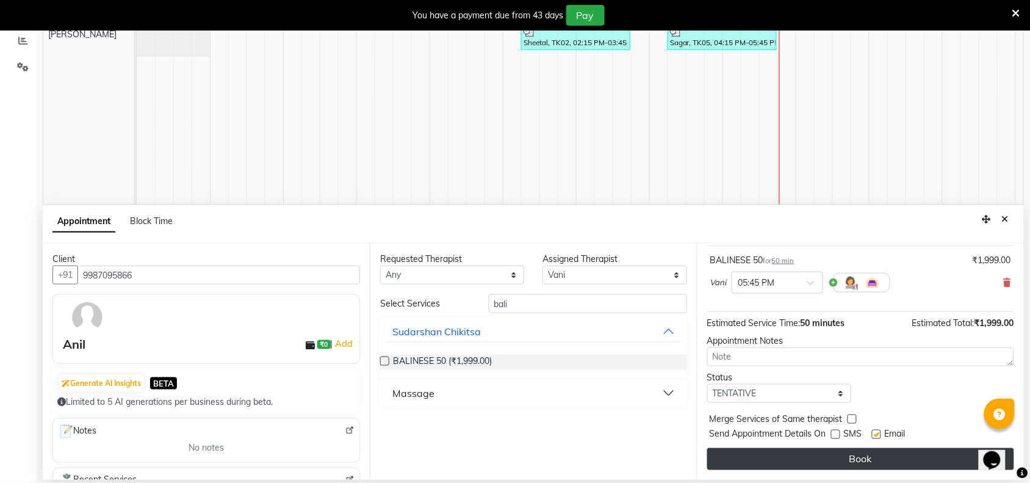
click at [837, 457] on button "Book" at bounding box center [860, 459] width 307 height 22
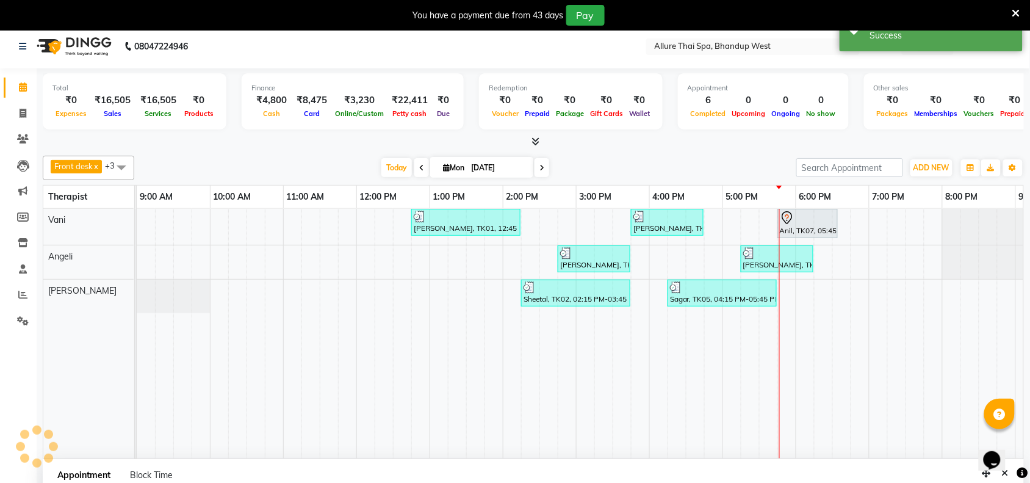
scroll to position [0, 0]
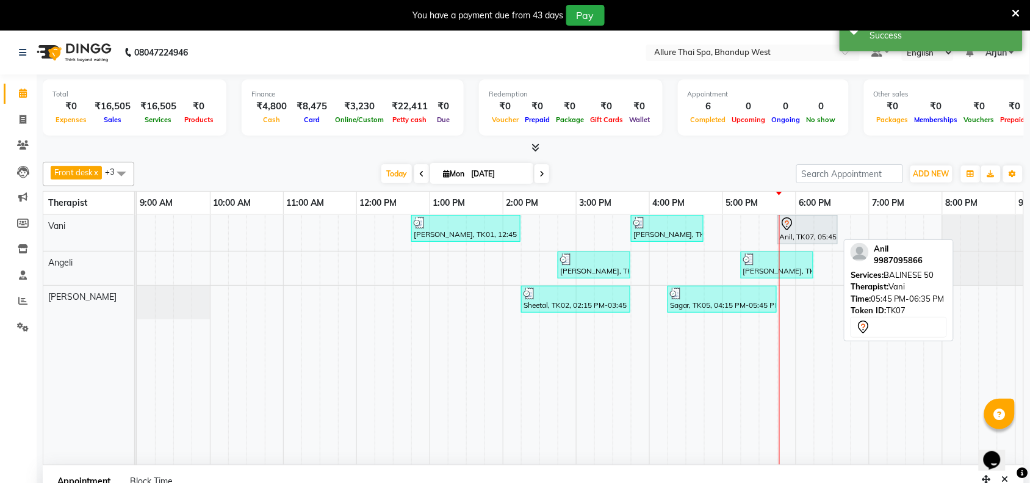
click at [819, 234] on div "Anil, TK07, 05:45 PM-06:35 PM, BALINESE 50" at bounding box center [808, 230] width 58 height 26
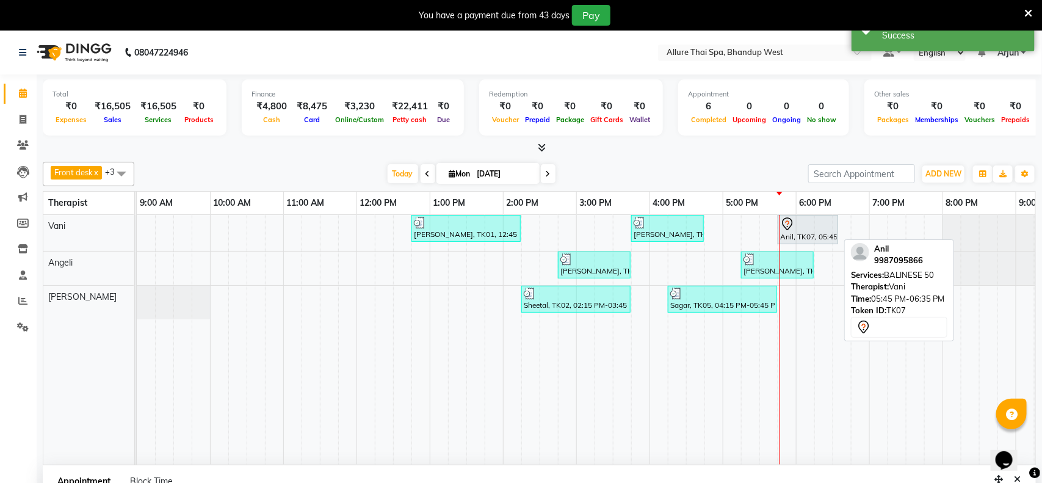
select select "7"
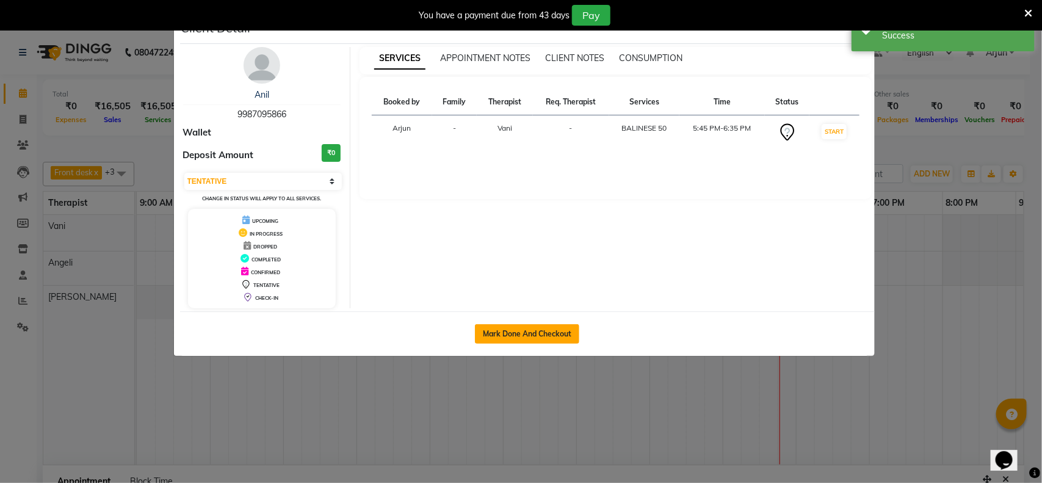
click at [539, 334] on button "Mark Done And Checkout" at bounding box center [527, 334] width 104 height 20
select select "8527"
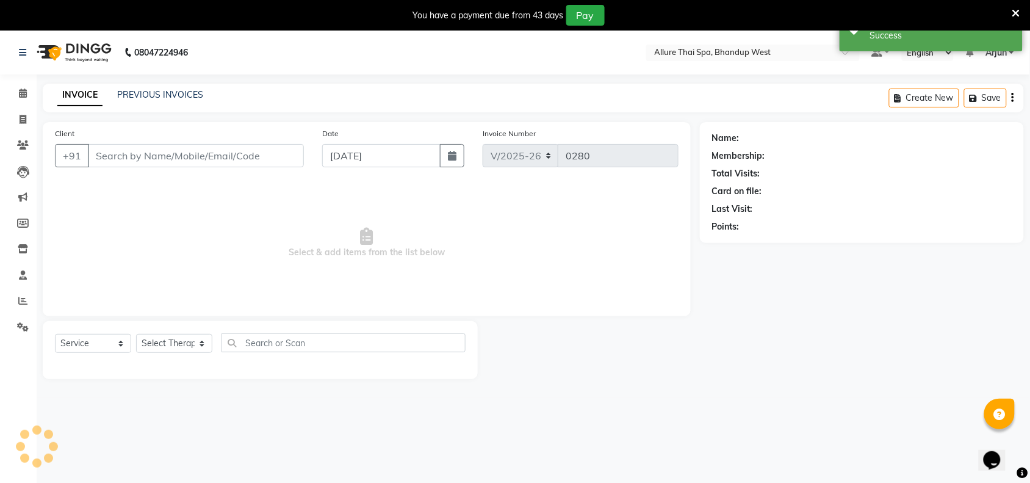
select select "package"
type input "9987095866"
select select "84286"
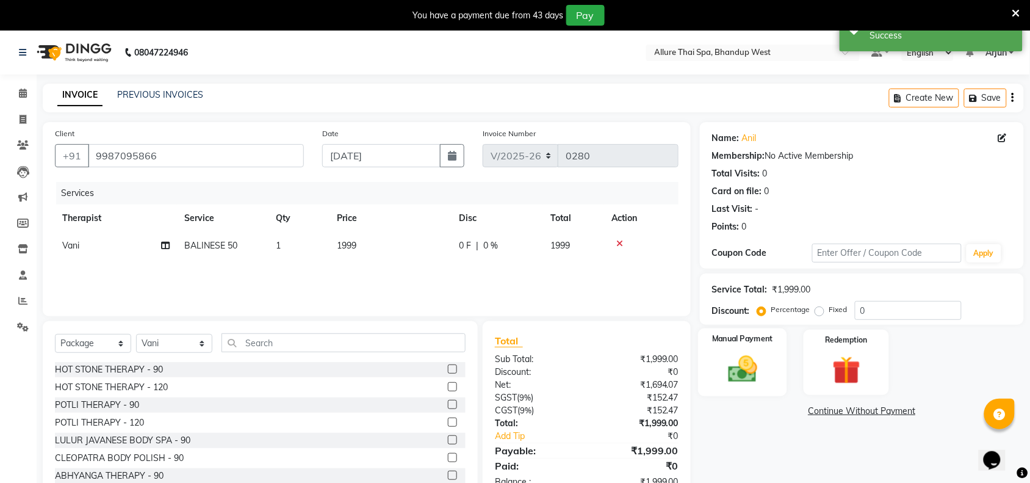
click at [757, 363] on img at bounding box center [743, 369] width 48 height 34
click at [800, 409] on span "UPI" at bounding box center [798, 412] width 19 height 14
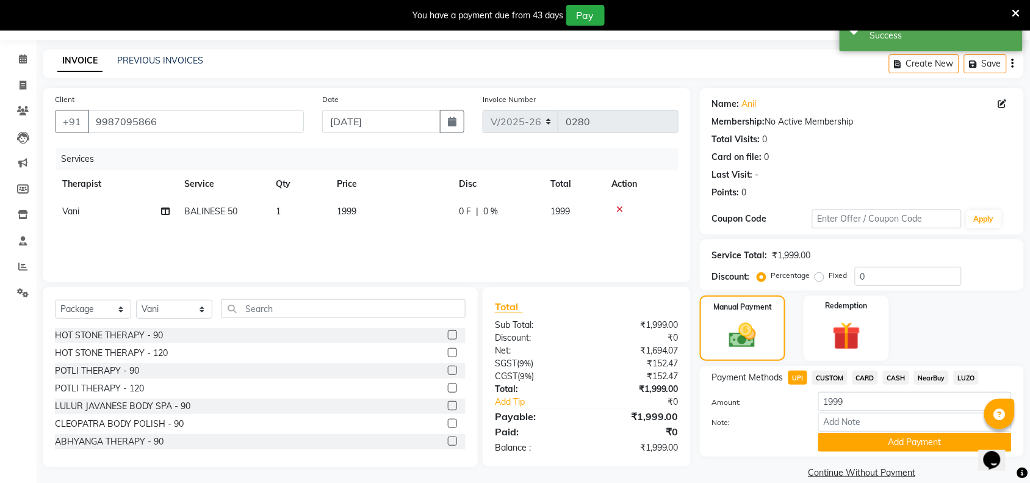
scroll to position [51, 0]
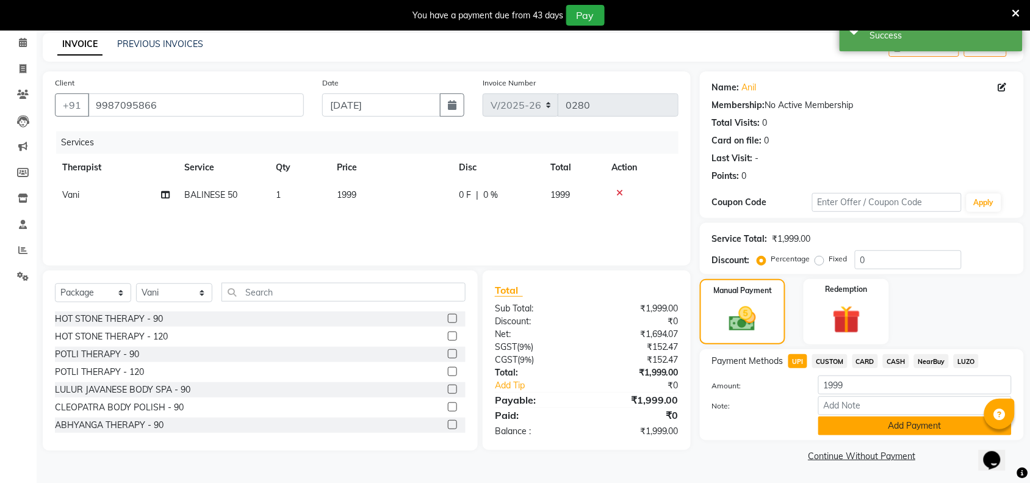
click at [851, 424] on button "Add Payment" at bounding box center [915, 425] width 193 height 19
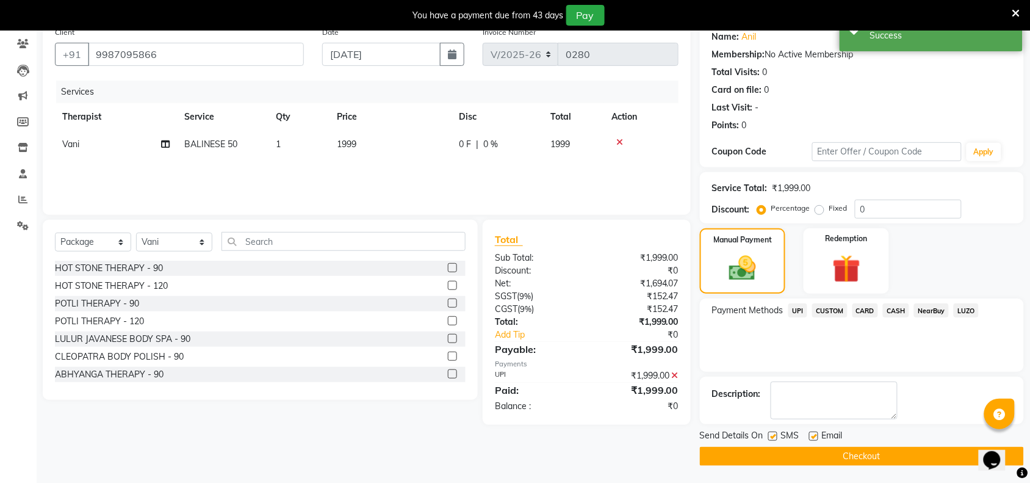
scroll to position [103, 0]
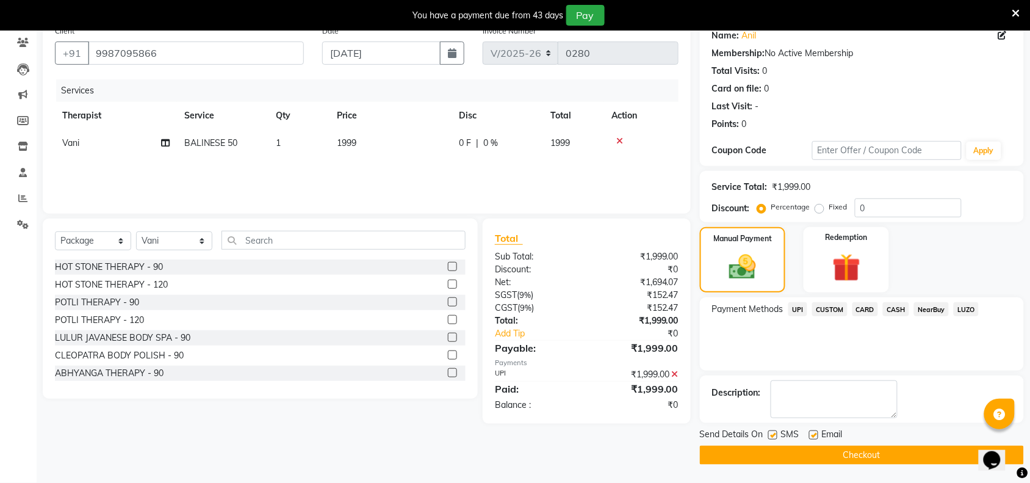
click at [770, 434] on label at bounding box center [772, 434] width 9 height 9
click at [770, 434] on input "checkbox" at bounding box center [772, 436] width 8 height 8
checkbox input "false"
click at [769, 447] on button "Checkout" at bounding box center [862, 455] width 324 height 19
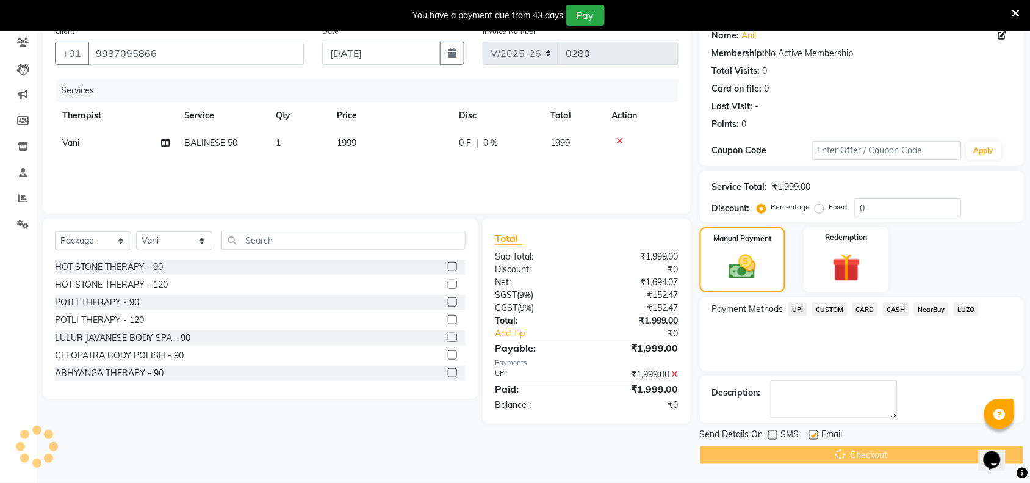
scroll to position [31, 0]
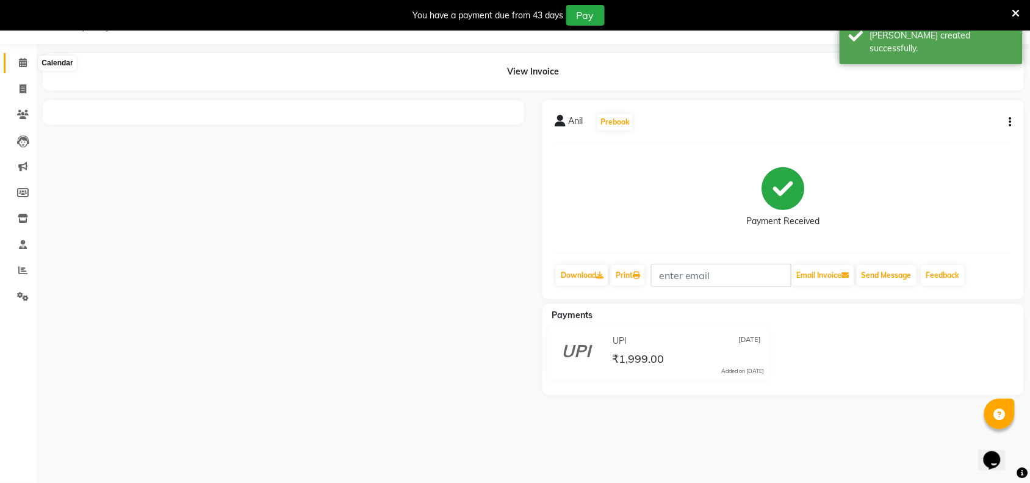
drag, startPoint x: 19, startPoint y: 58, endPoint x: 37, endPoint y: 69, distance: 20.8
click at [19, 58] on icon at bounding box center [23, 62] width 8 height 9
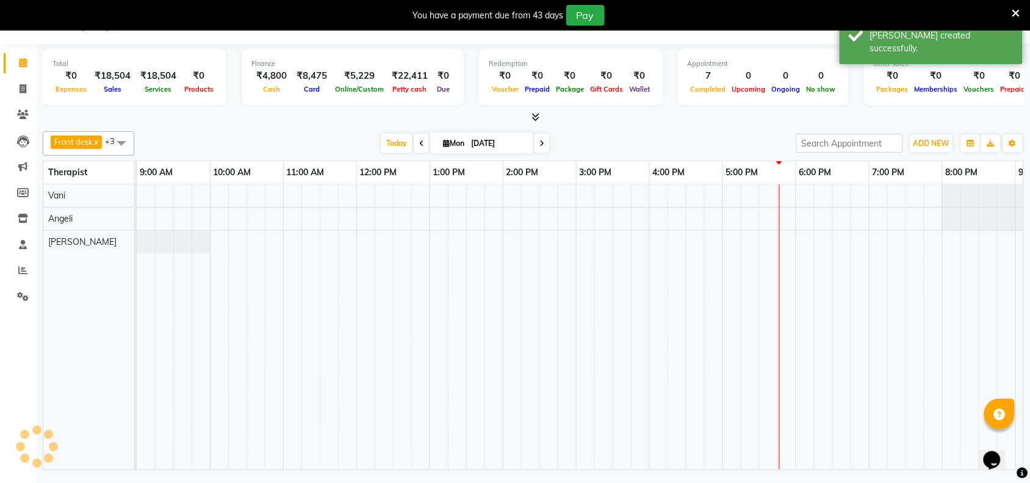
scroll to position [0, 211]
